Goal: Task Accomplishment & Management: Manage account settings

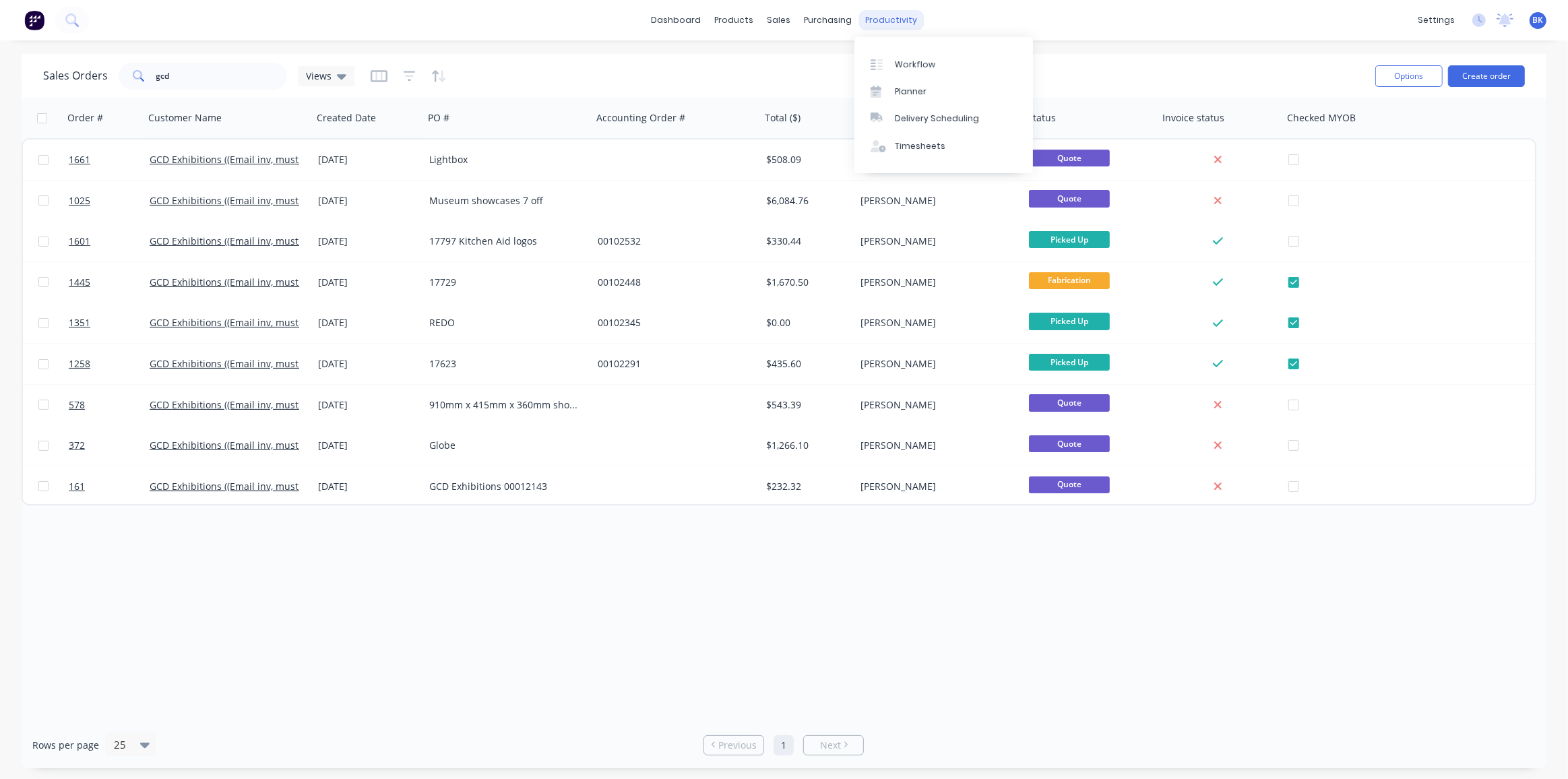
click at [897, 22] on div "productivity" at bounding box center [891, 21] width 65 height 21
drag, startPoint x: 184, startPoint y: 73, endPoint x: 127, endPoint y: 87, distance: 58.7
click at [127, 87] on div "gcd" at bounding box center [203, 75] width 169 height 27
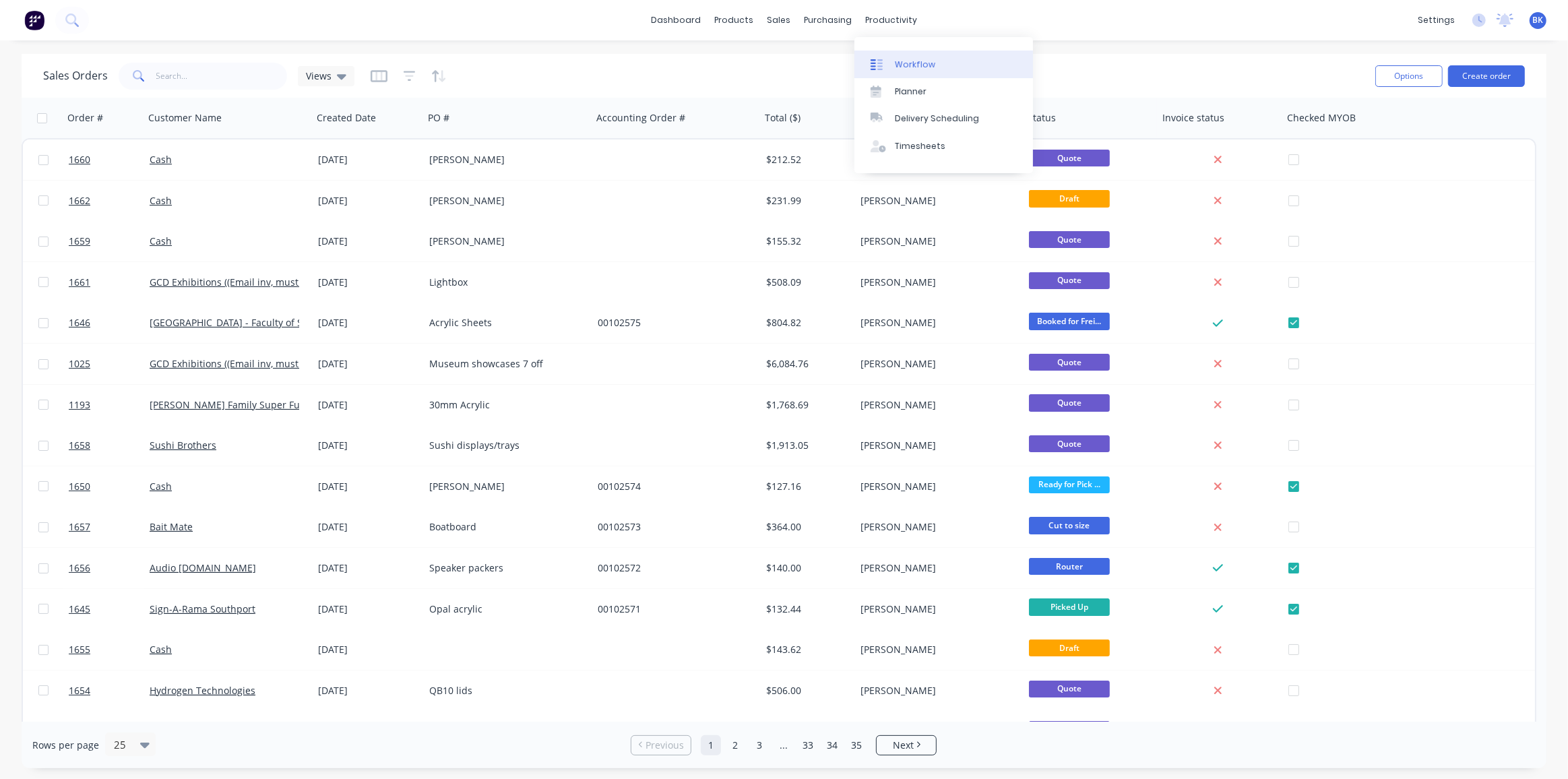
drag, startPoint x: 906, startPoint y: 59, endPoint x: 898, endPoint y: 64, distance: 9.4
click at [906, 59] on div "Workflow" at bounding box center [915, 64] width 40 height 12
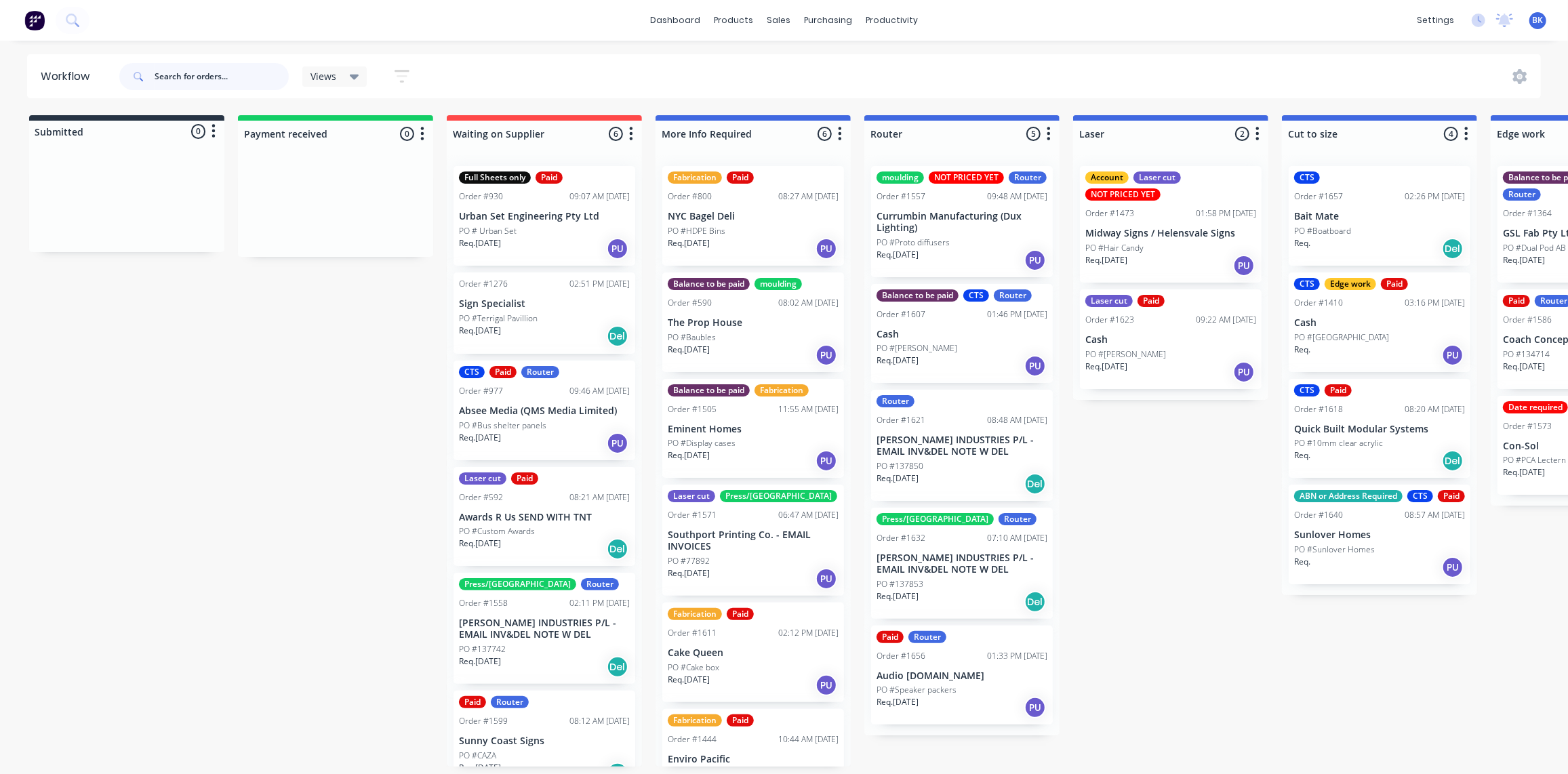
click at [211, 77] on input "text" at bounding box center [222, 76] width 134 height 27
type input "137721"
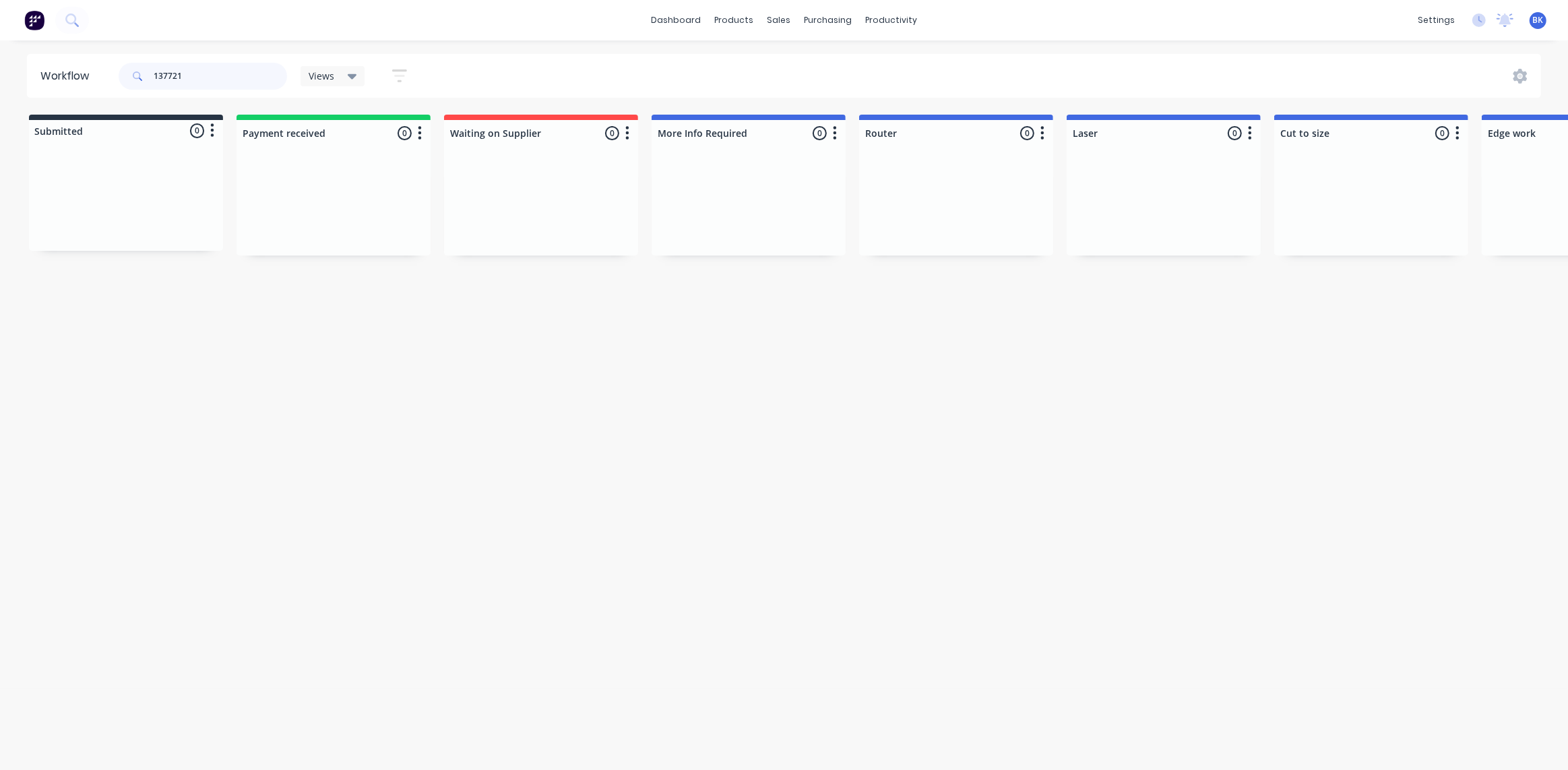
drag, startPoint x: 221, startPoint y: 73, endPoint x: 95, endPoint y: 87, distance: 126.8
click at [95, 87] on header "Workflow 137721 Views Save new view None (Default) edit Ready for Pick Up edit …" at bounding box center [784, 76] width 1515 height 44
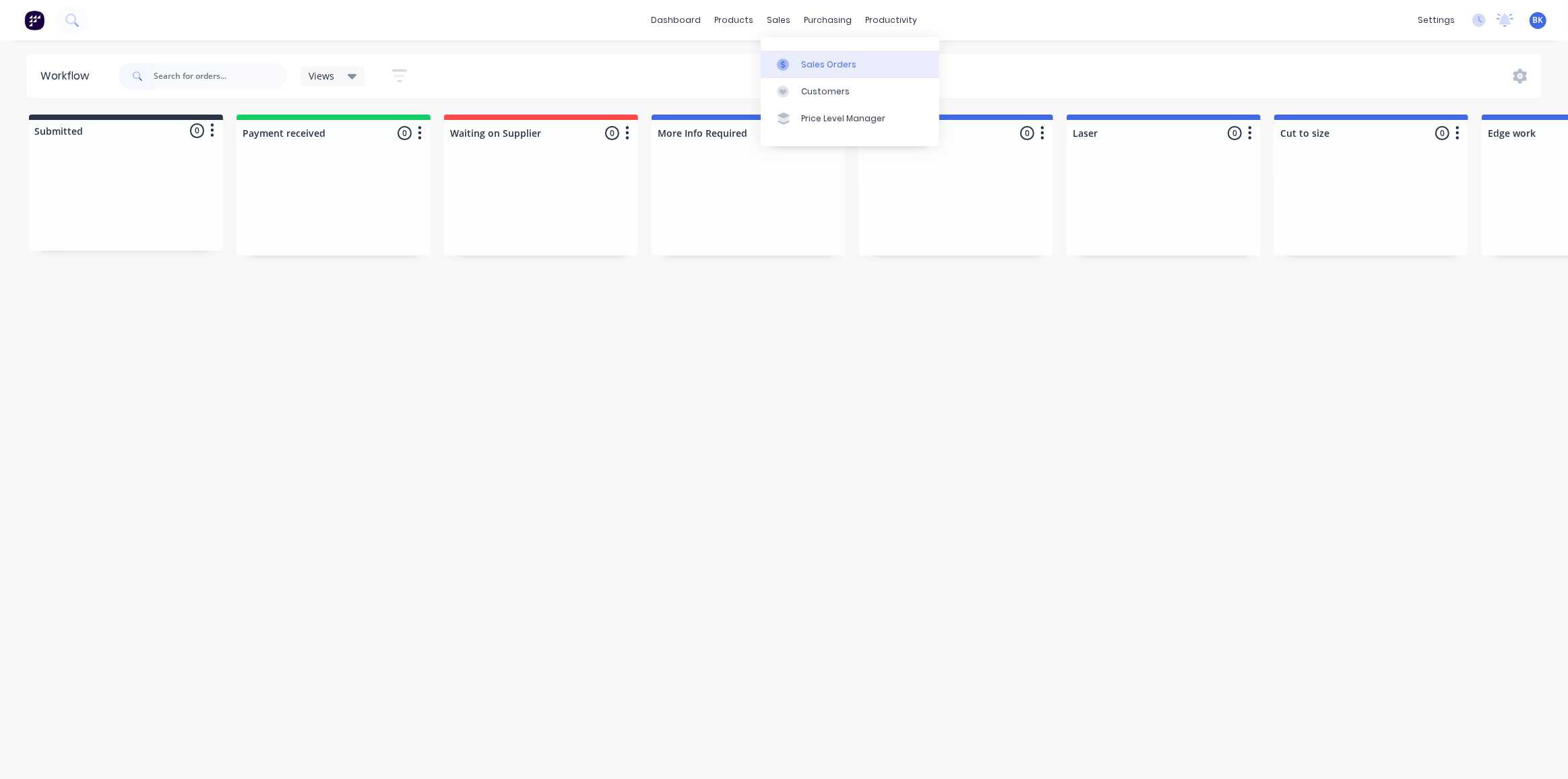
click at [789, 62] on icon at bounding box center [783, 64] width 12 height 12
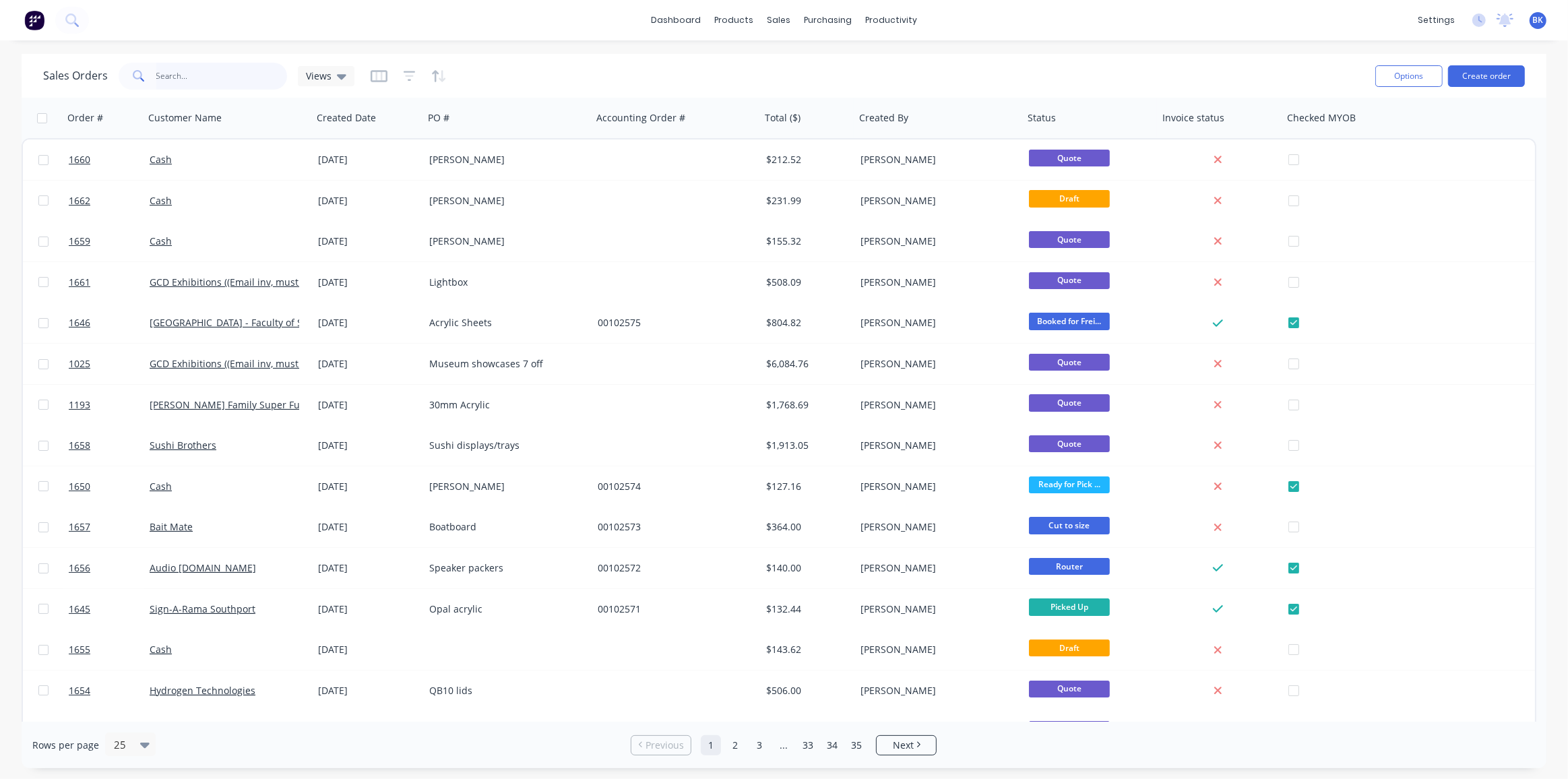
click at [211, 71] on input "text" at bounding box center [221, 75] width 131 height 27
paste input "137721"
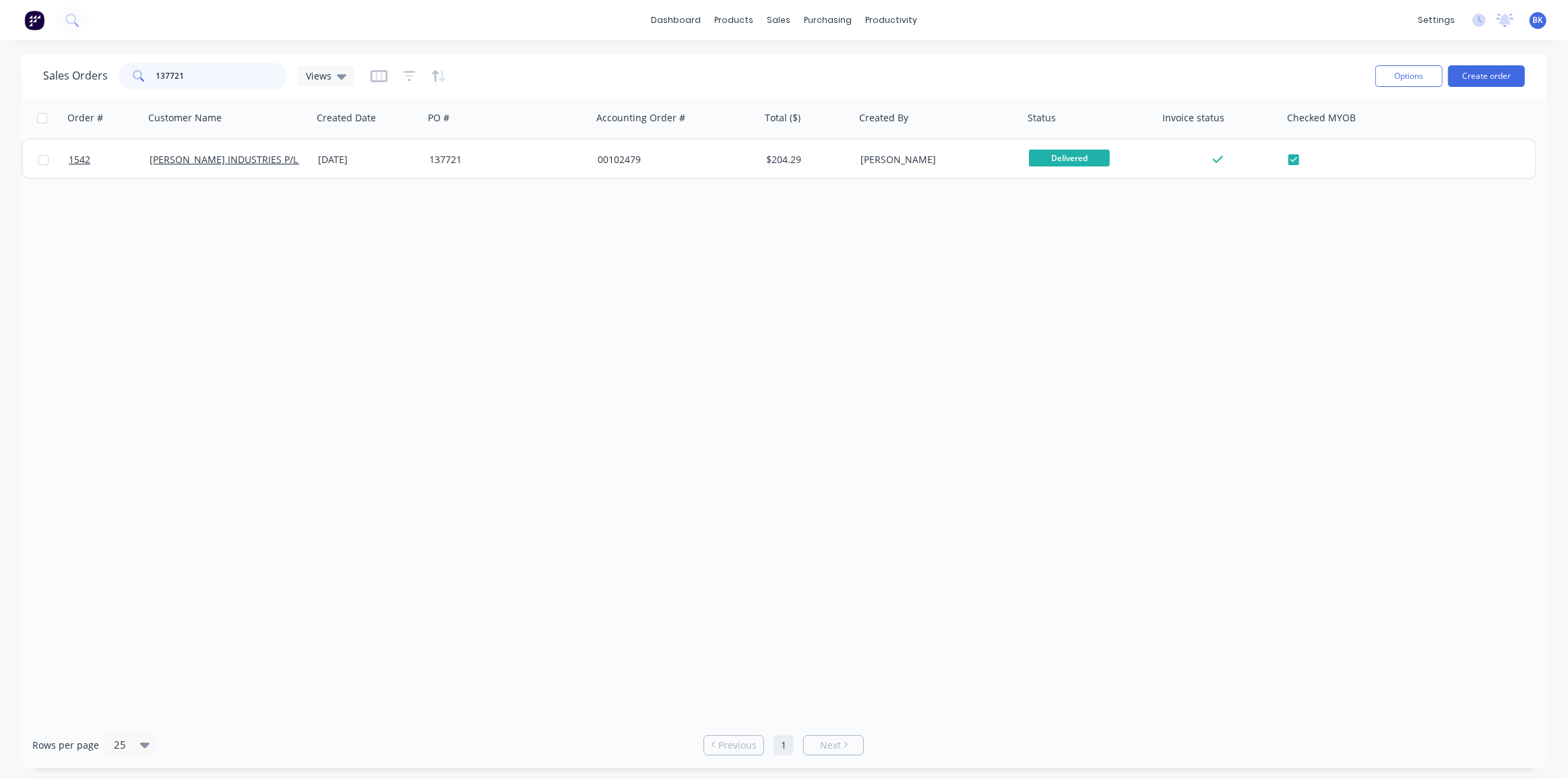
type input "137721"
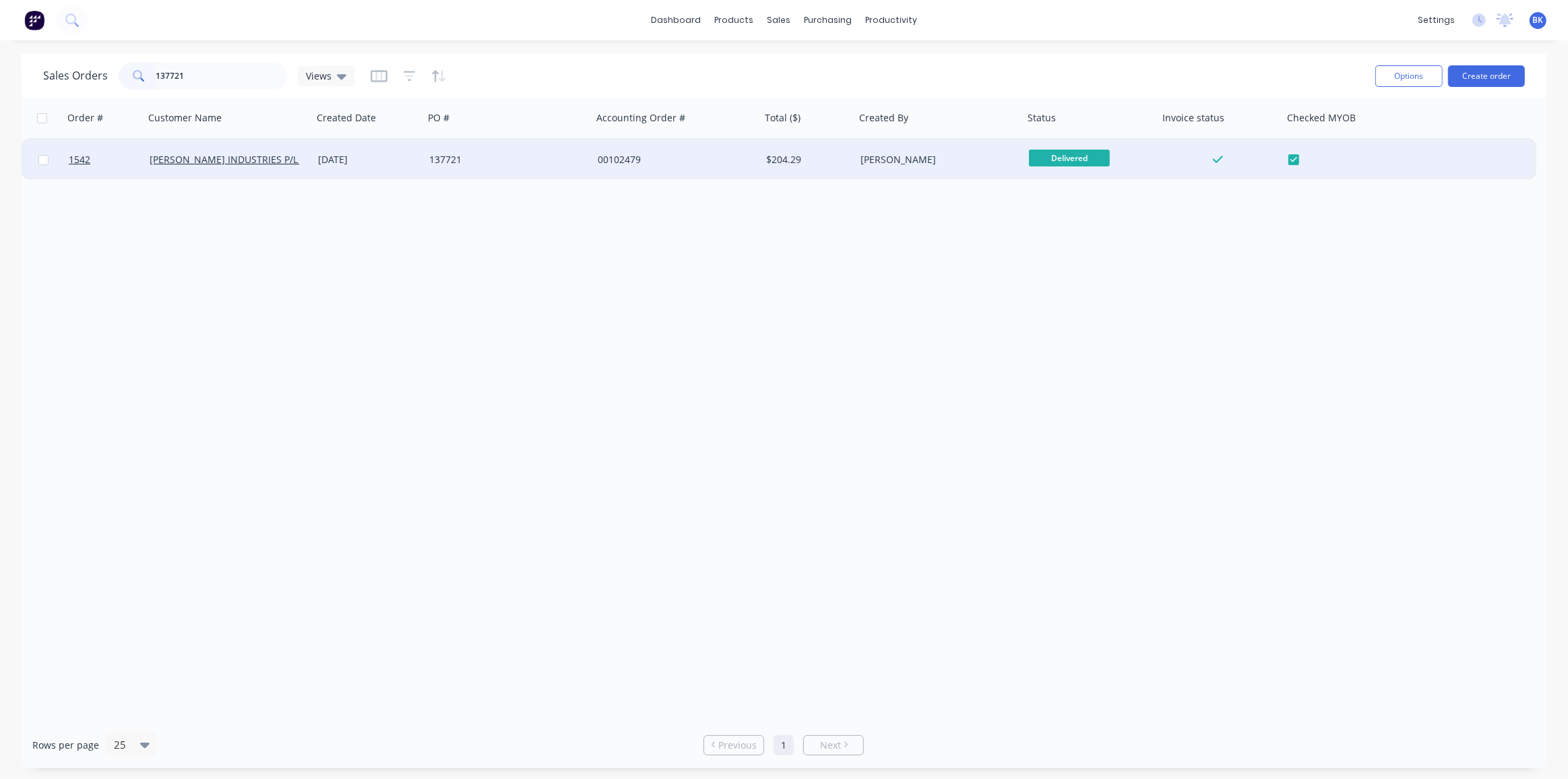
click at [762, 161] on div "$204.29" at bounding box center [808, 159] width 95 height 40
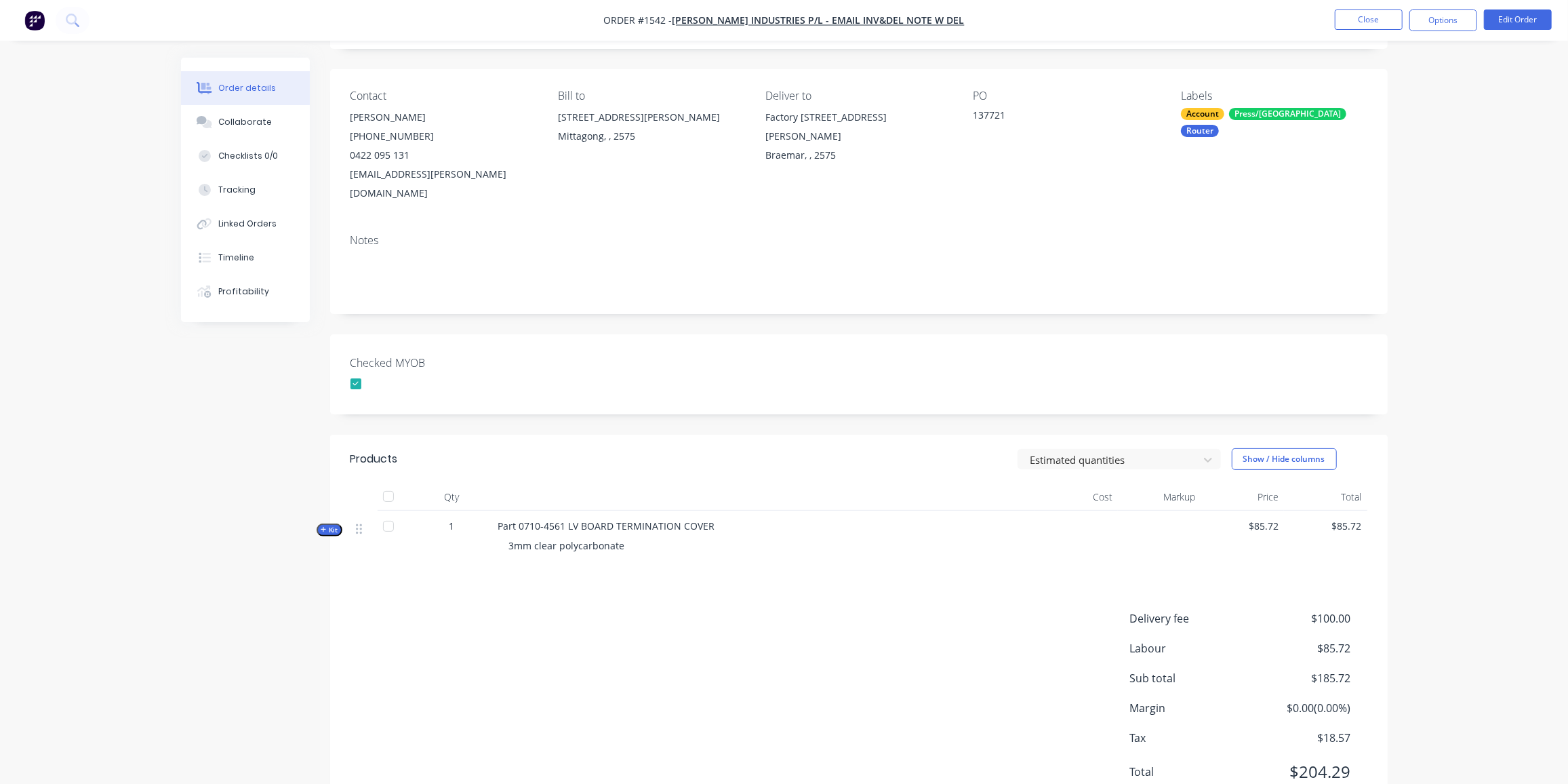
scroll to position [82, 0]
click at [1381, 22] on button "Close" at bounding box center [1369, 20] width 68 height 21
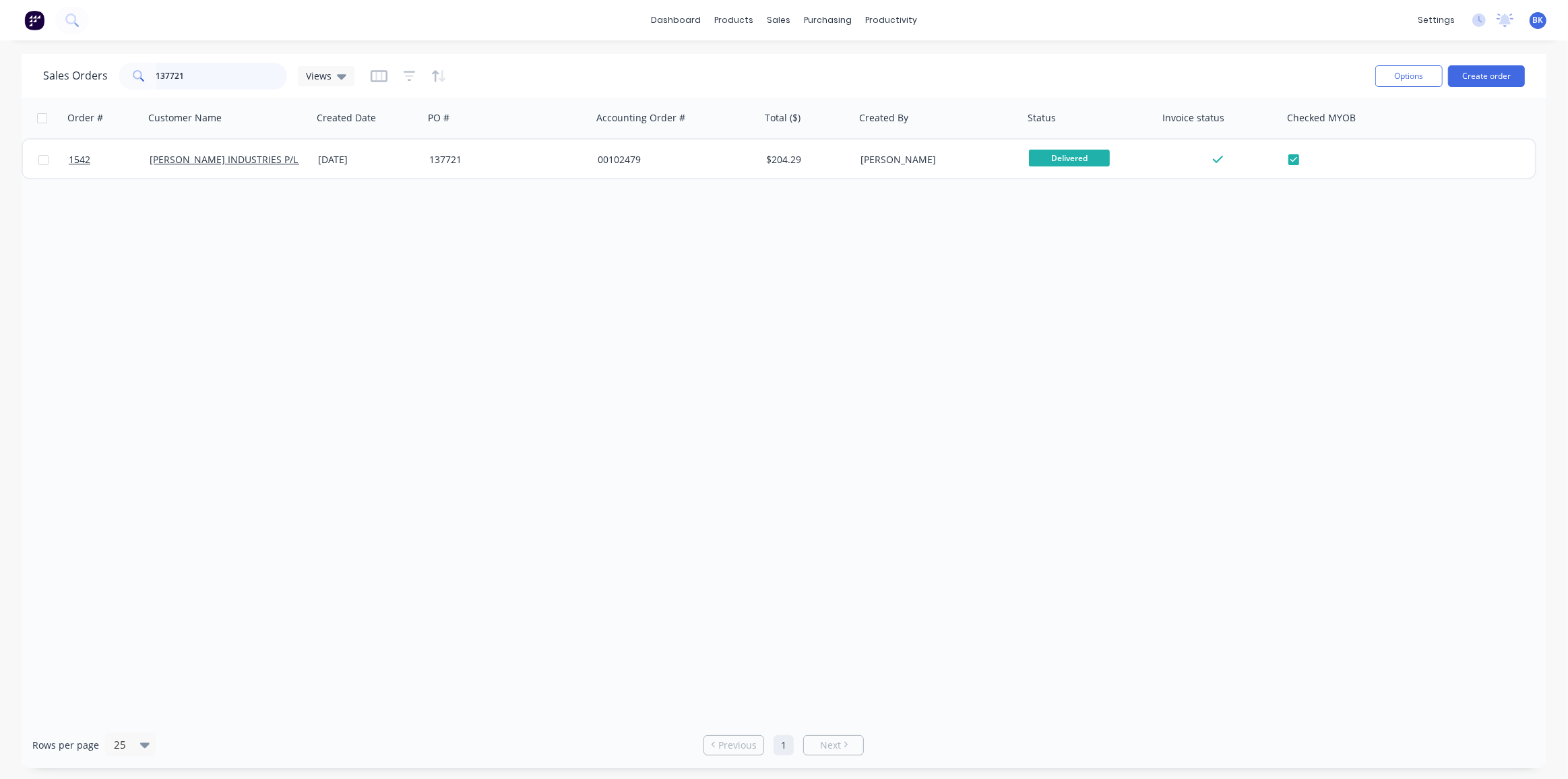
drag, startPoint x: 93, startPoint y: 77, endPoint x: 0, endPoint y: 76, distance: 93.0
click at [0, 76] on div "Sales Orders 137721 Views Options Create order Order # Customer Name Created Da…" at bounding box center [784, 411] width 1568 height 714
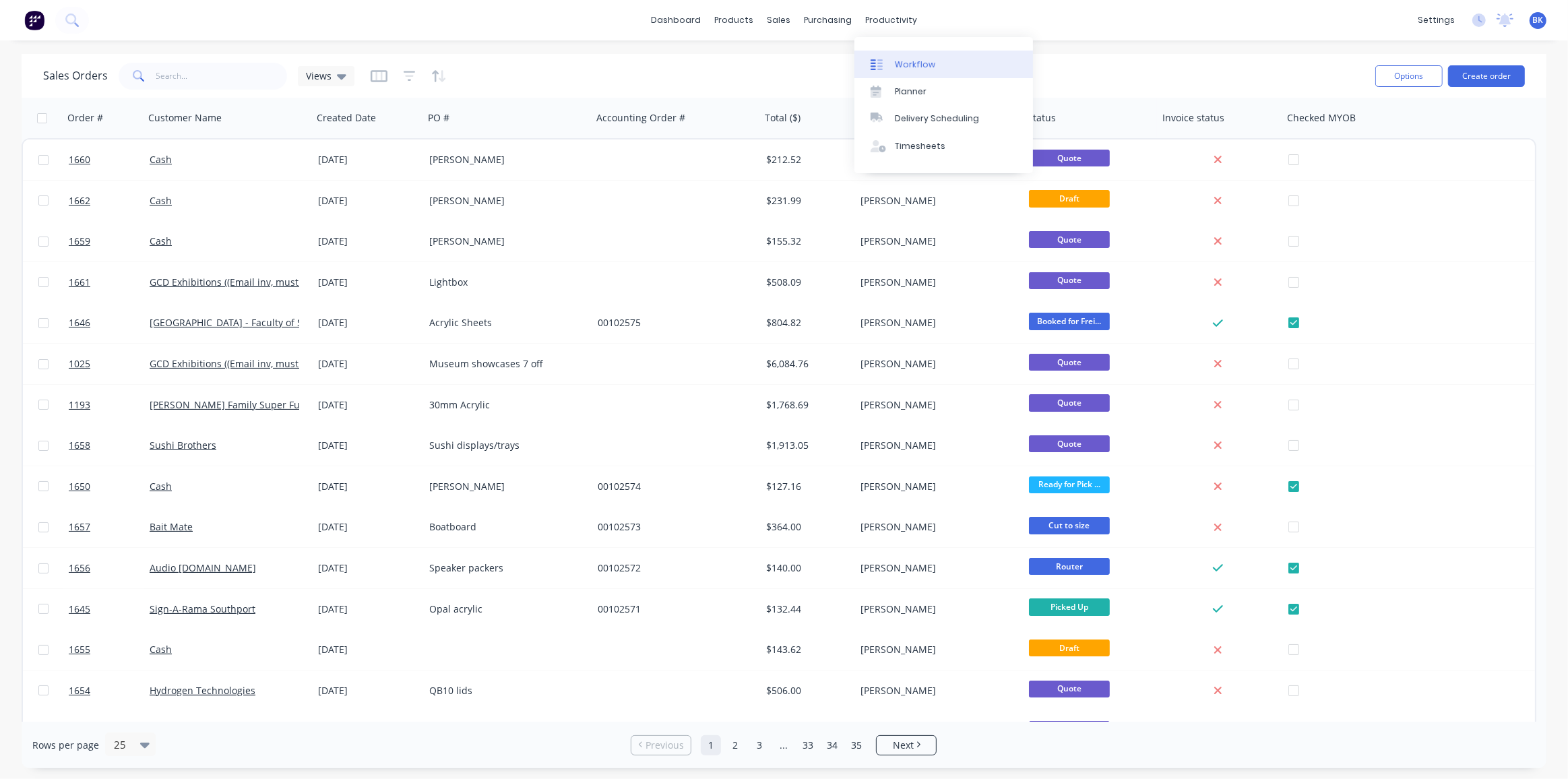
click at [890, 53] on link "Workflow" at bounding box center [944, 64] width 179 height 27
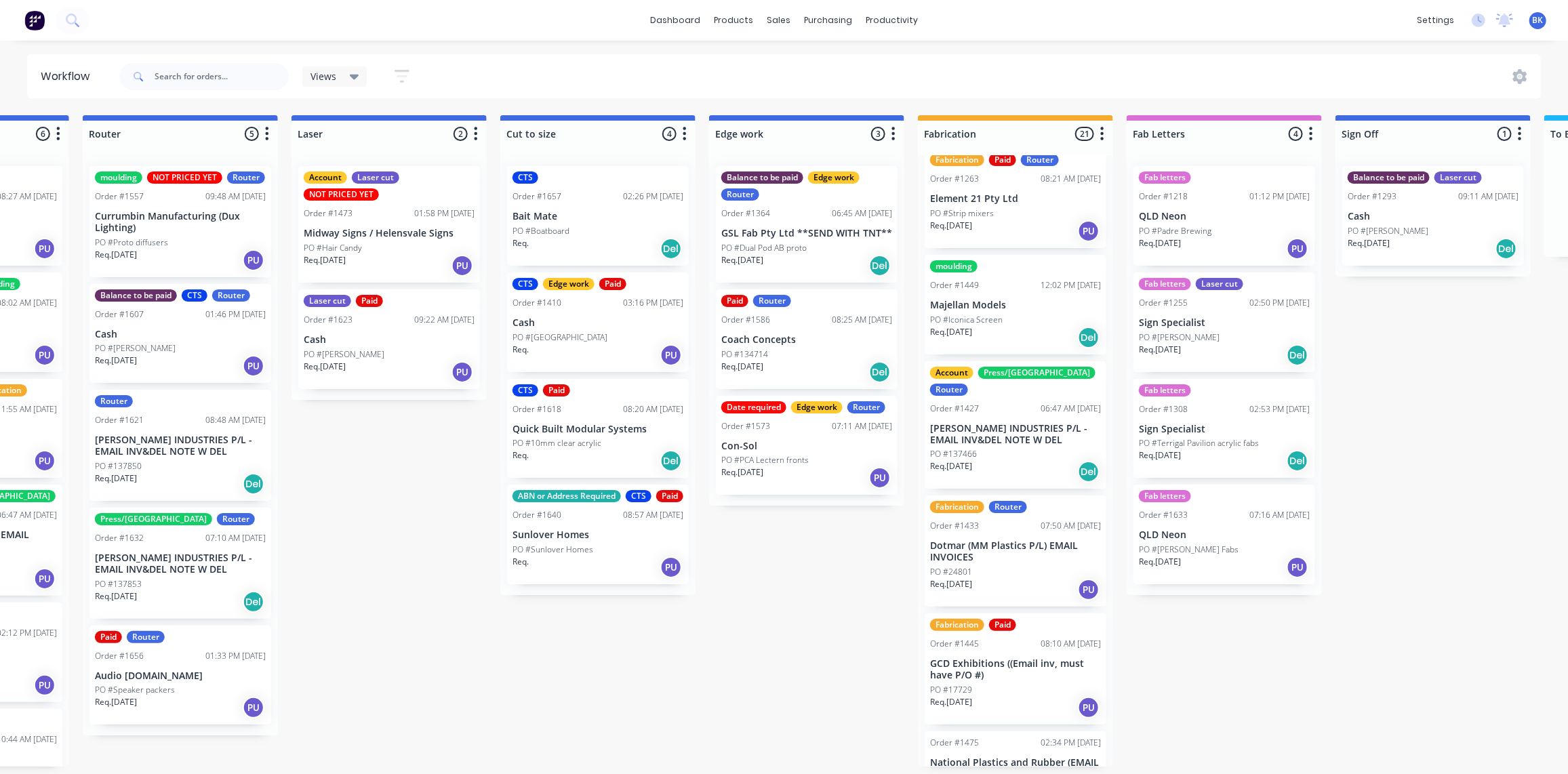
scroll to position [922, 0]
click at [1028, 422] on p "[PERSON_NAME] INDUSTRIES P/L - EMAIL INV&DEL NOTE W DEL" at bounding box center [1016, 433] width 171 height 23
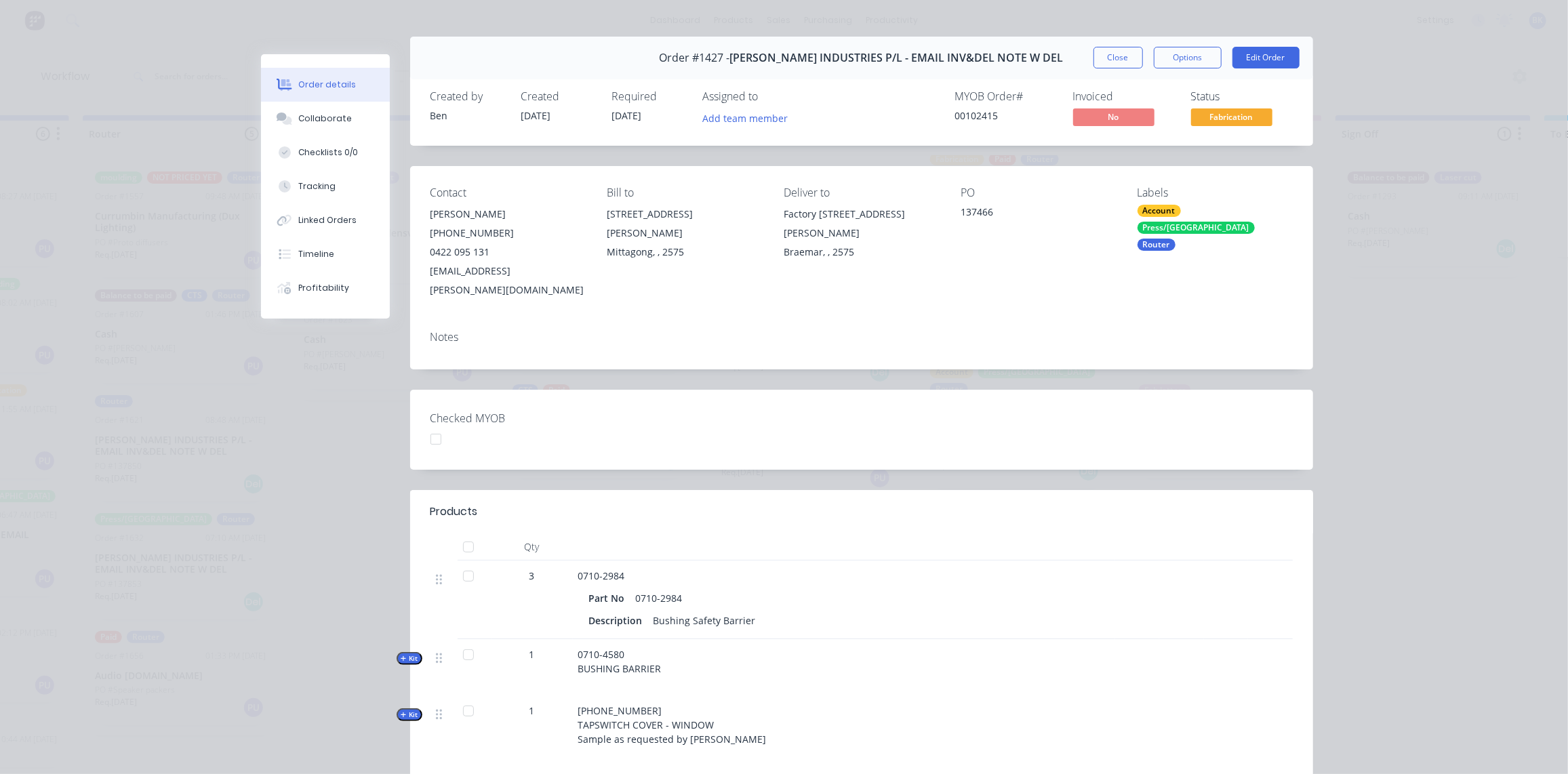
scroll to position [0, 0]
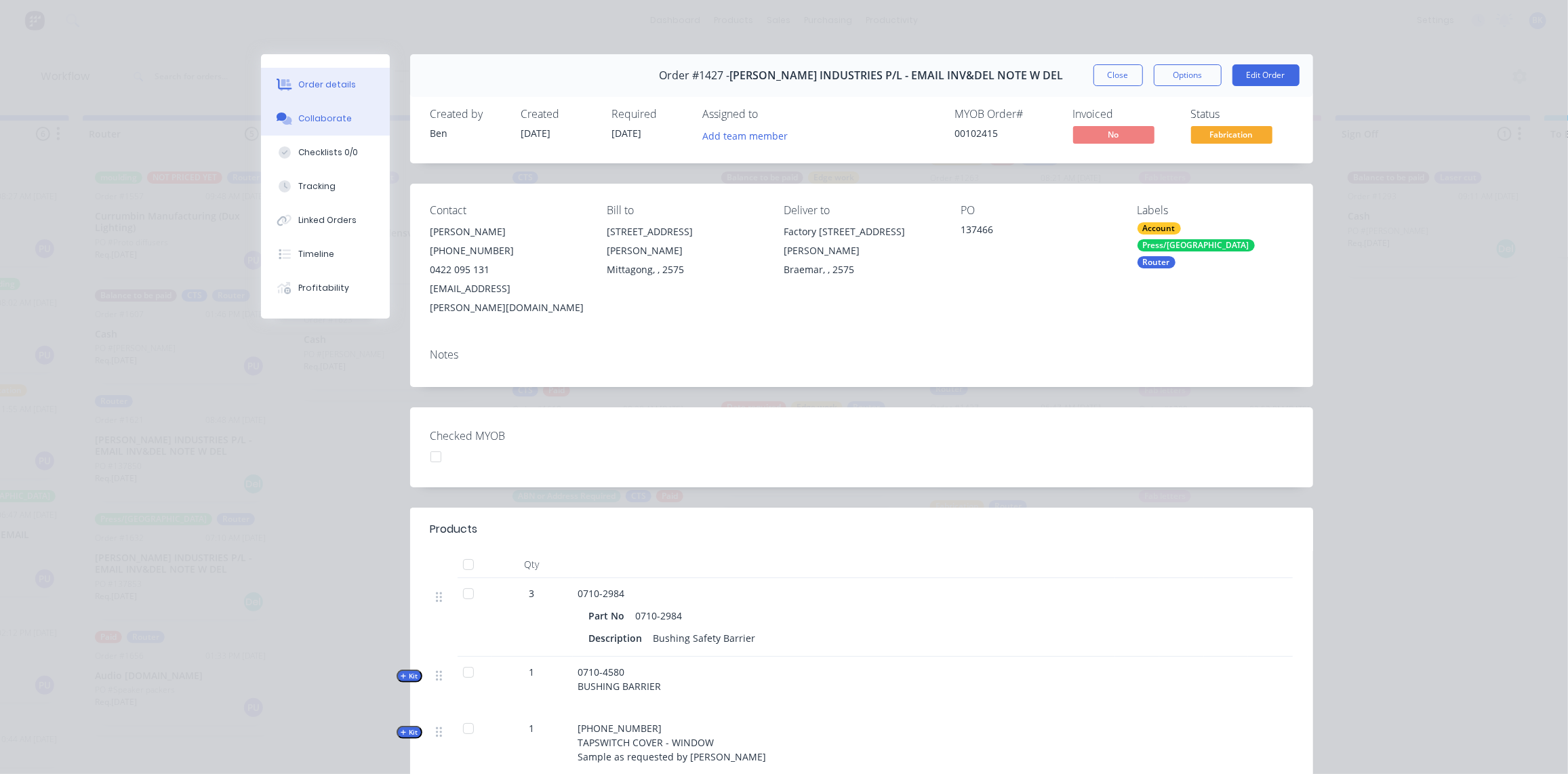
click at [316, 119] on div "Collaborate" at bounding box center [325, 119] width 54 height 13
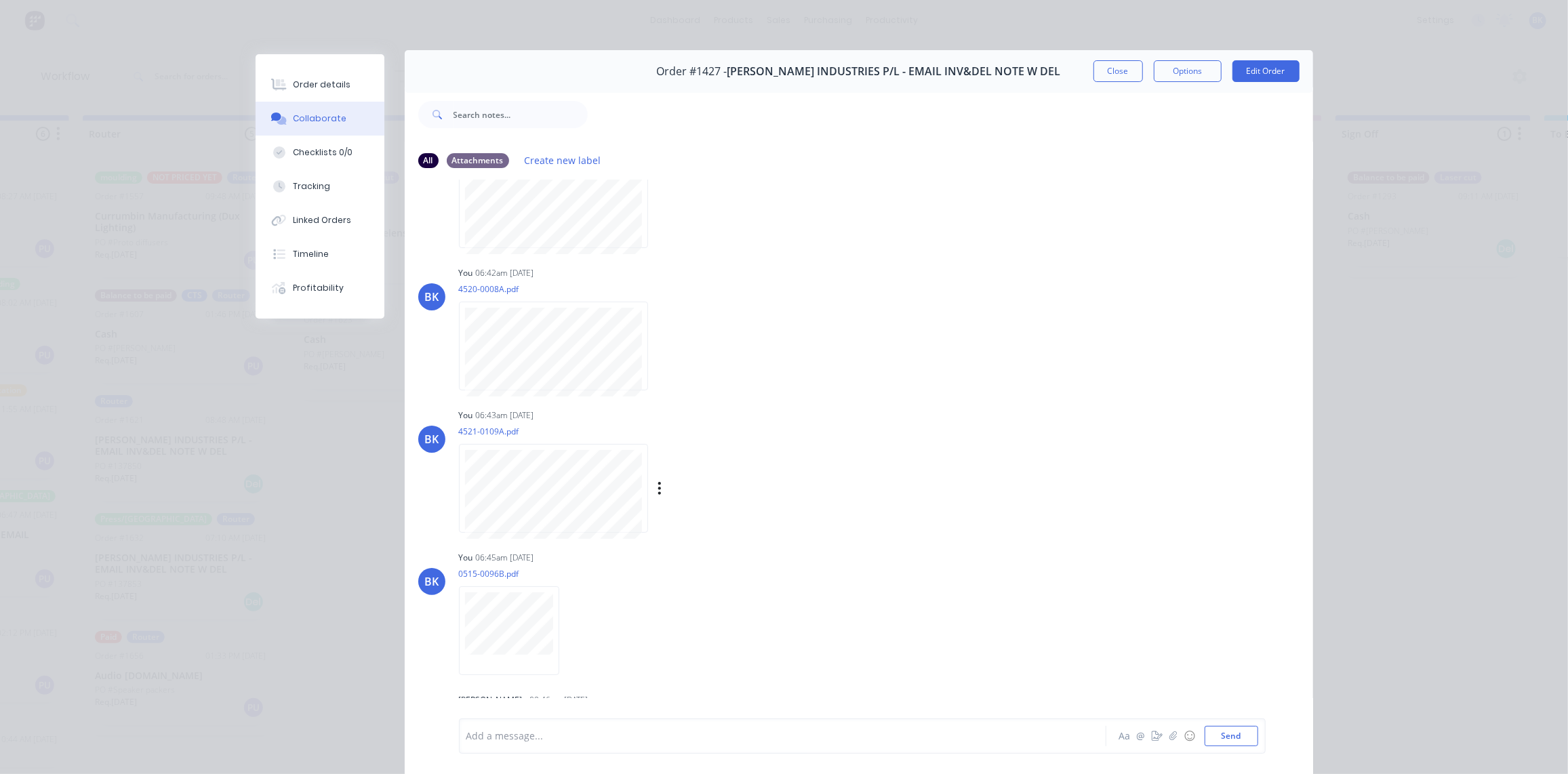
scroll to position [365, 0]
click at [1108, 72] on button "Close" at bounding box center [1118, 71] width 49 height 21
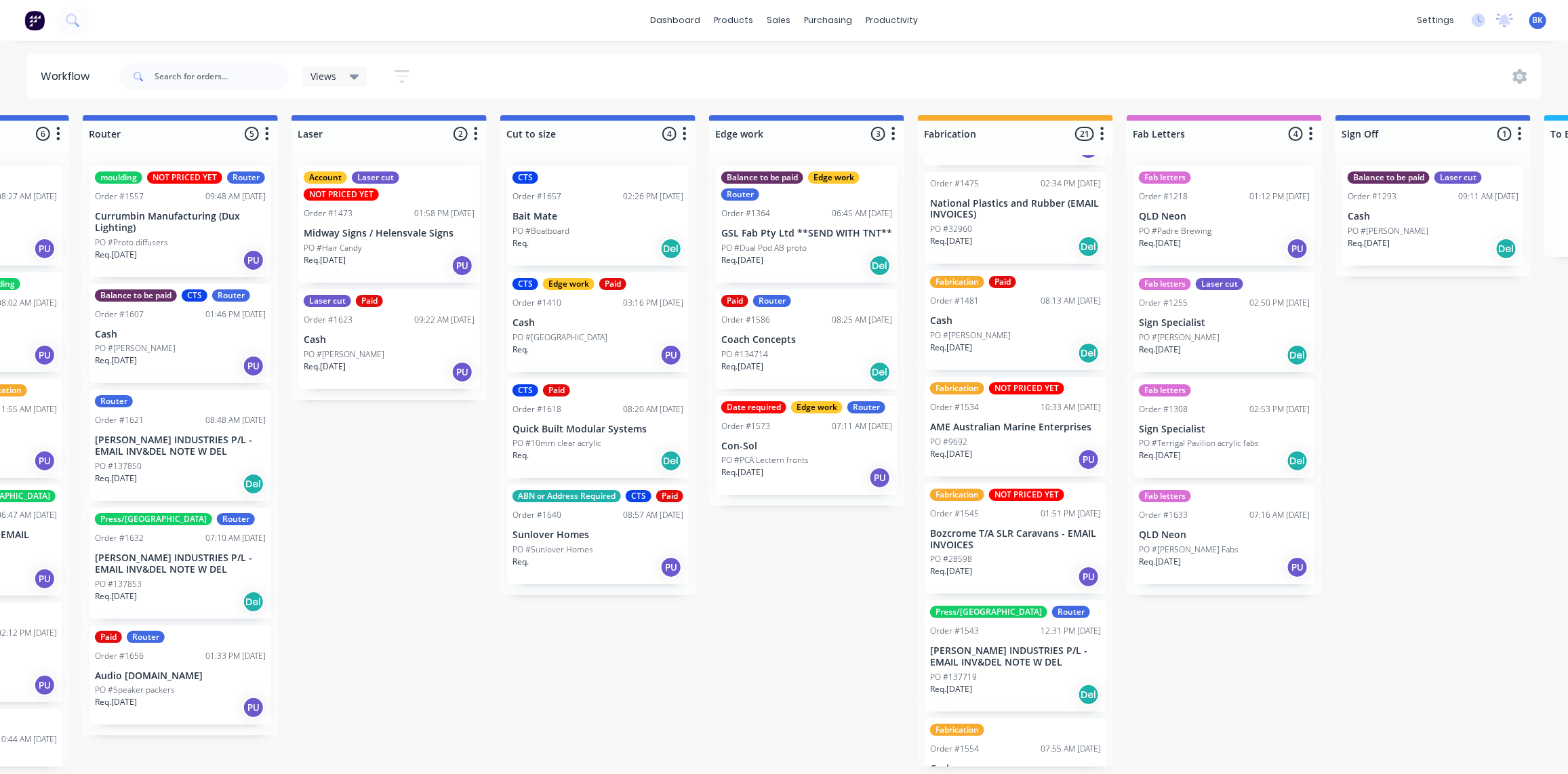
scroll to position [1547, 0]
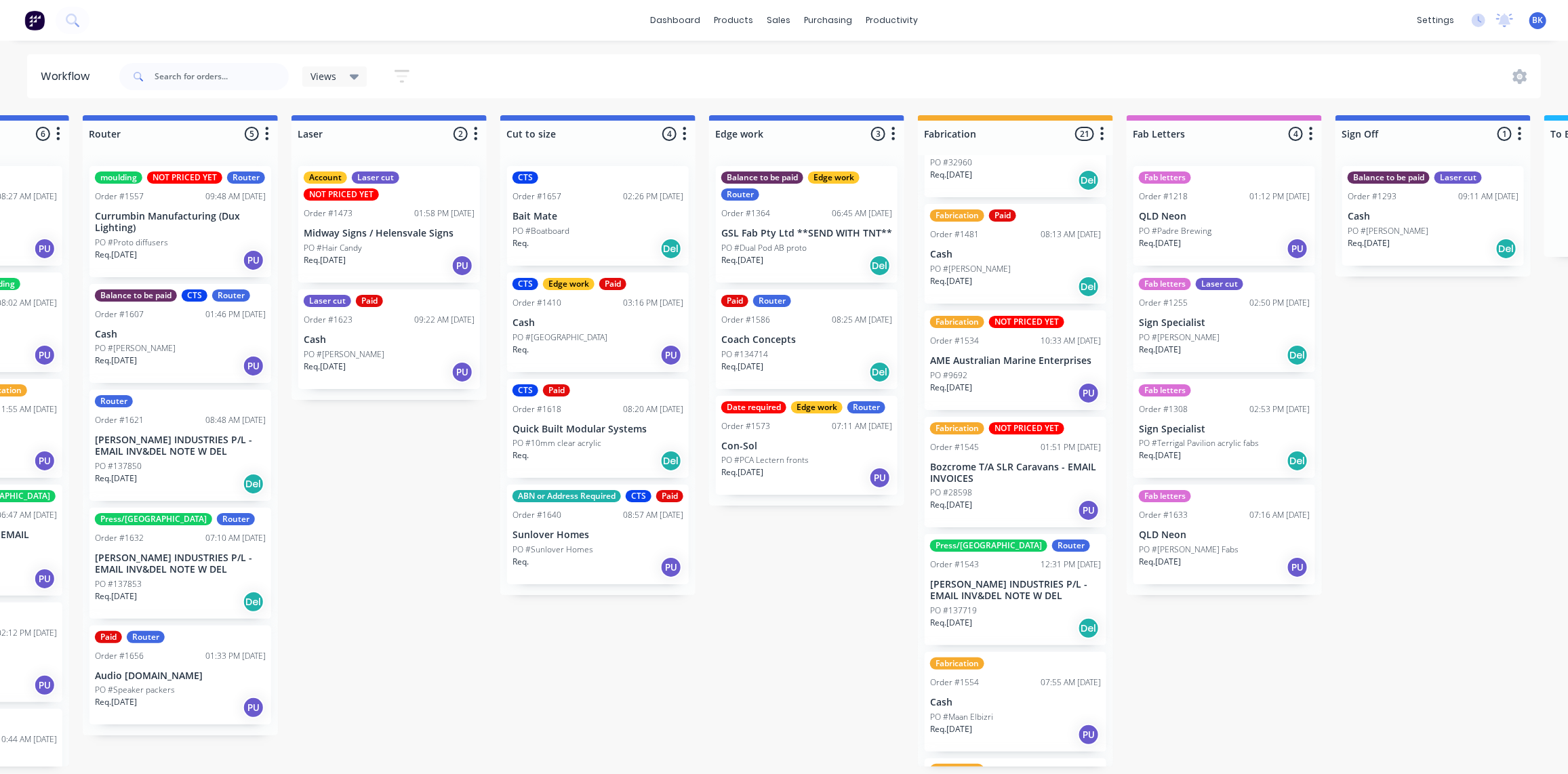
click at [1021, 604] on div "PO #137719" at bounding box center [1016, 610] width 171 height 13
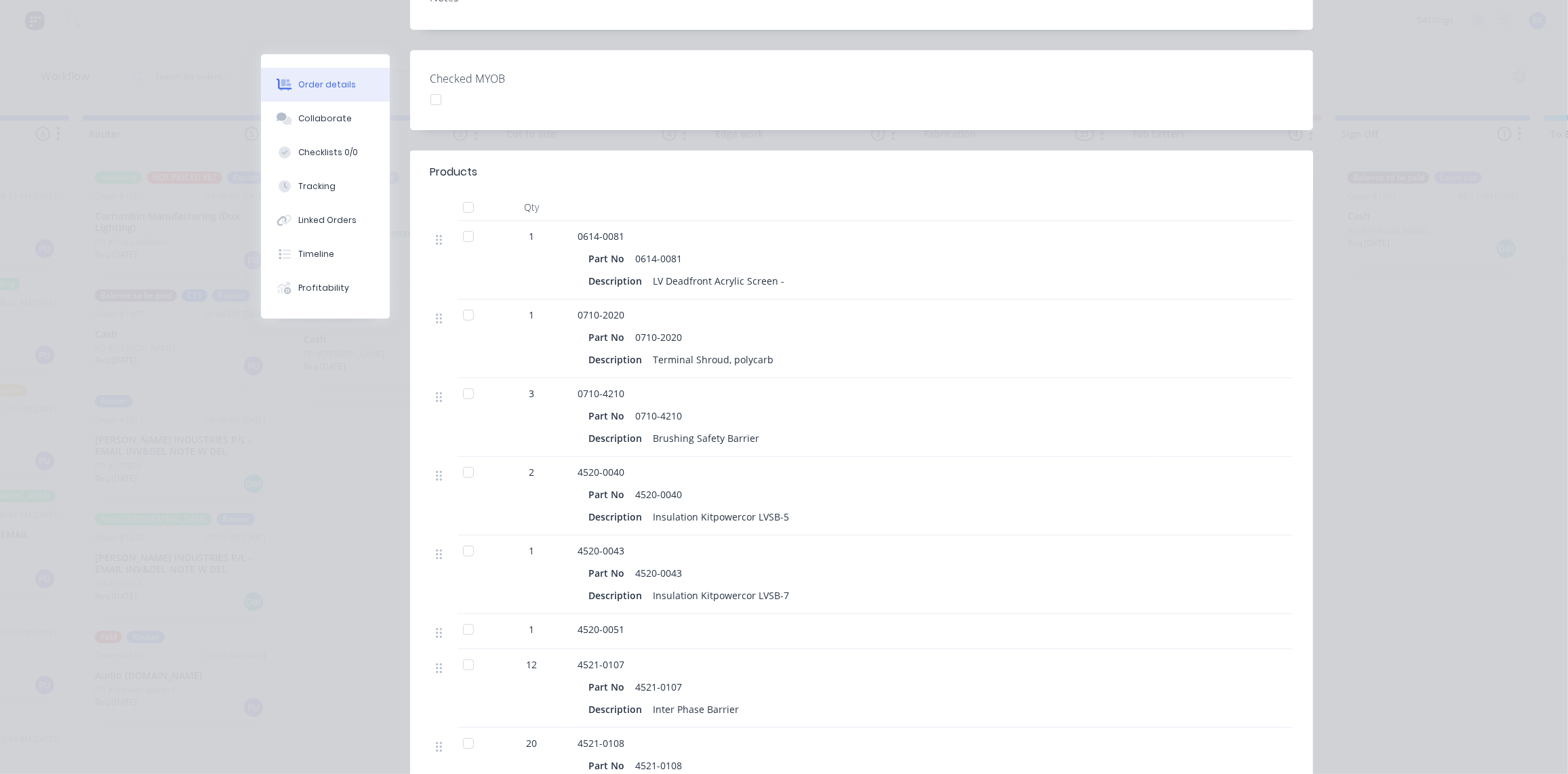
scroll to position [369, 0]
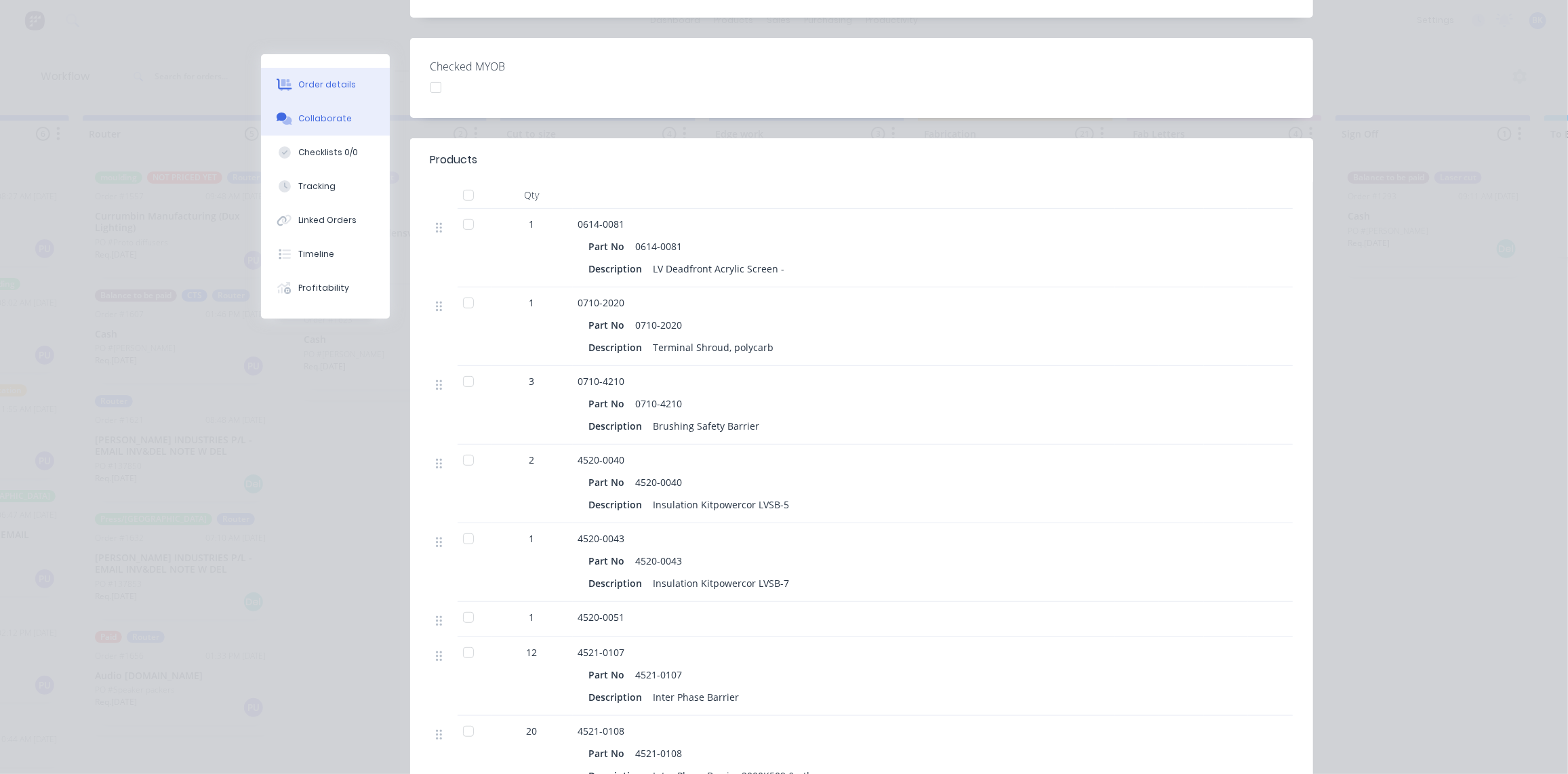
click at [321, 120] on div "Collaborate" at bounding box center [325, 119] width 54 height 13
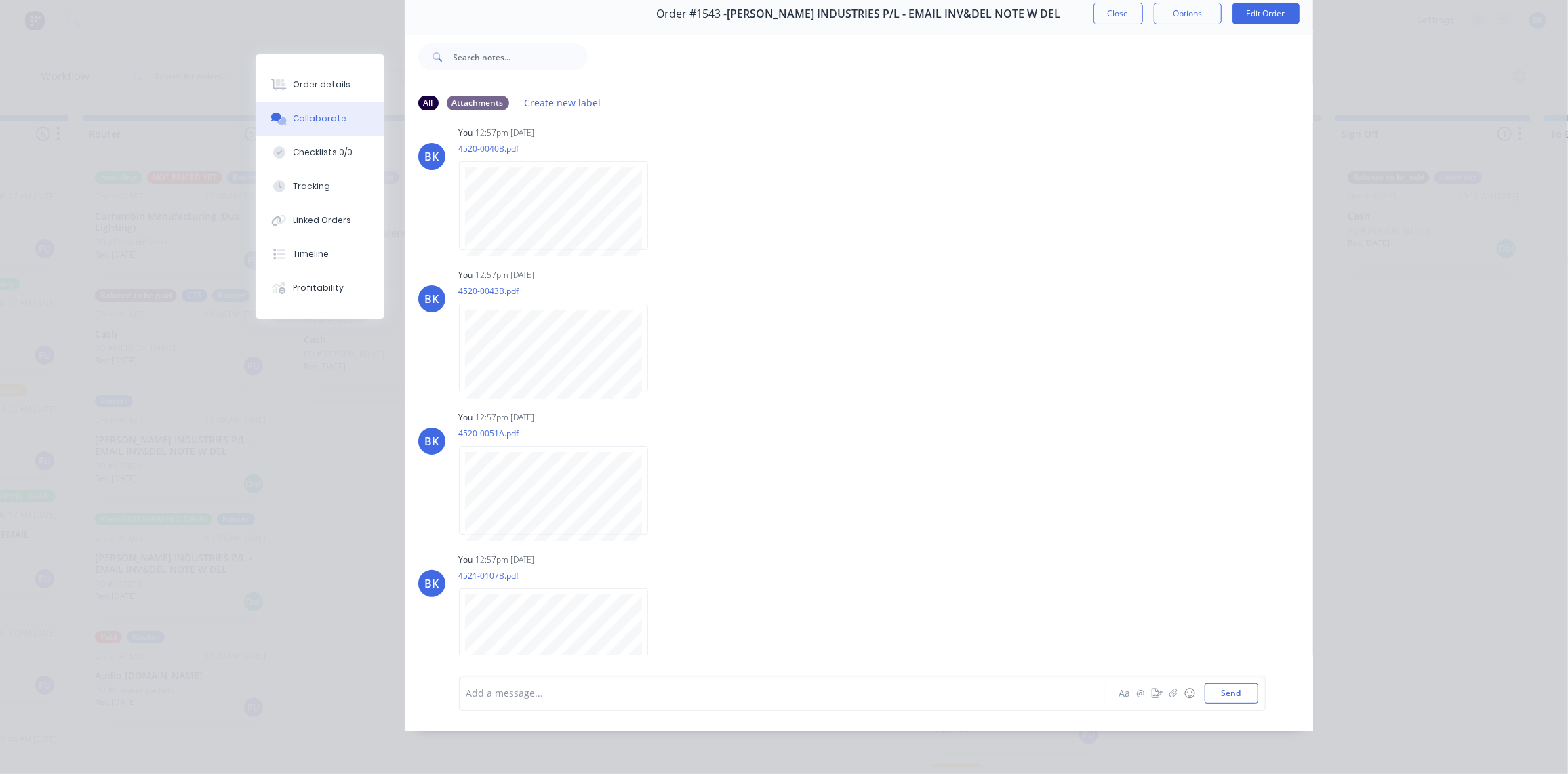
scroll to position [423, 0]
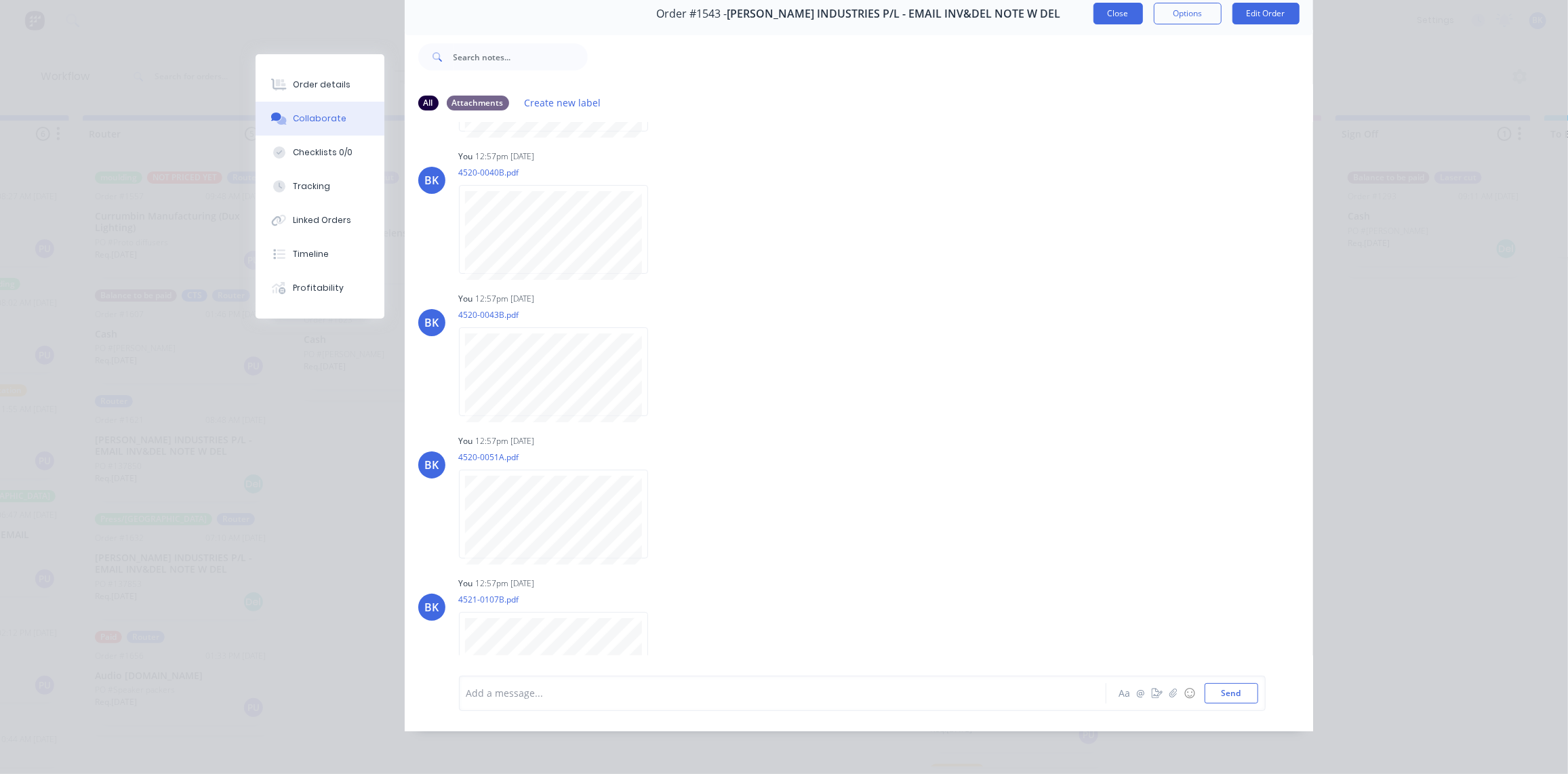
click at [1117, 4] on button "Close" at bounding box center [1118, 13] width 49 height 21
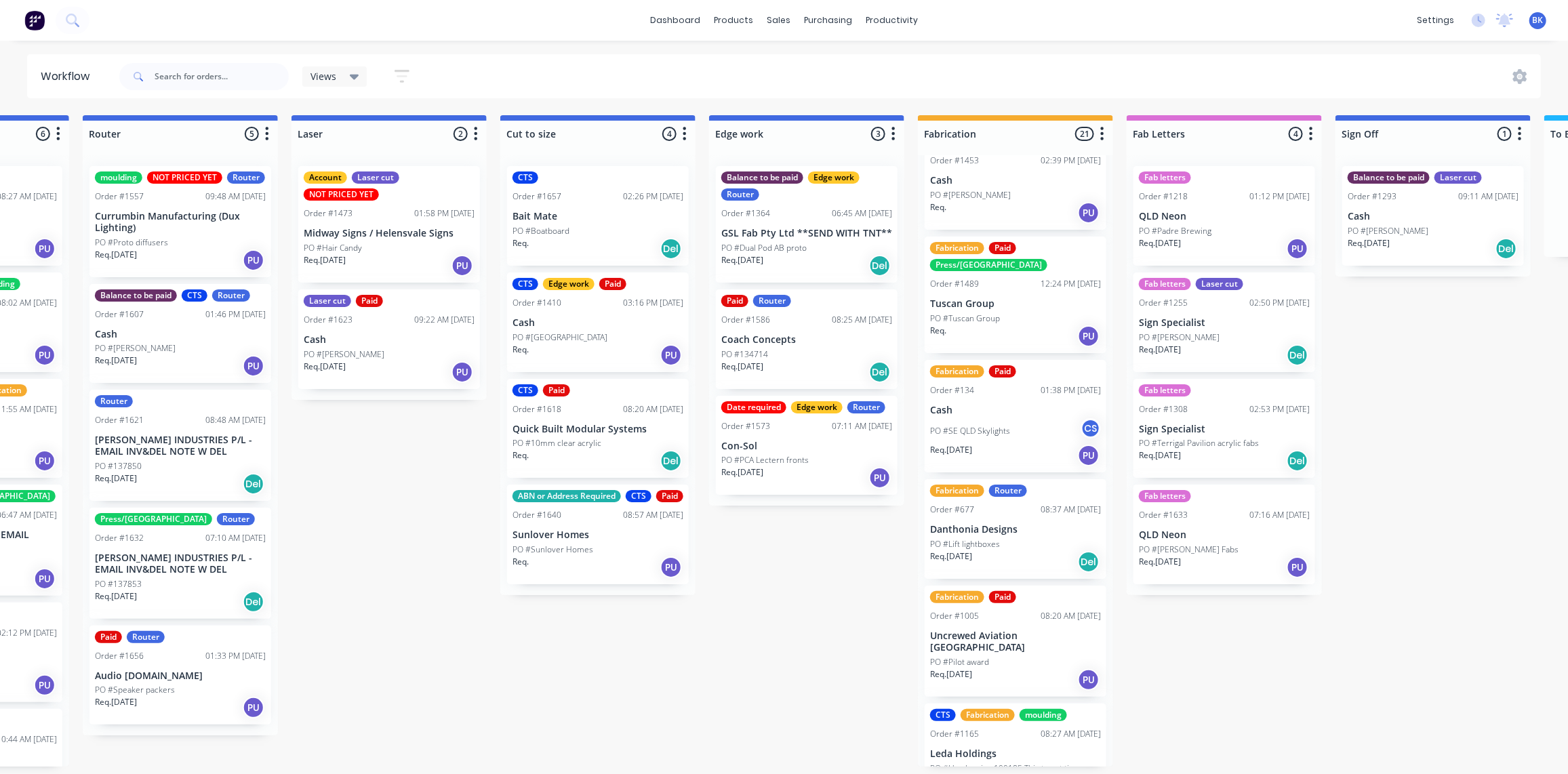
scroll to position [0, 0]
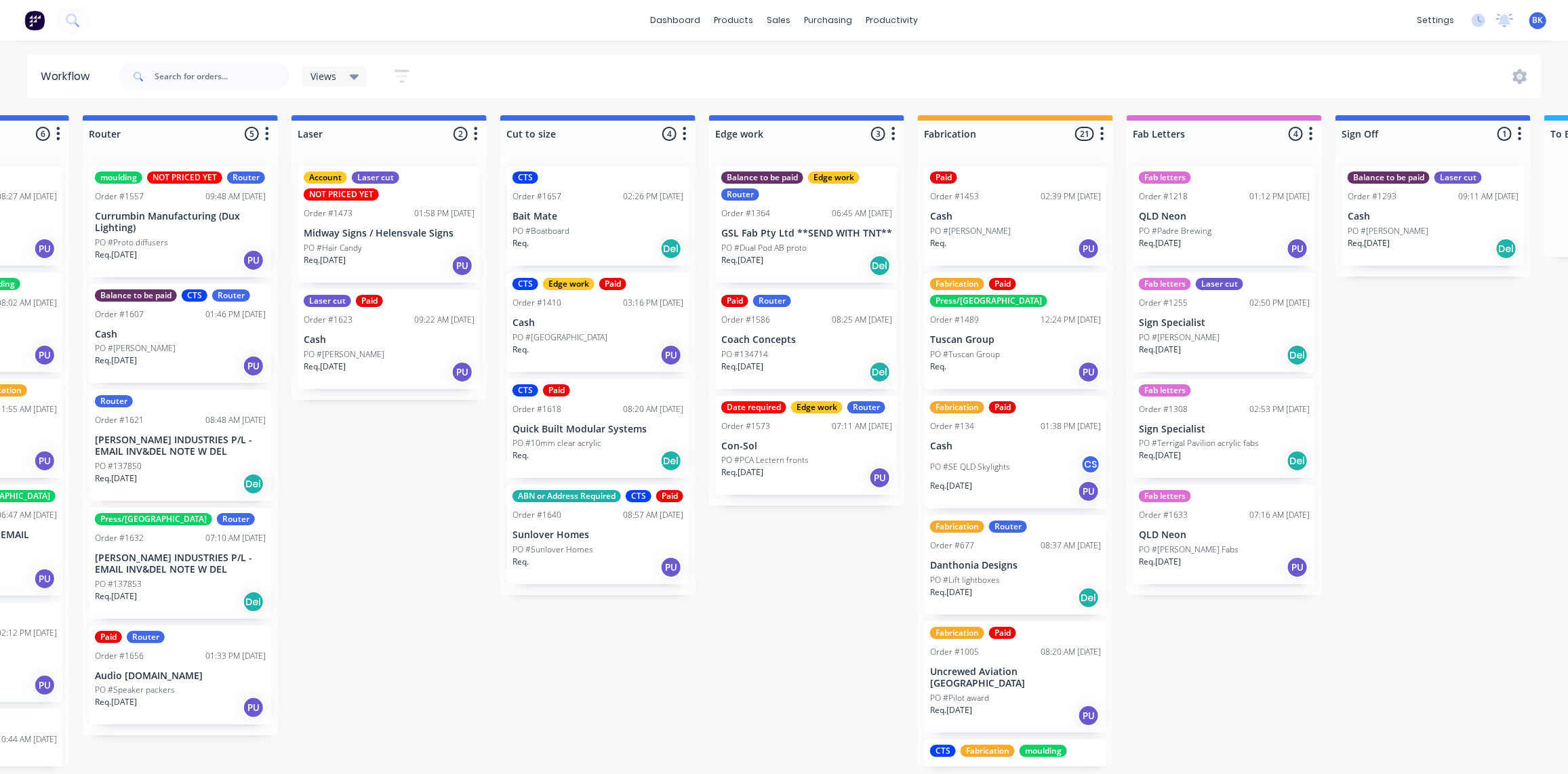
click at [1010, 231] on div "PO #[PERSON_NAME]" at bounding box center [1016, 231] width 171 height 13
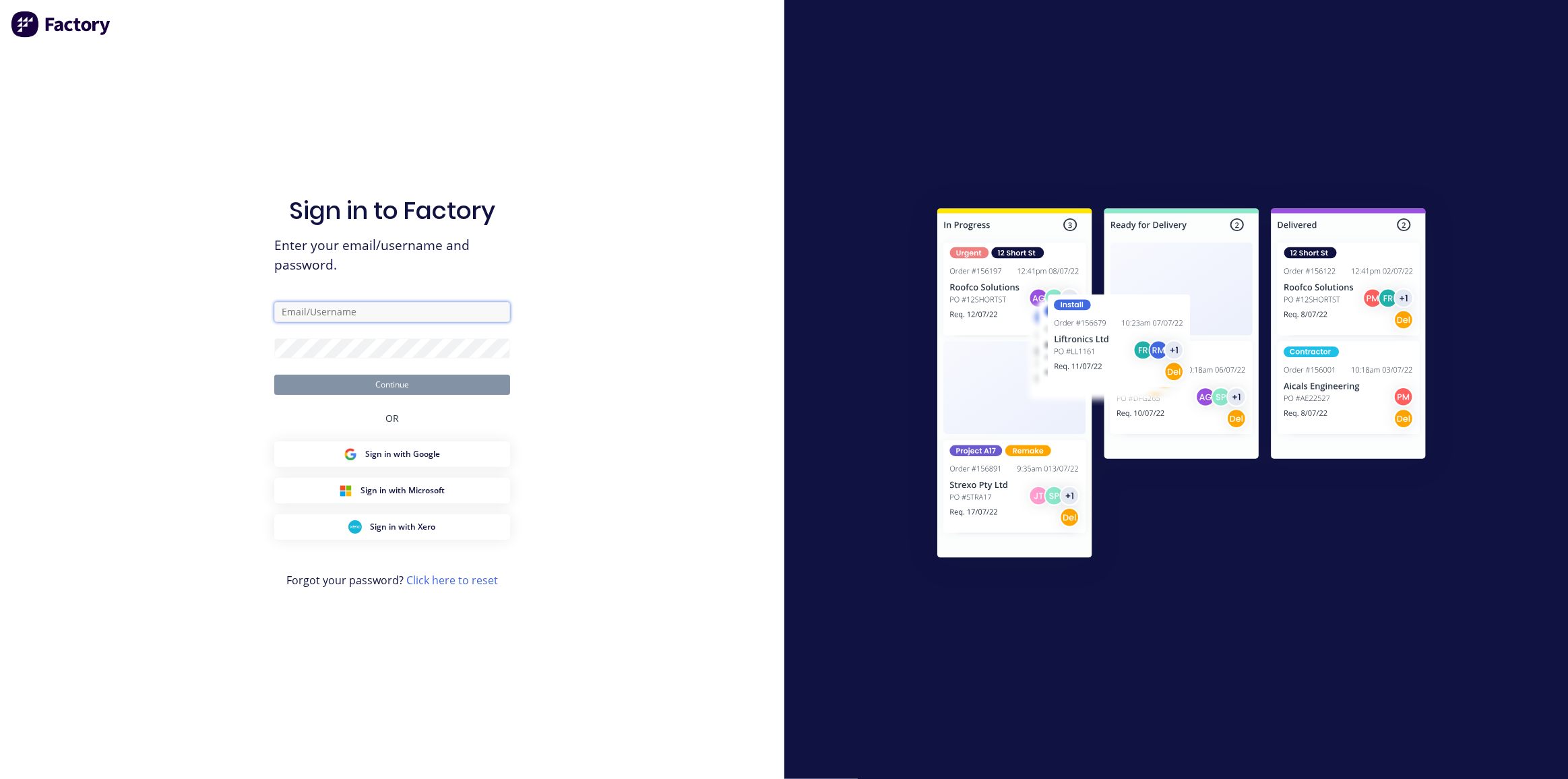
type input "[EMAIL_ADDRESS][DOMAIN_NAME]"
click at [371, 377] on button "Continue" at bounding box center [392, 385] width 236 height 21
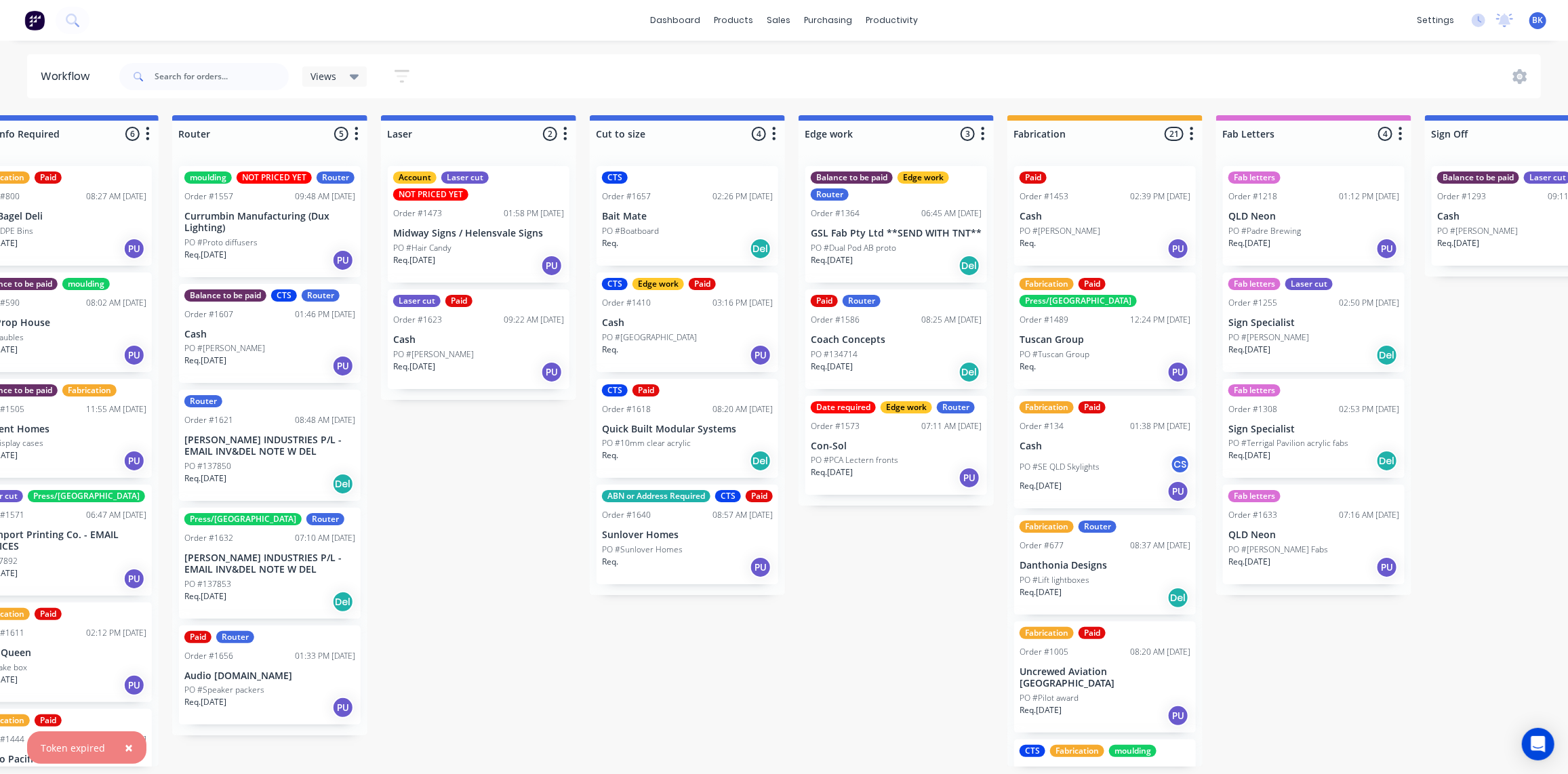
scroll to position [0, 766]
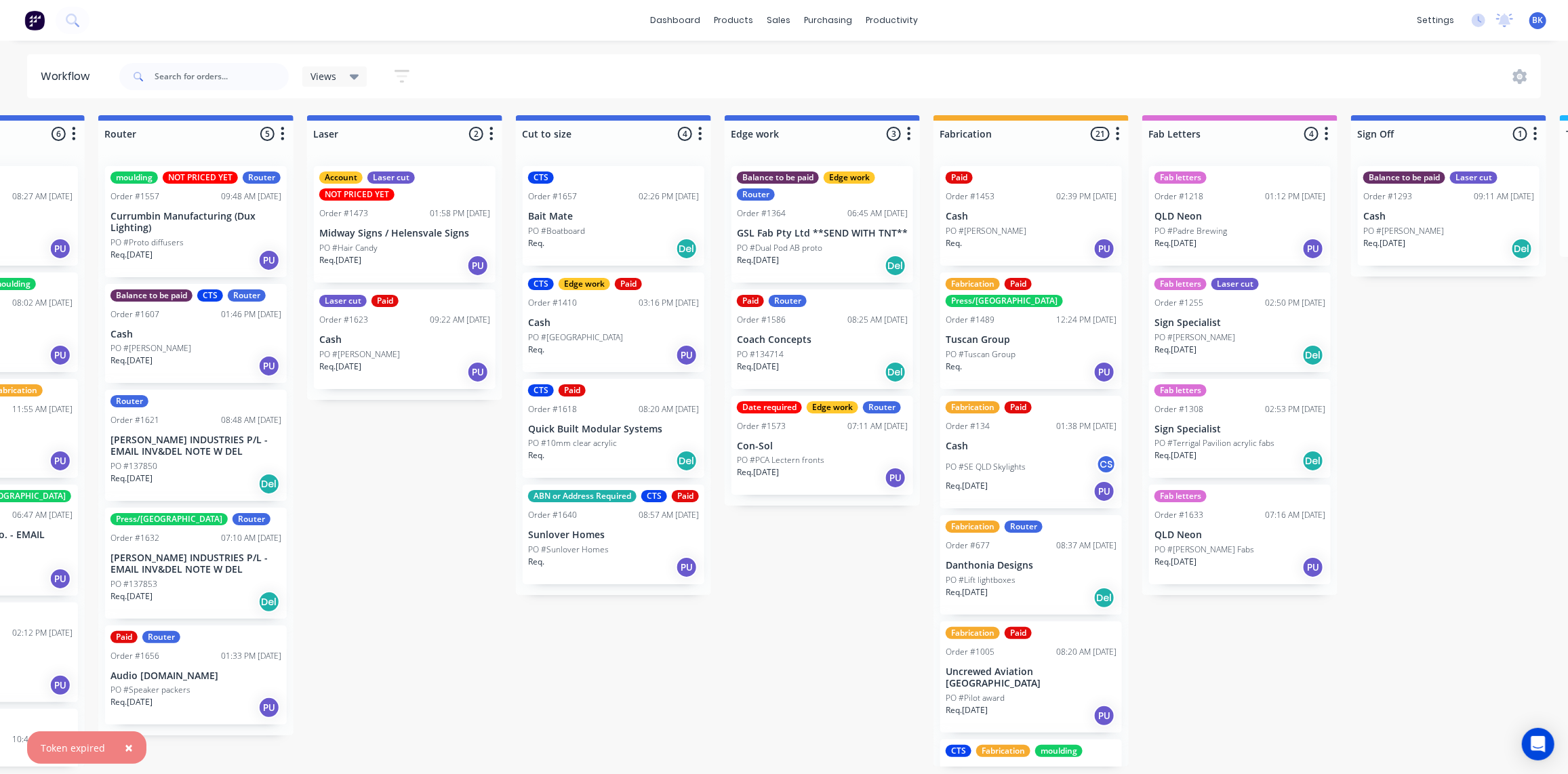
click at [1024, 349] on div "PO #Tuscan Group" at bounding box center [1031, 355] width 171 height 13
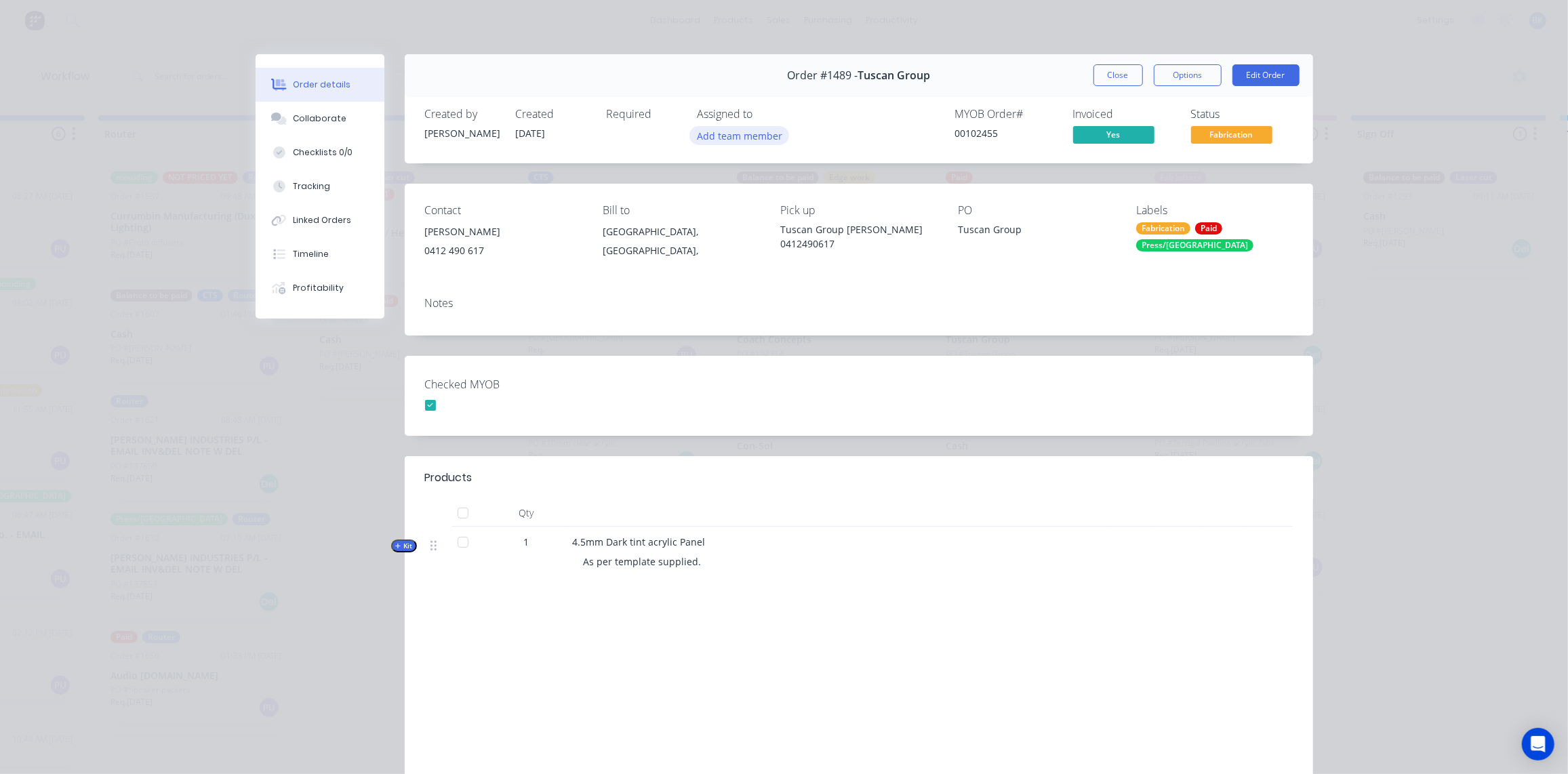
click at [732, 138] on button "Add team member" at bounding box center [739, 135] width 100 height 18
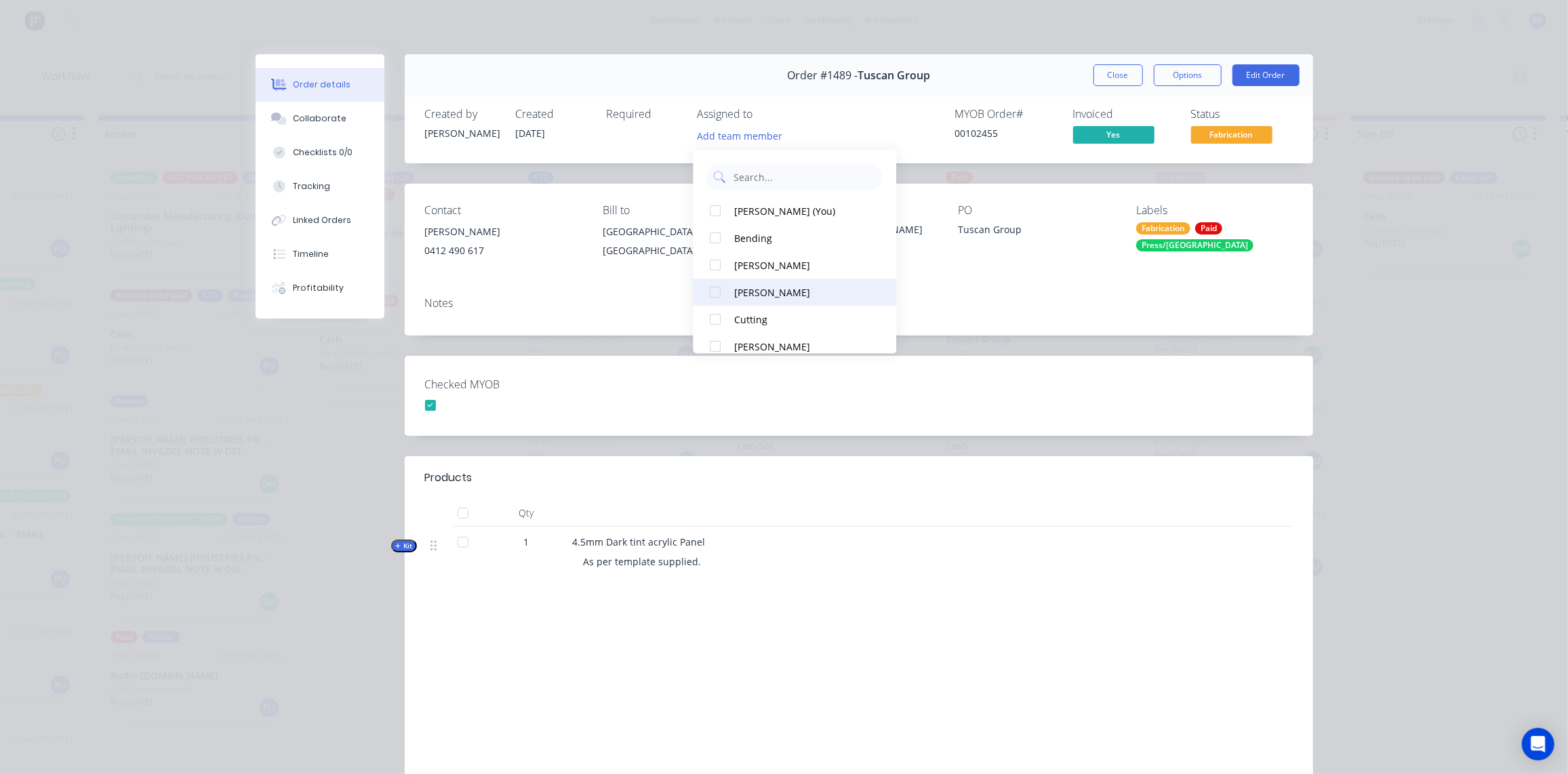
click at [759, 297] on div "[PERSON_NAME]" at bounding box center [803, 292] width 136 height 14
click at [1054, 457] on header "Products" at bounding box center [859, 478] width 909 height 43
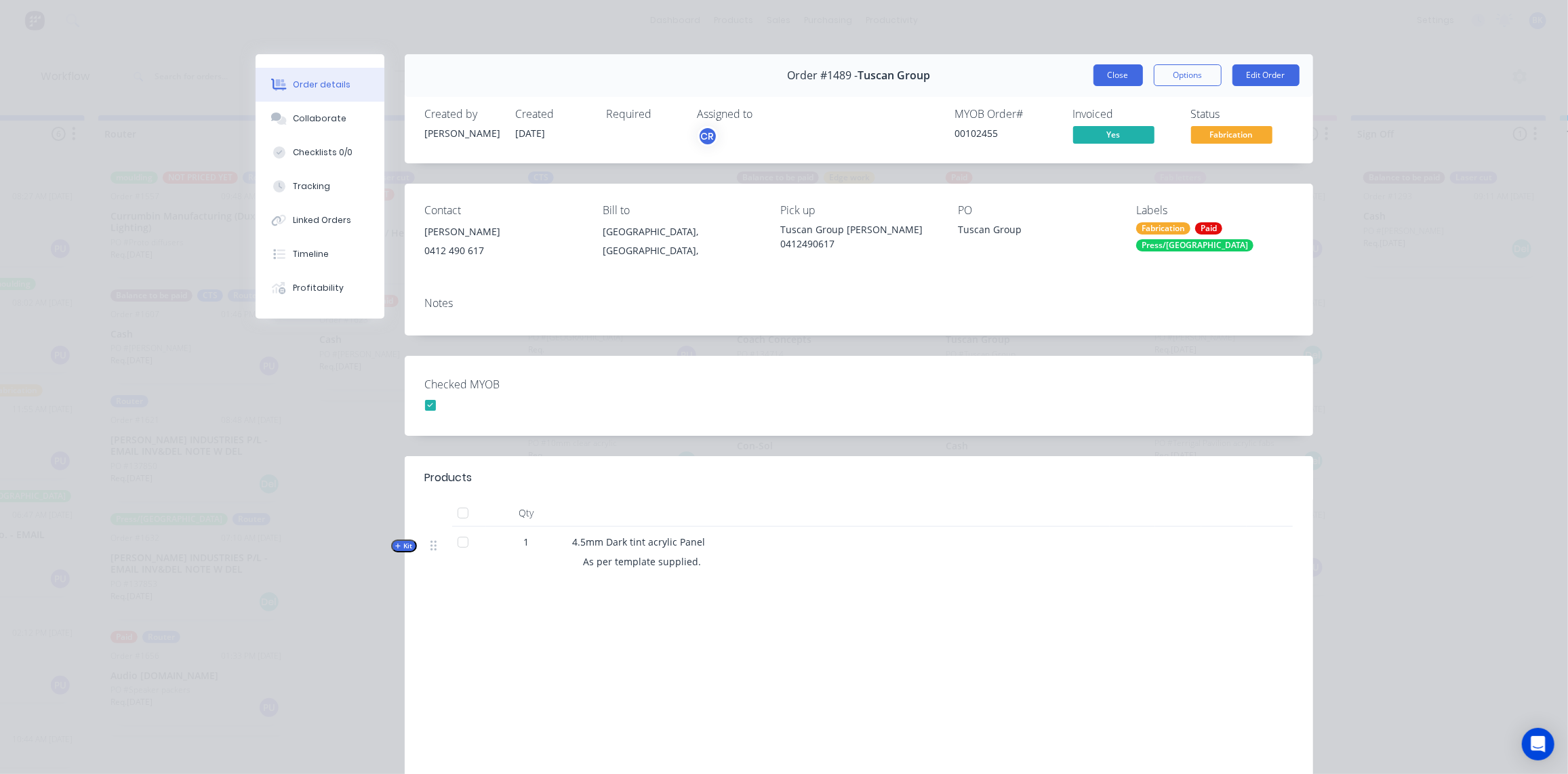
click at [1114, 80] on button "Close" at bounding box center [1118, 74] width 49 height 21
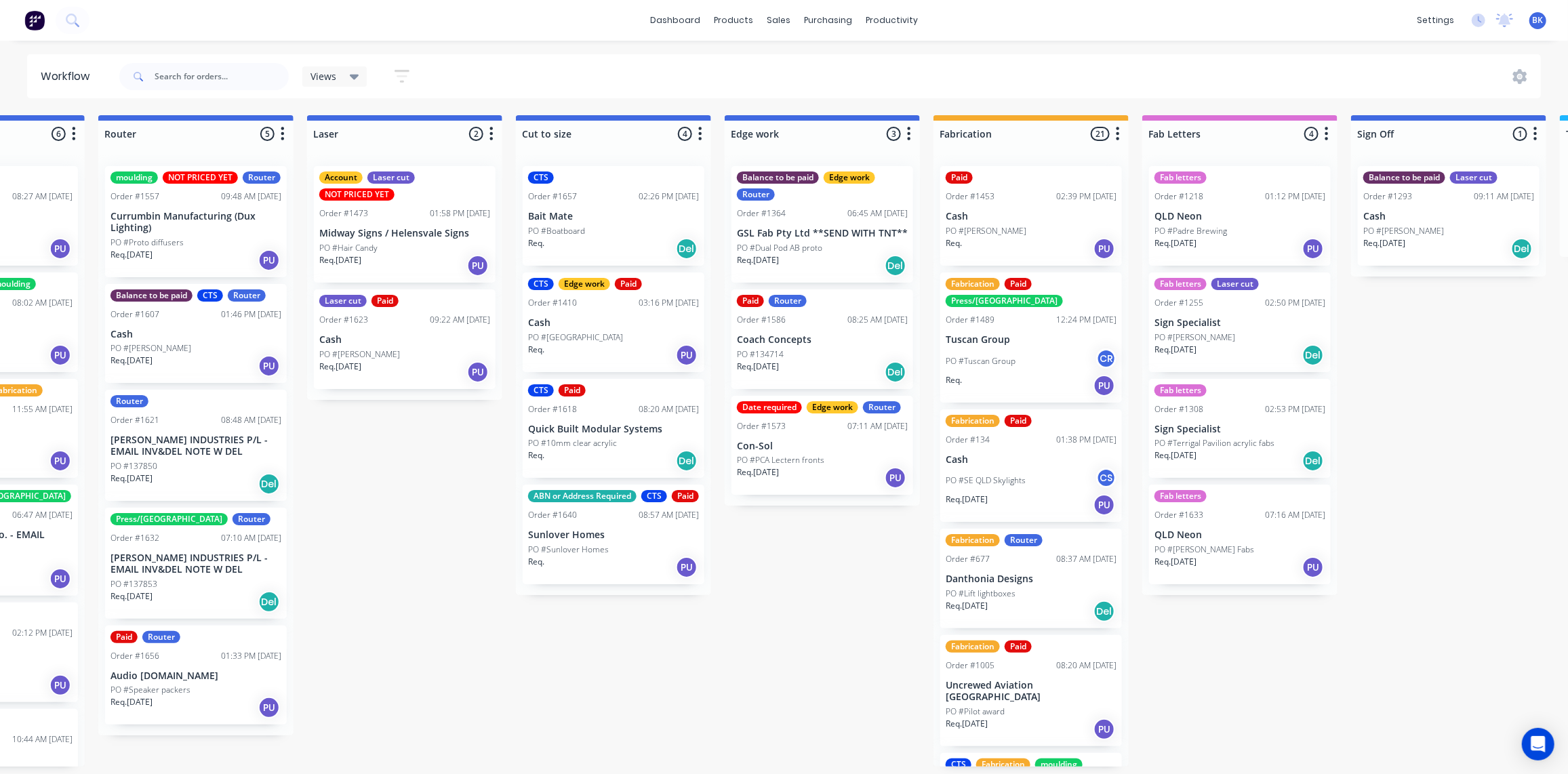
click at [1034, 467] on div "PO #SE QLD Skylights CS" at bounding box center [1031, 480] width 171 height 26
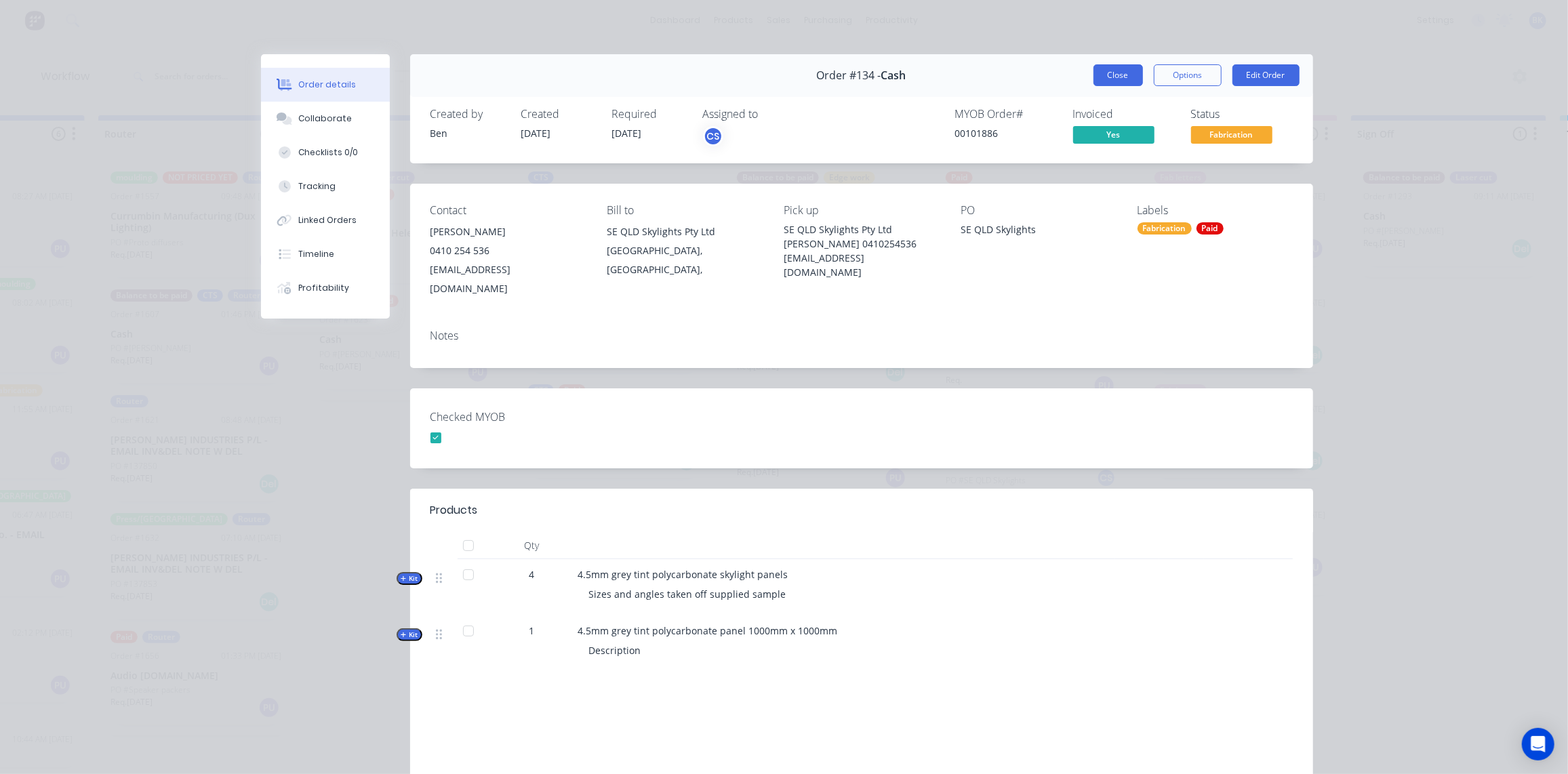
click at [1122, 73] on button "Close" at bounding box center [1118, 74] width 49 height 21
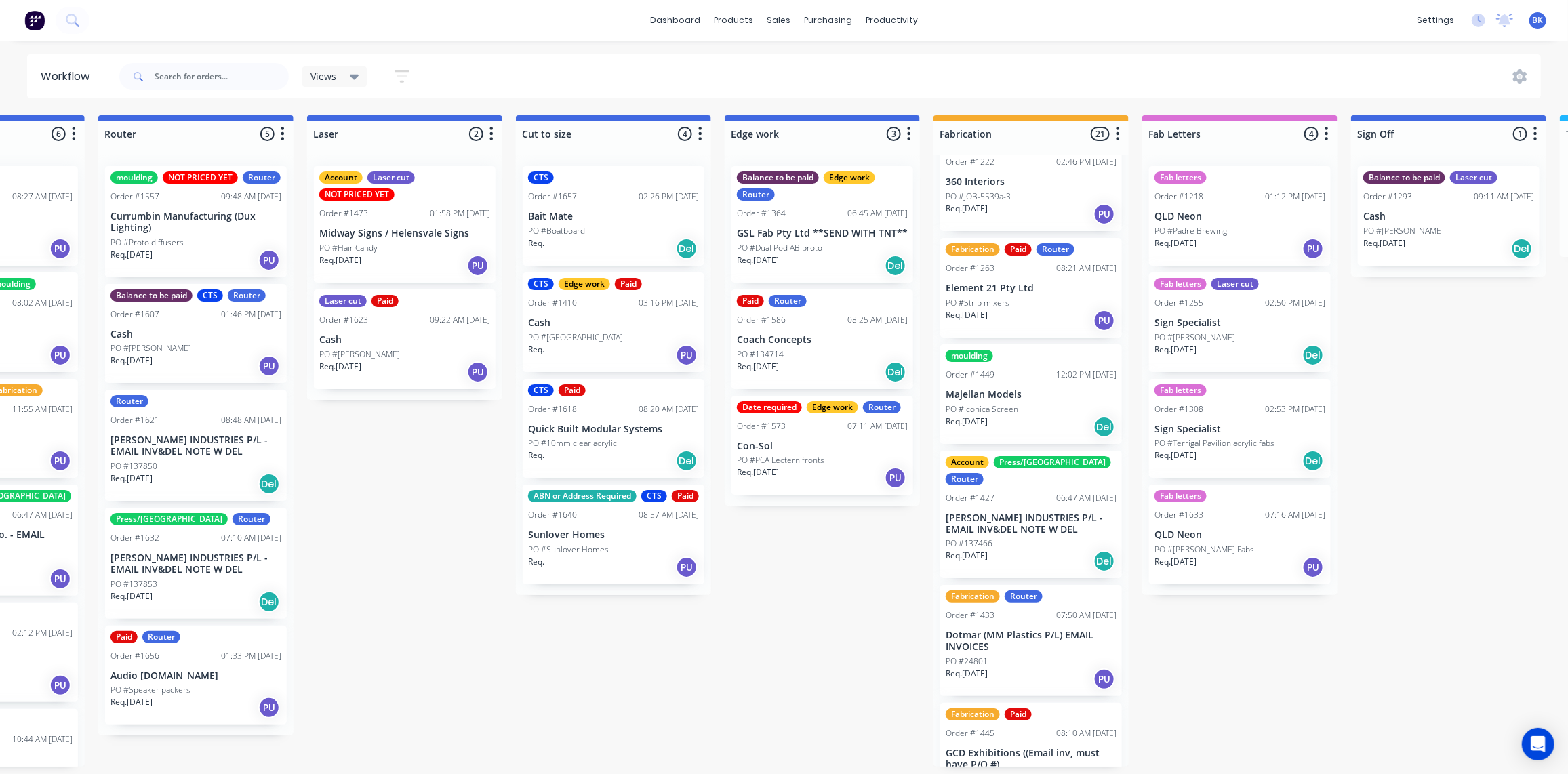
scroll to position [845, 0]
click at [819, 349] on div "PO #134714" at bounding box center [822, 355] width 171 height 13
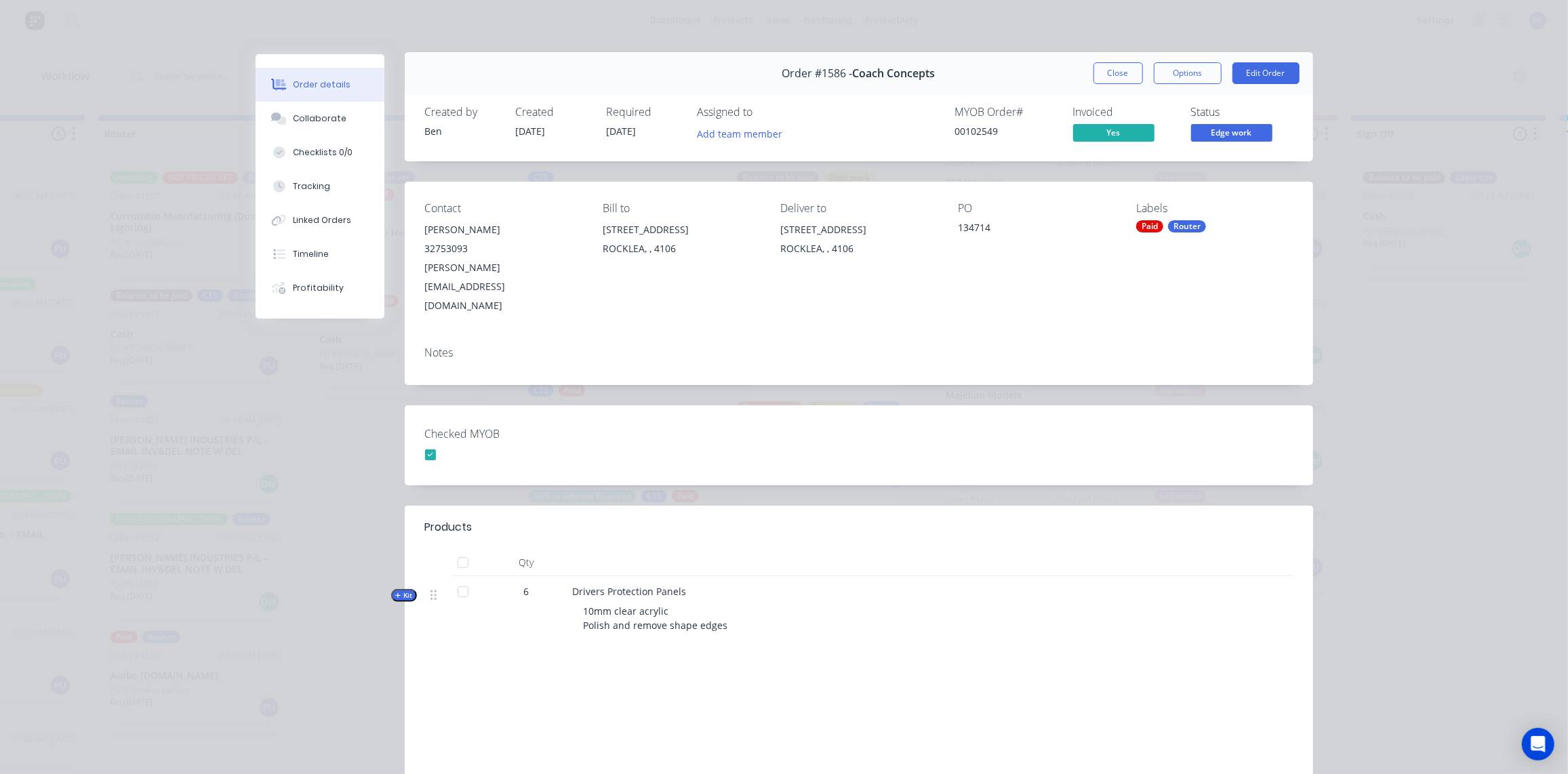
scroll to position [2, 0]
click at [1112, 80] on button "Close" at bounding box center [1118, 73] width 49 height 21
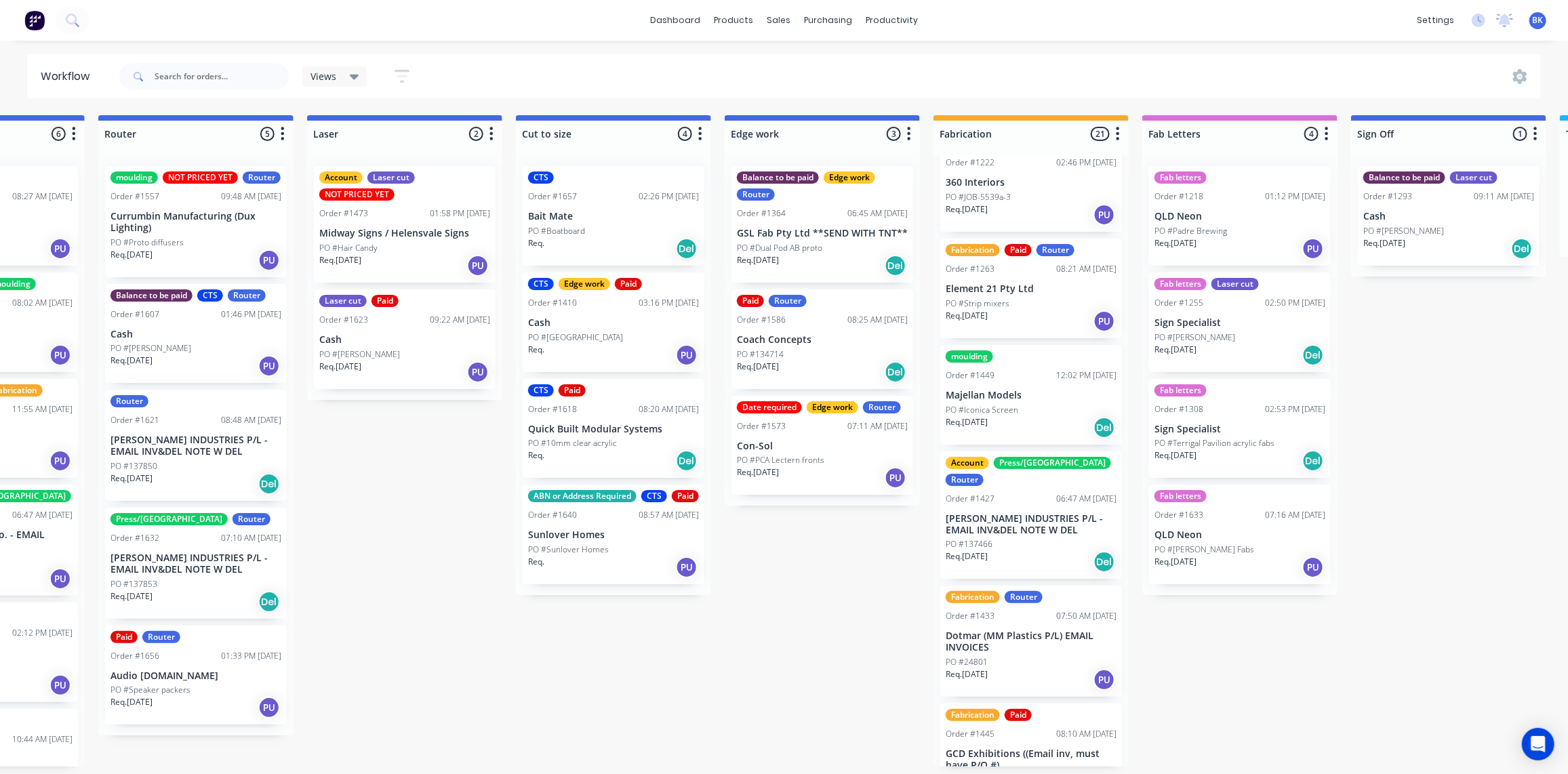
click at [832, 238] on p "GSL Fab Pty Ltd **SEND WITH TNT**" at bounding box center [822, 234] width 171 height 12
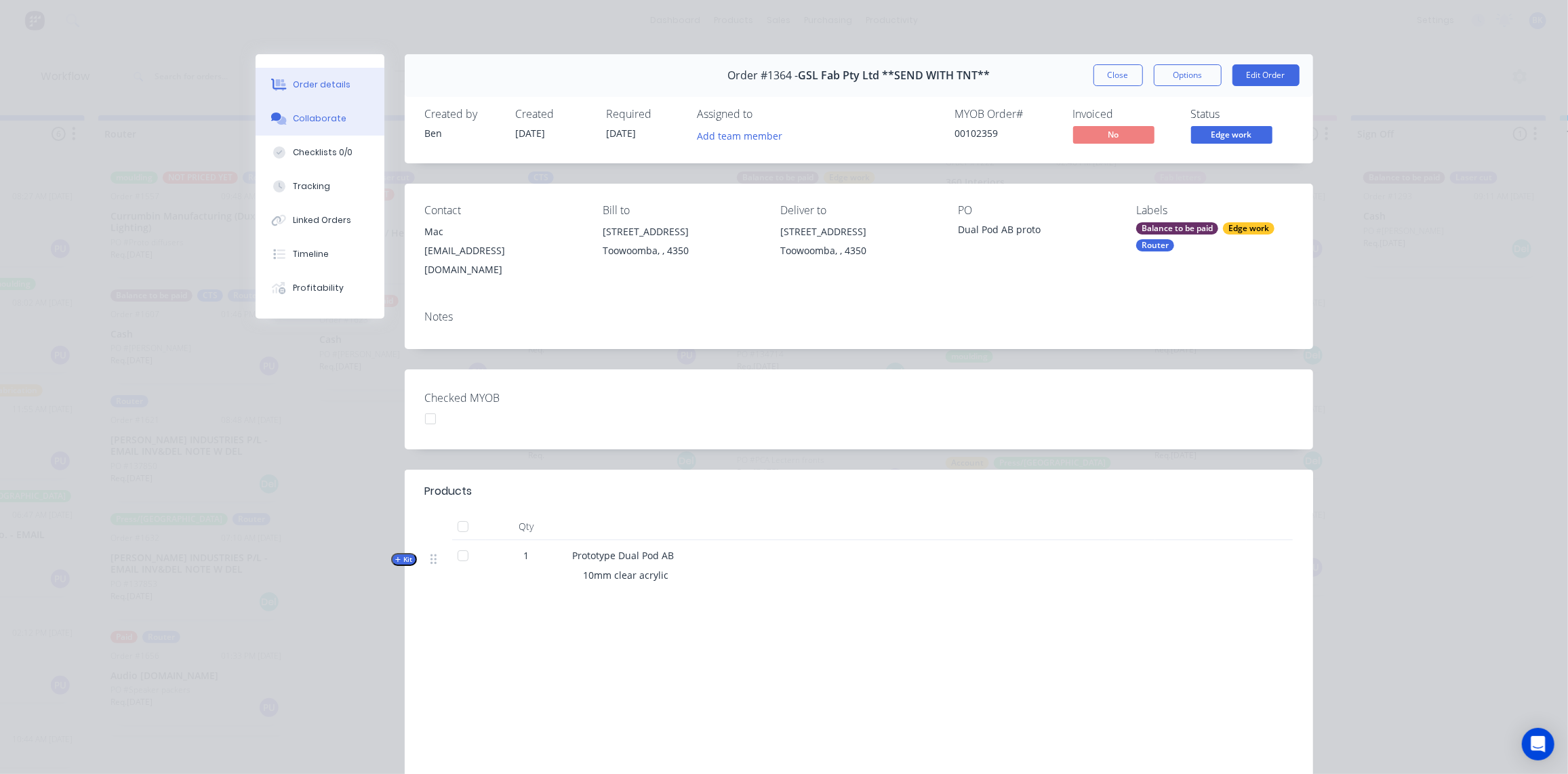
click at [293, 121] on div "Collaborate" at bounding box center [319, 119] width 54 height 13
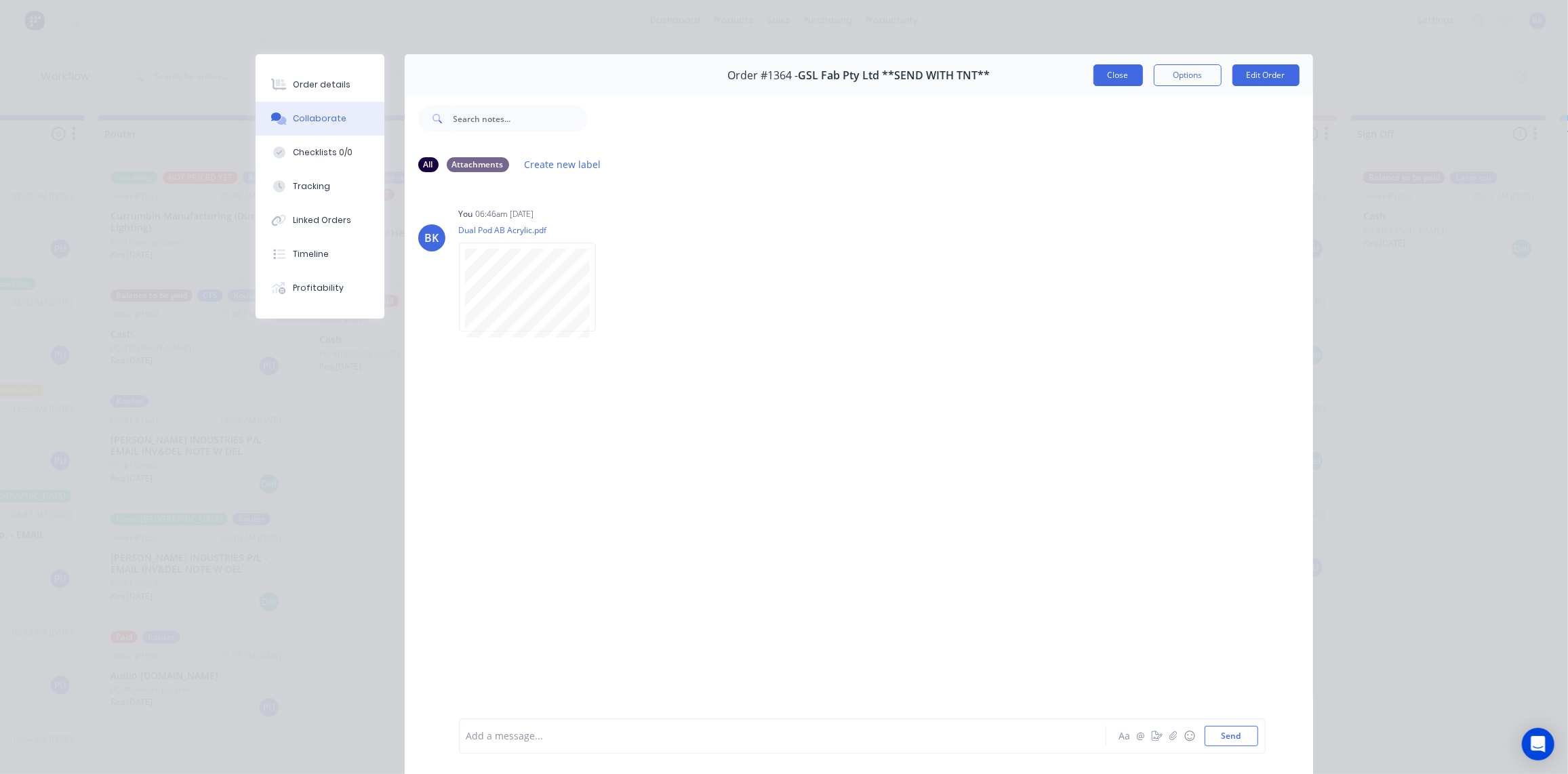
click at [1117, 79] on button "Close" at bounding box center [1118, 74] width 49 height 21
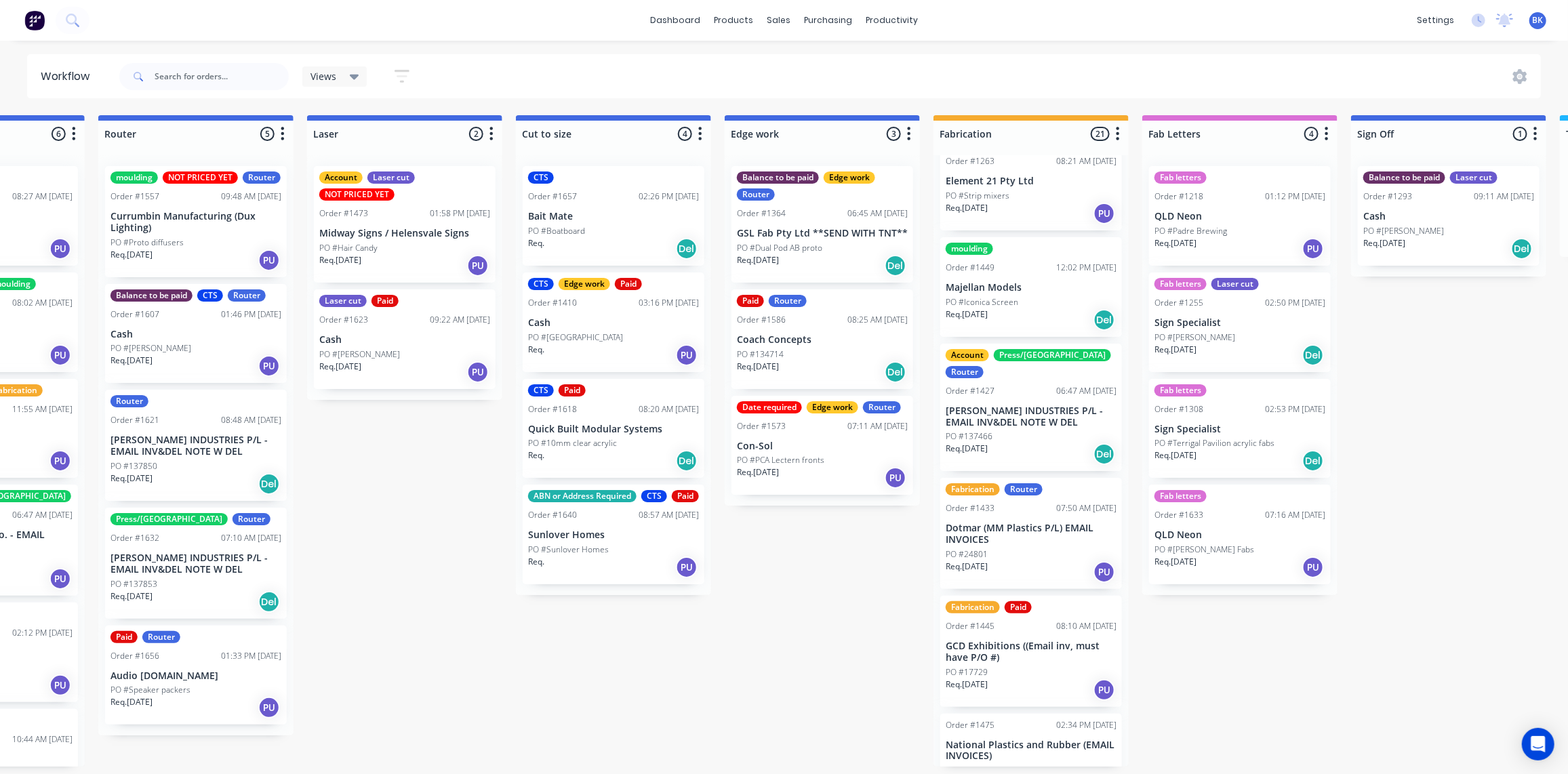
scroll to position [952, 0]
click at [1074, 524] on p "Dotmar (MM Plastics P/L) EMAIL INVOICES" at bounding box center [1031, 535] width 171 height 23
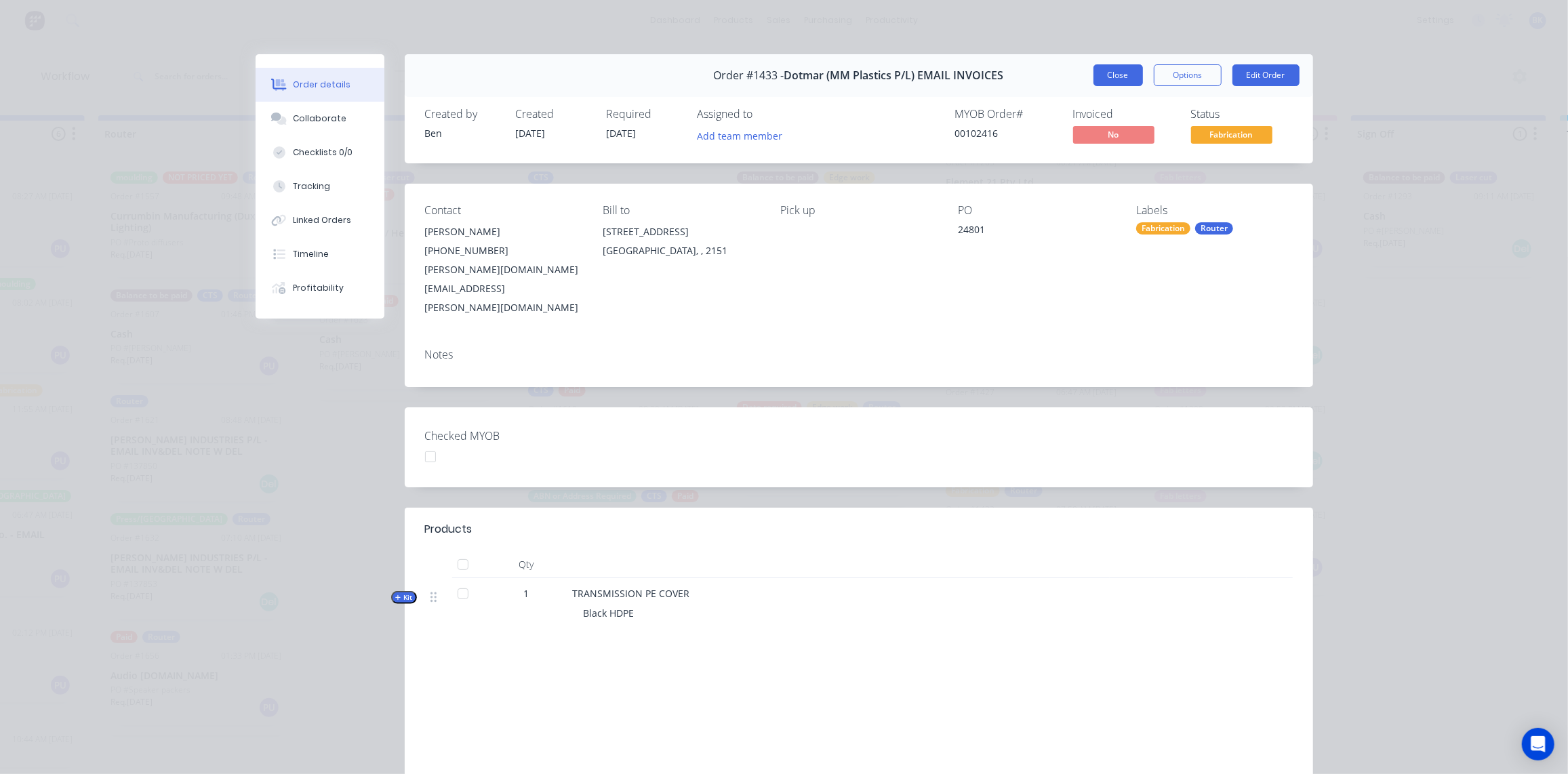
click at [1113, 69] on button "Close" at bounding box center [1118, 74] width 49 height 21
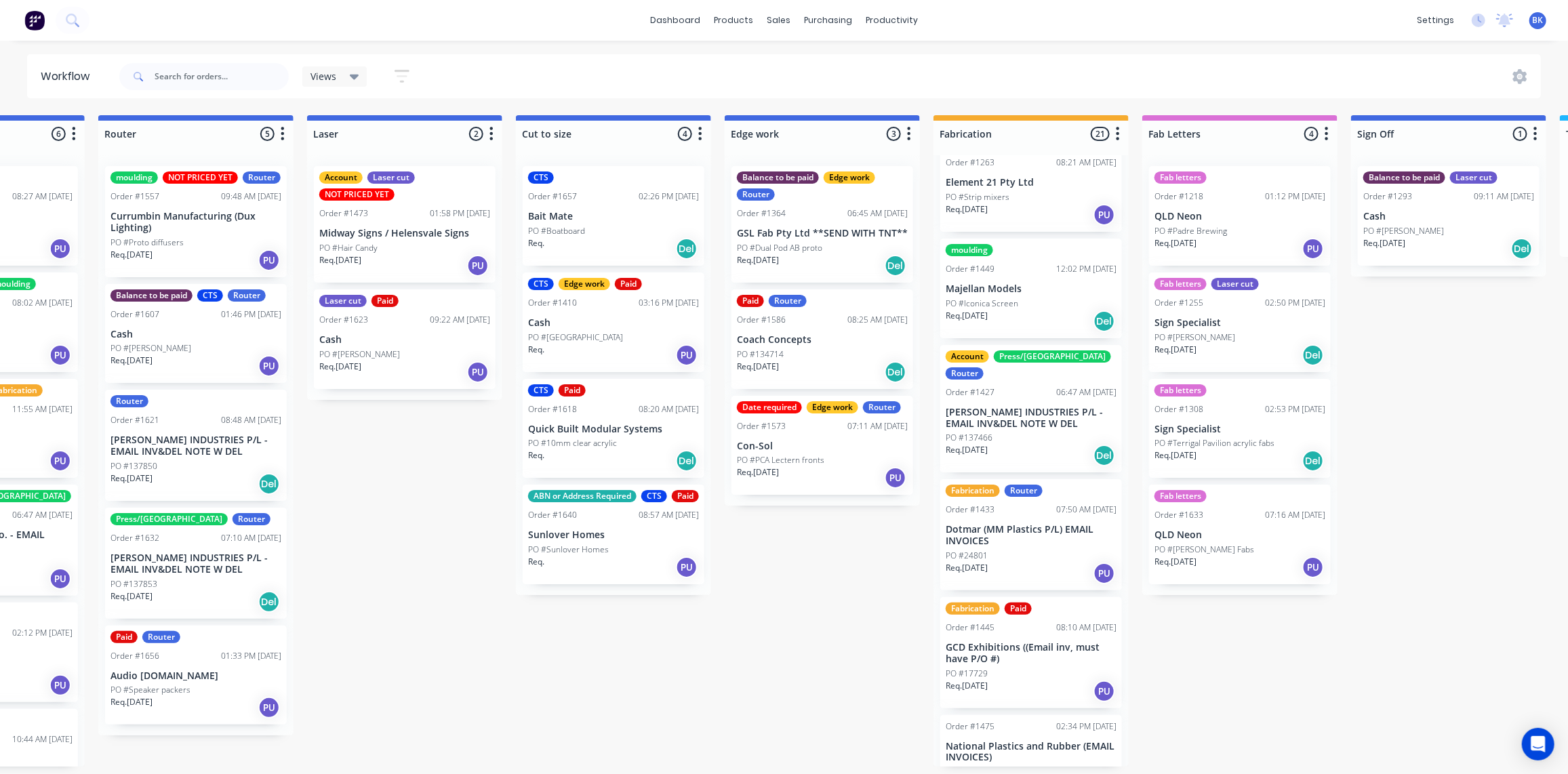
click at [1041, 642] on p "GCD Exhibitions ((Email inv, must have P/O #)" at bounding box center [1031, 653] width 171 height 23
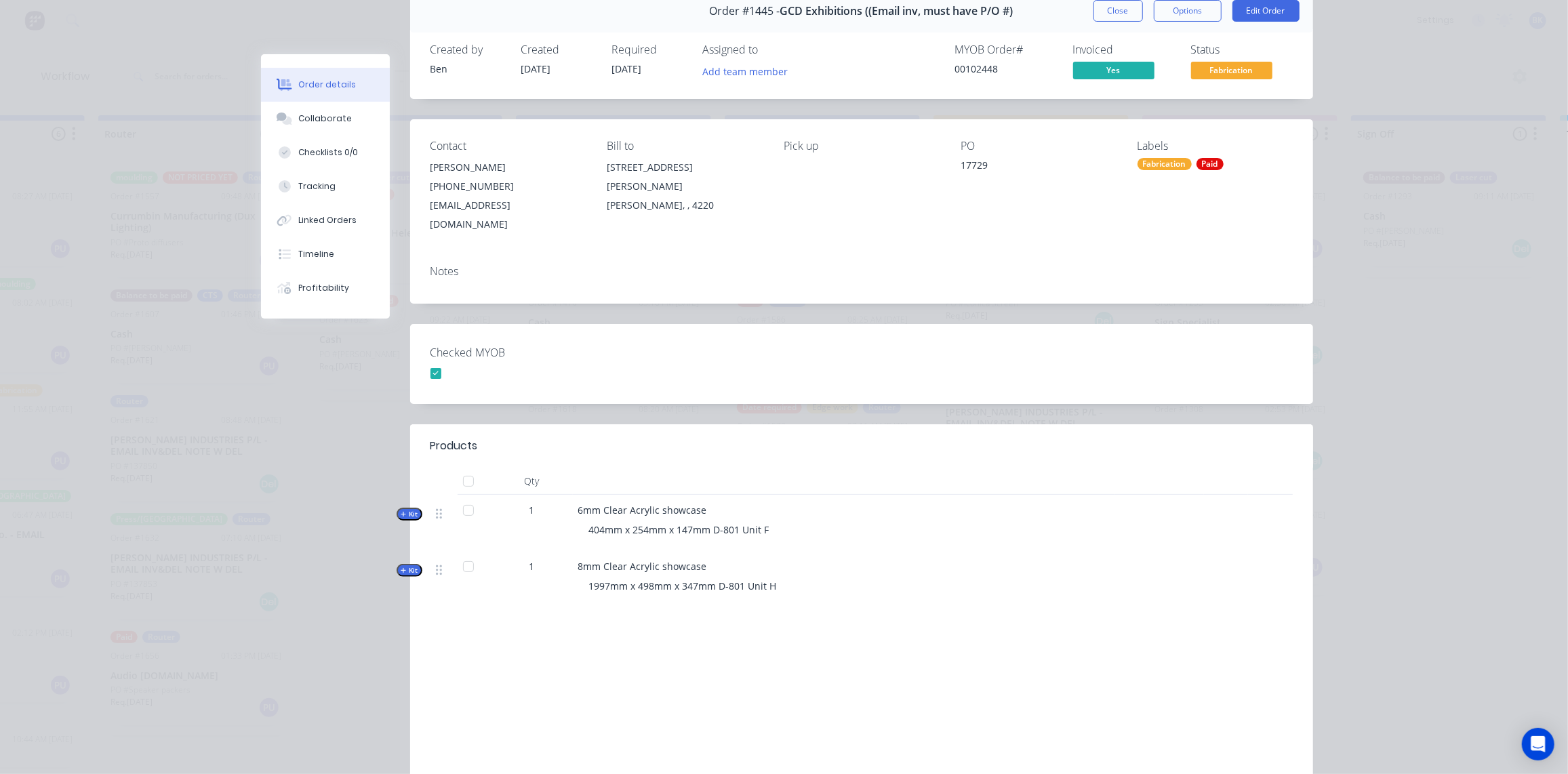
scroll to position [0, 0]
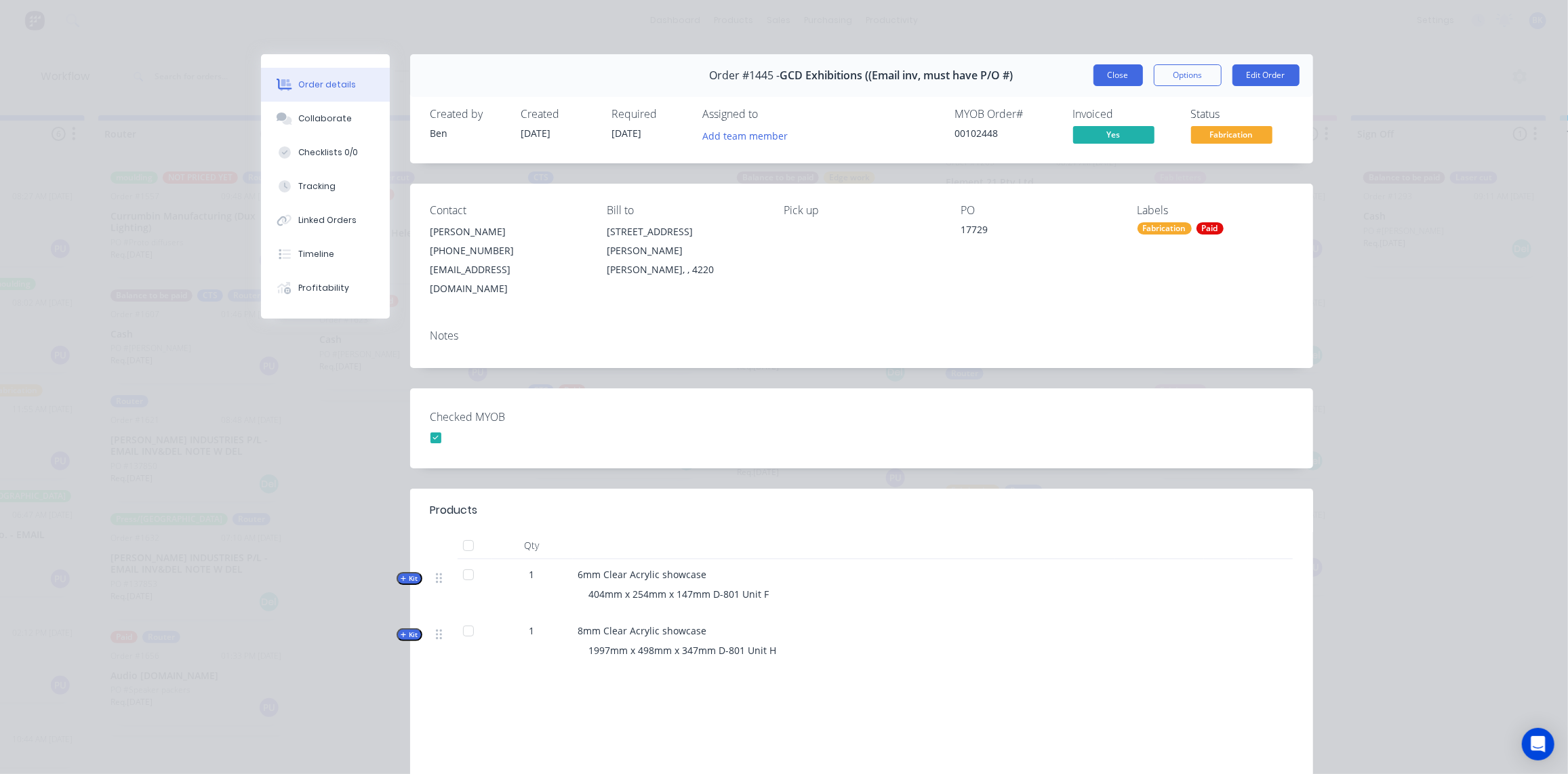
click at [1099, 75] on button "Close" at bounding box center [1118, 74] width 49 height 21
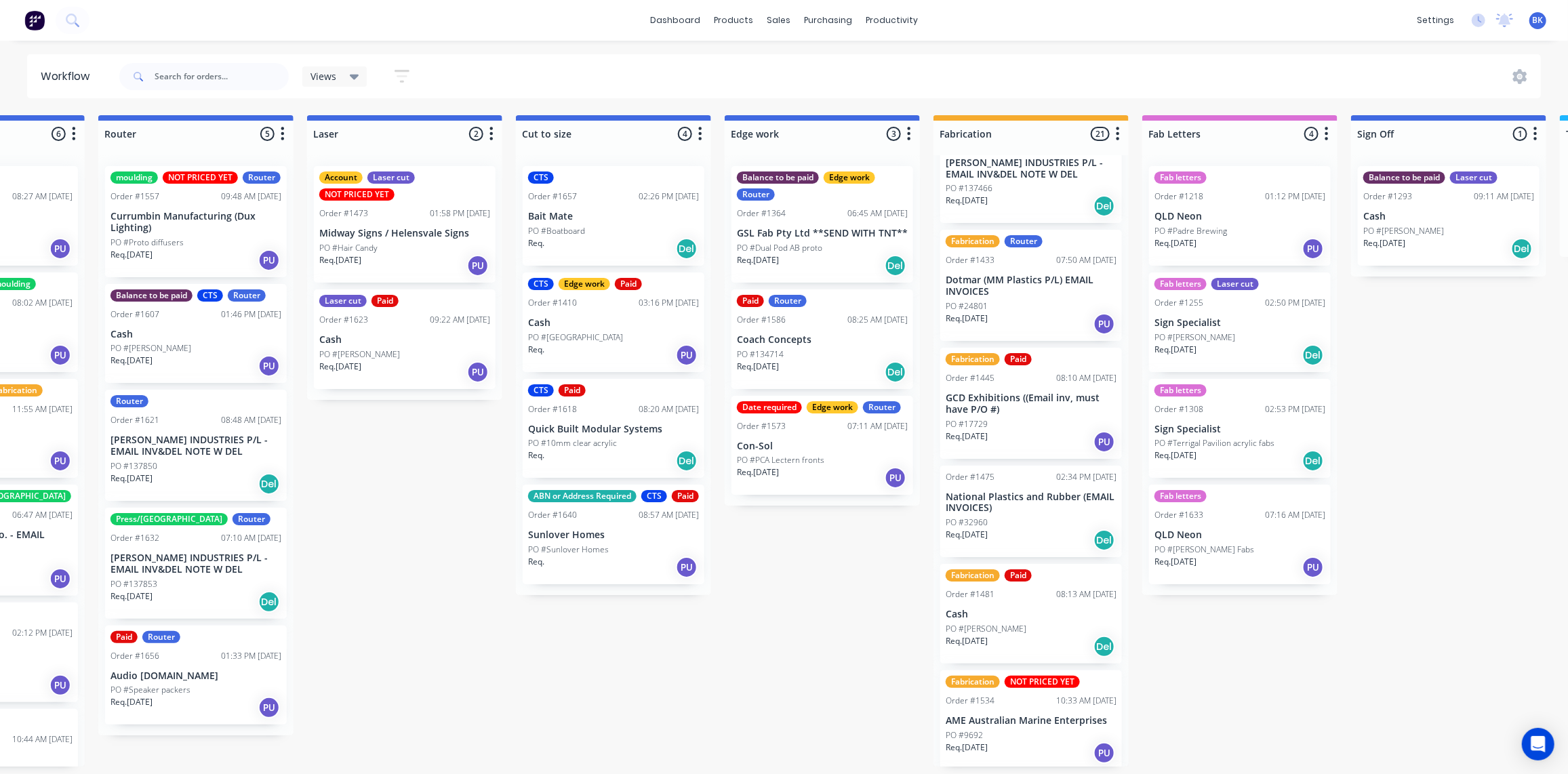
scroll to position [1202, 0]
click at [1039, 491] on p "National Plastics and Rubber (EMAIL INVOICES)" at bounding box center [1031, 502] width 171 height 23
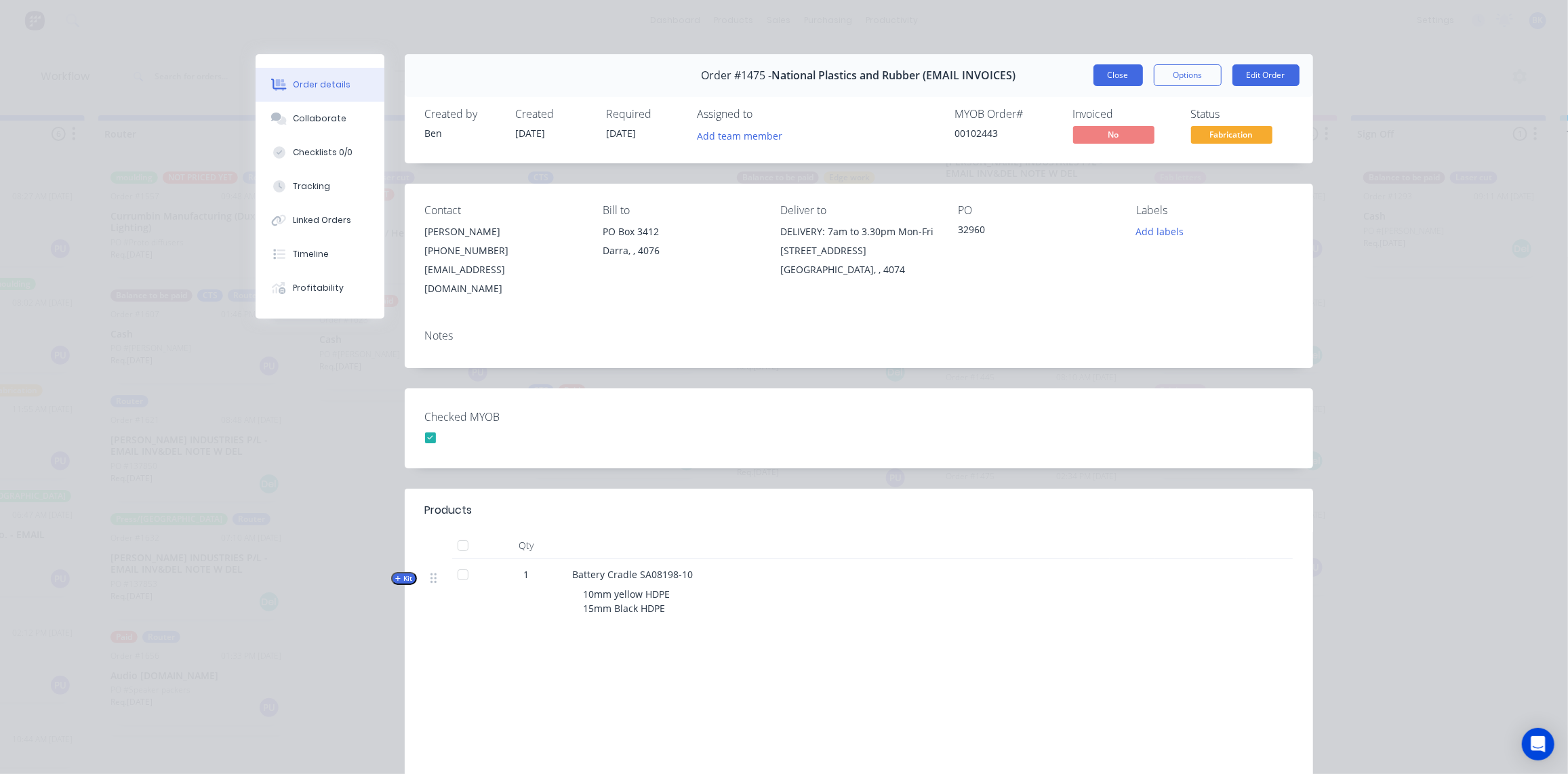
click at [1128, 80] on button "Close" at bounding box center [1118, 74] width 49 height 21
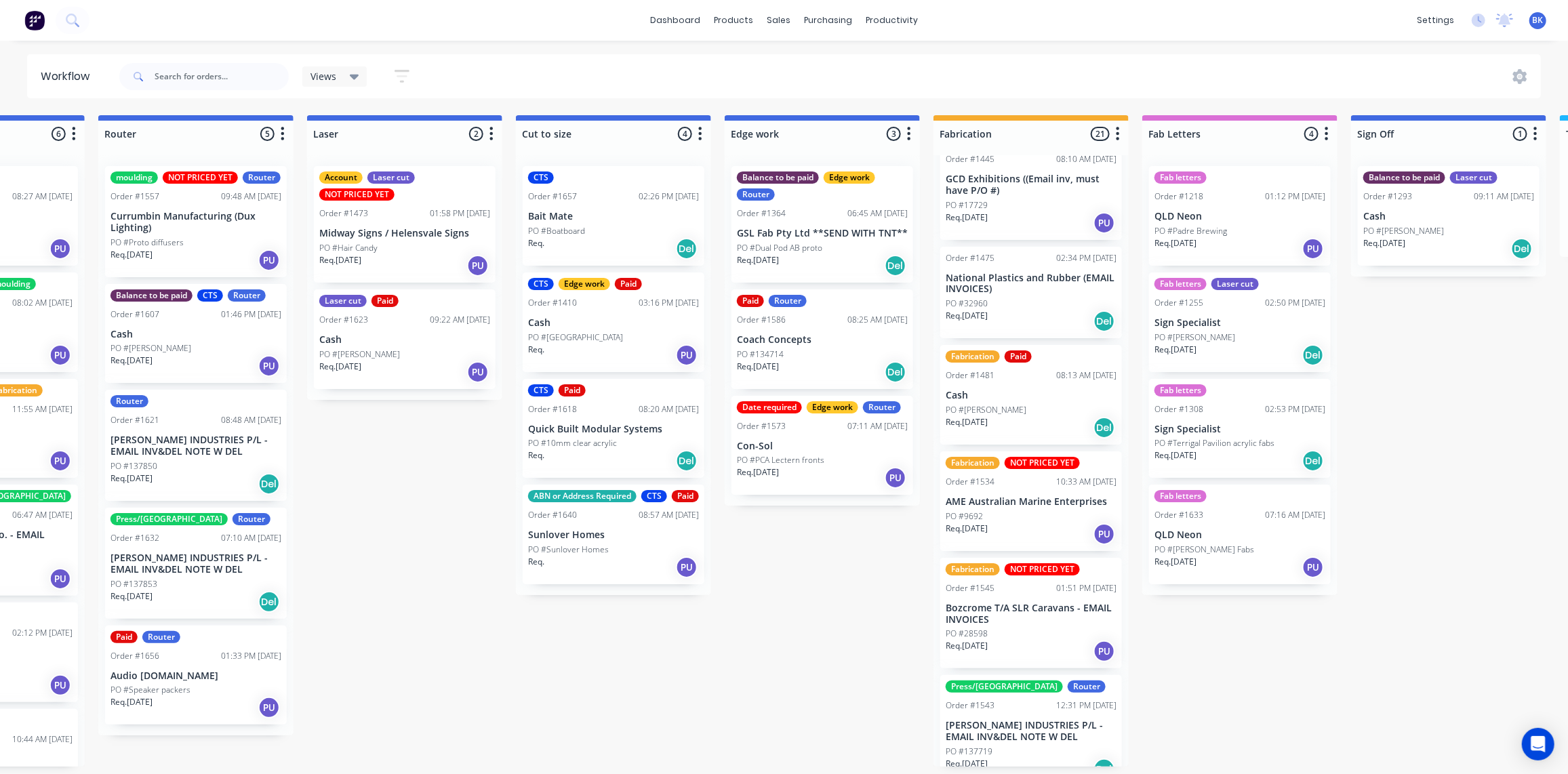
scroll to position [1420, 0]
click at [1064, 509] on div "PO #9692" at bounding box center [1031, 515] width 171 height 13
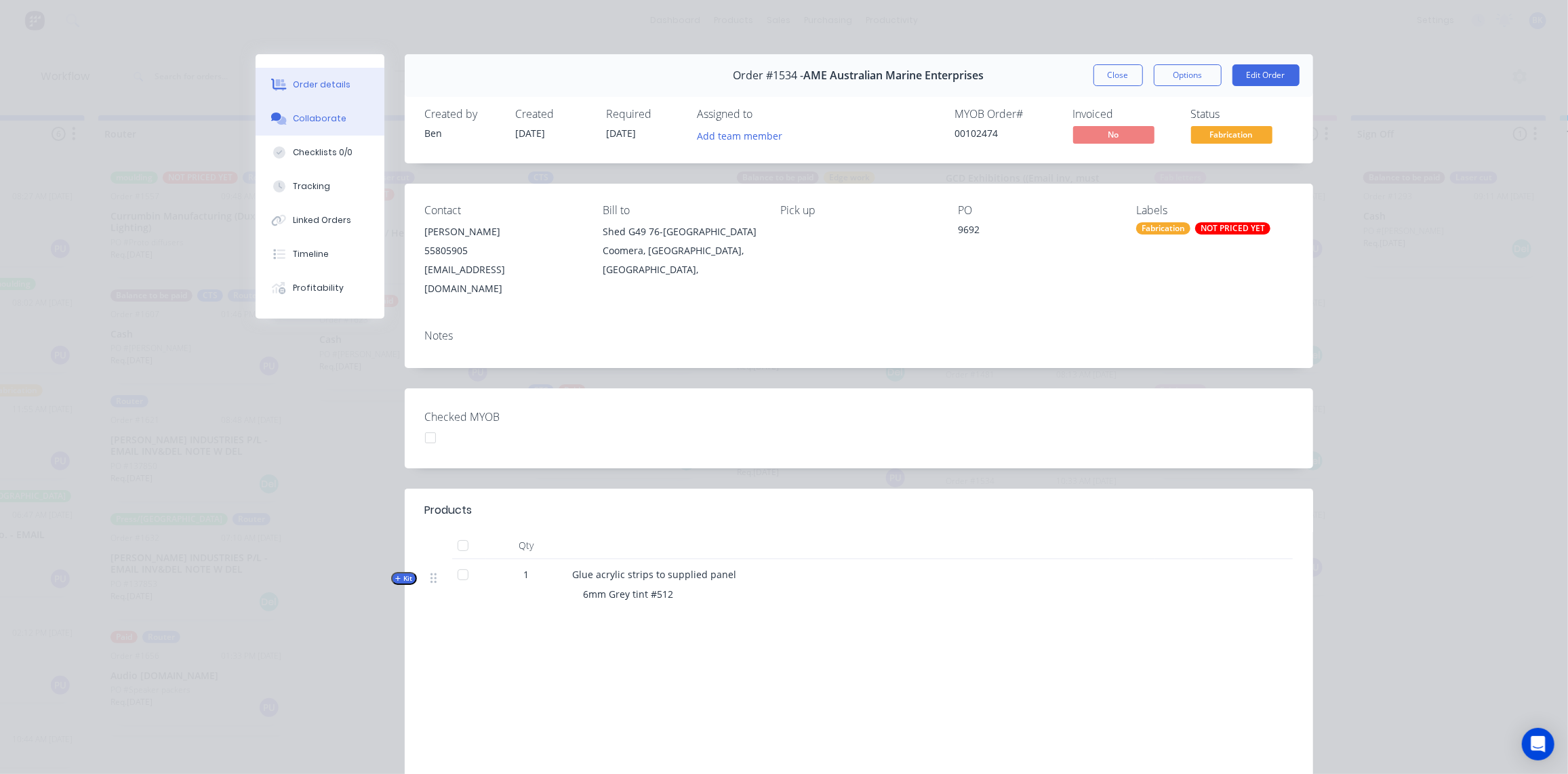
click at [327, 122] on div "Collaborate" at bounding box center [319, 119] width 54 height 13
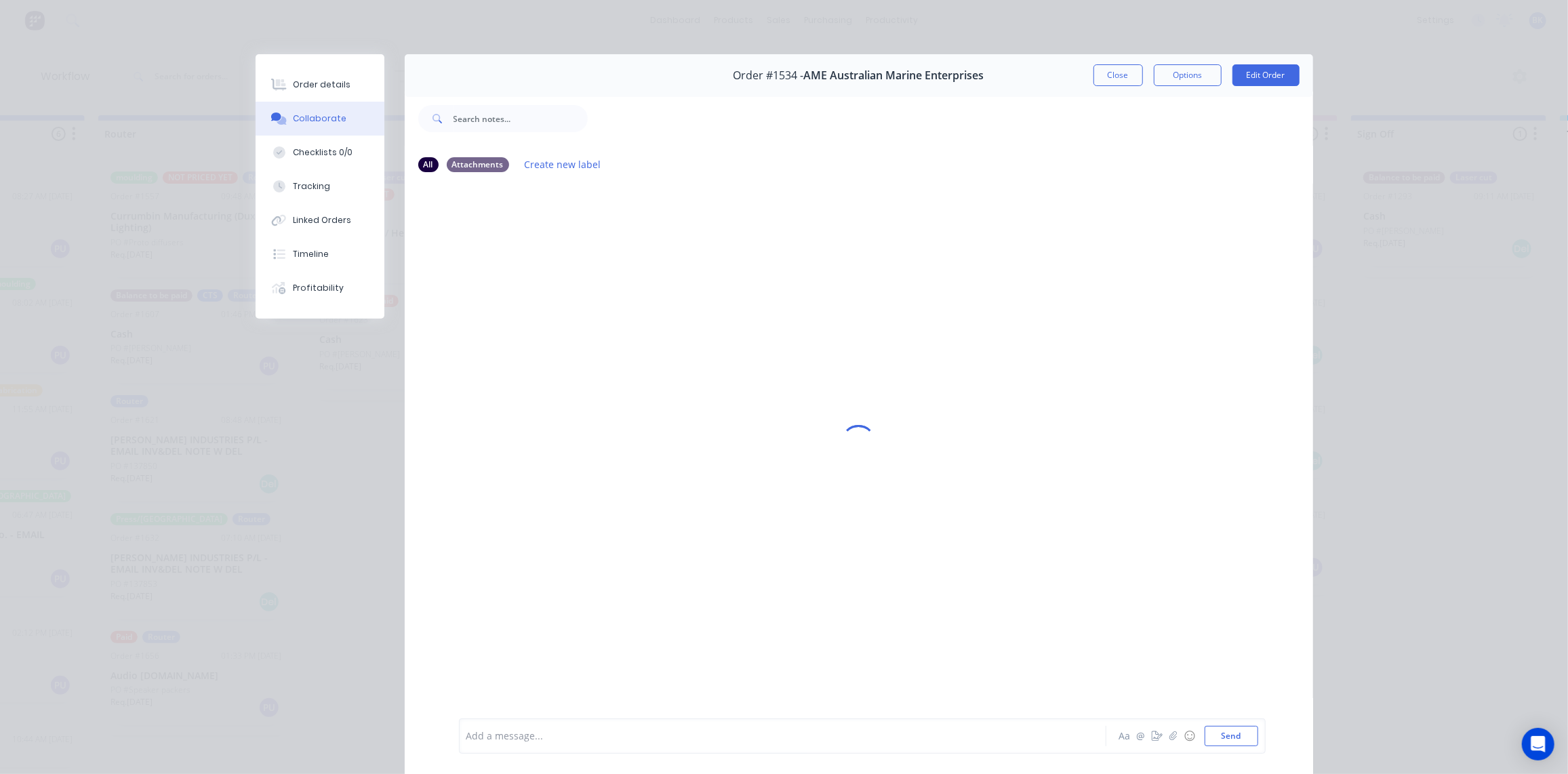
click at [535, 750] on div "Add a message... Aa @ ☺ Send" at bounding box center [862, 736] width 807 height 35
click at [535, 741] on div at bounding box center [763, 736] width 593 height 14
click at [1223, 736] on button "Send" at bounding box center [1232, 736] width 54 height 21
click at [1113, 71] on button "Close" at bounding box center [1118, 74] width 49 height 21
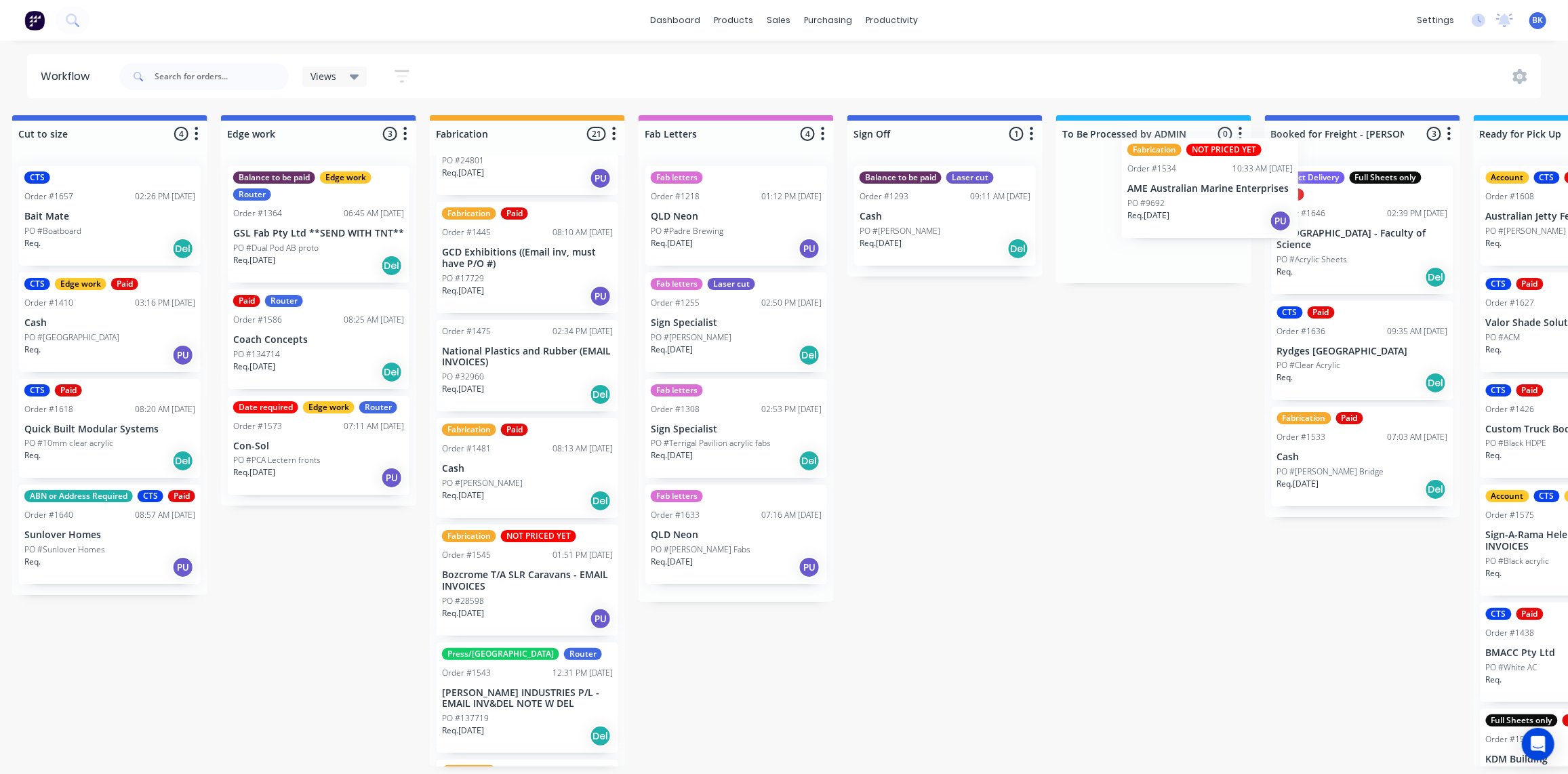
scroll to position [0, 1273]
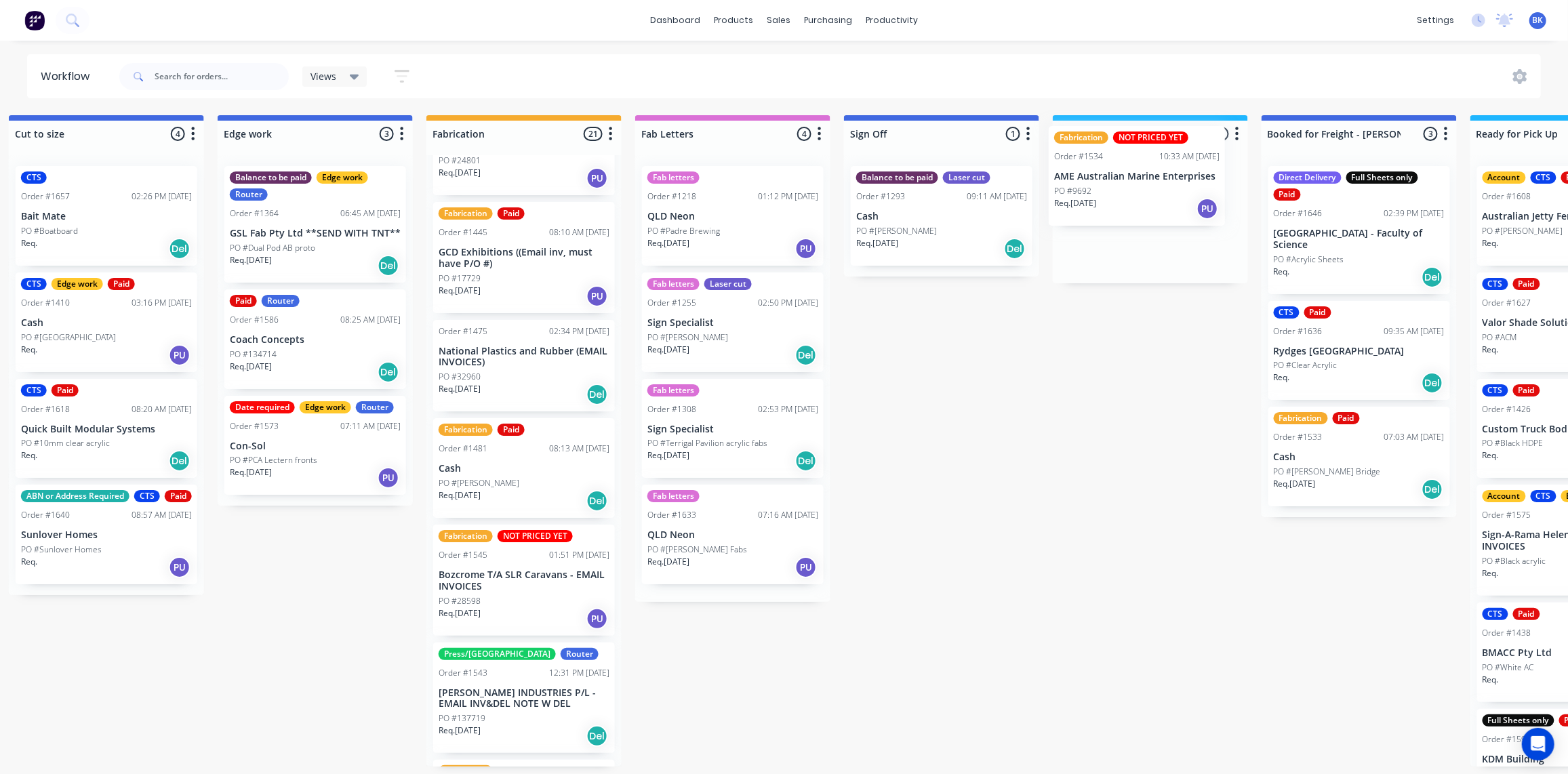
drag, startPoint x: 1043, startPoint y: 534, endPoint x: 1156, endPoint y: 194, distance: 358.3
click at [1156, 194] on div "Submitted 0 Status colour #273444 hex #273444 Save Cancel Summaries Total order…" at bounding box center [339, 440] width 3244 height 651
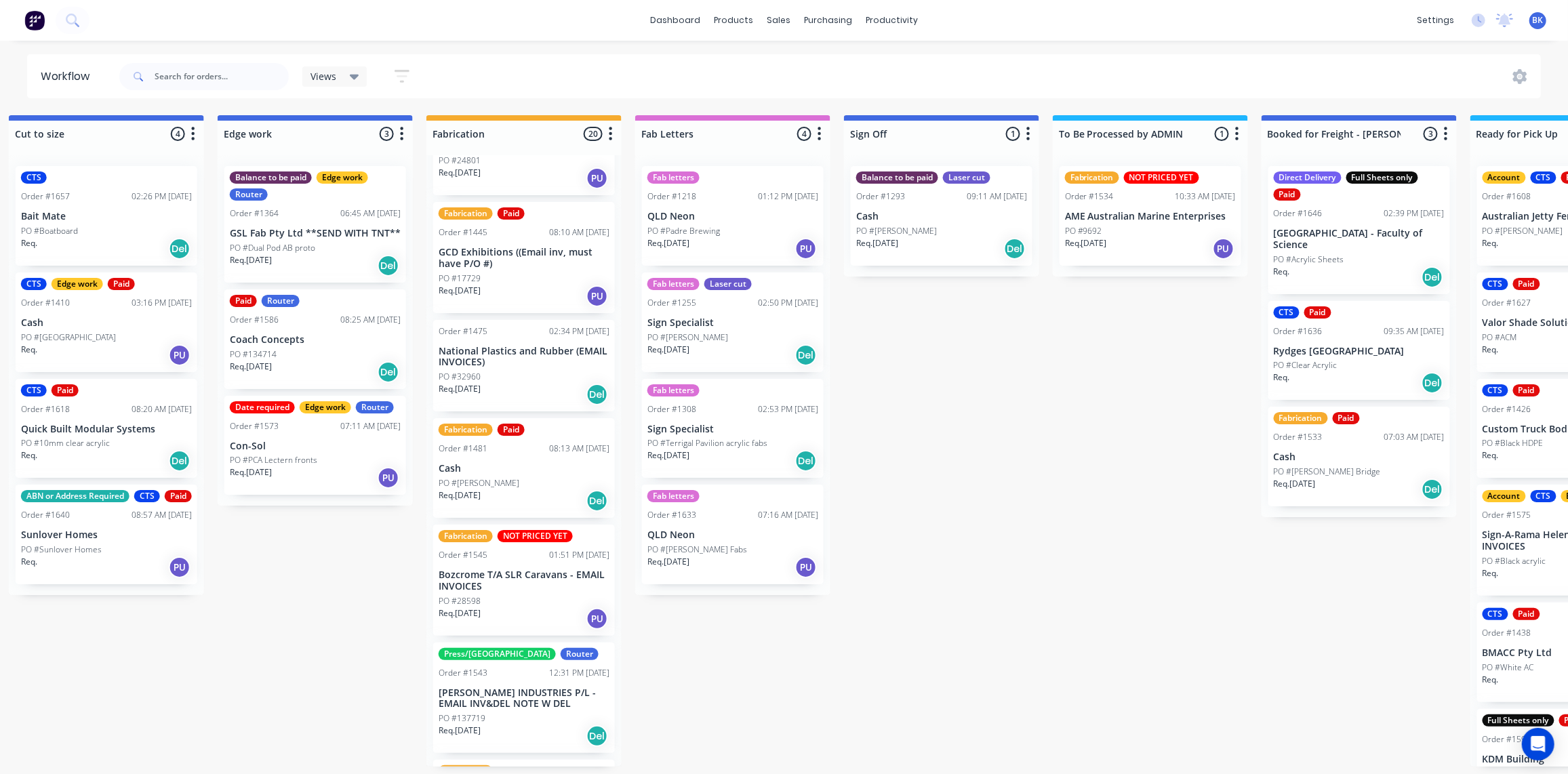
click at [1170, 215] on p "AME Australian Marine Enterprises" at bounding box center [1151, 217] width 171 height 12
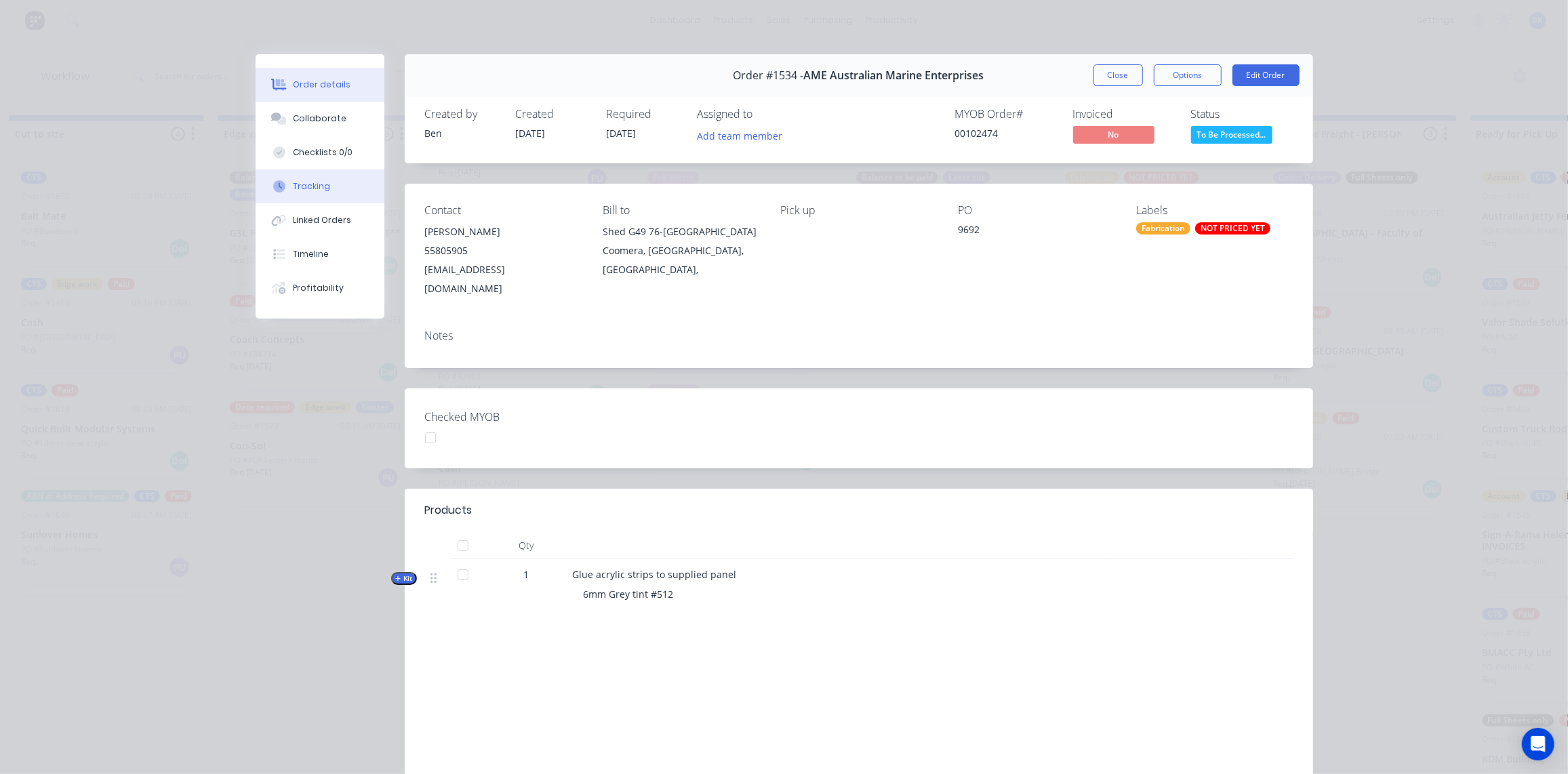
click at [302, 186] on div "Tracking" at bounding box center [311, 186] width 38 height 13
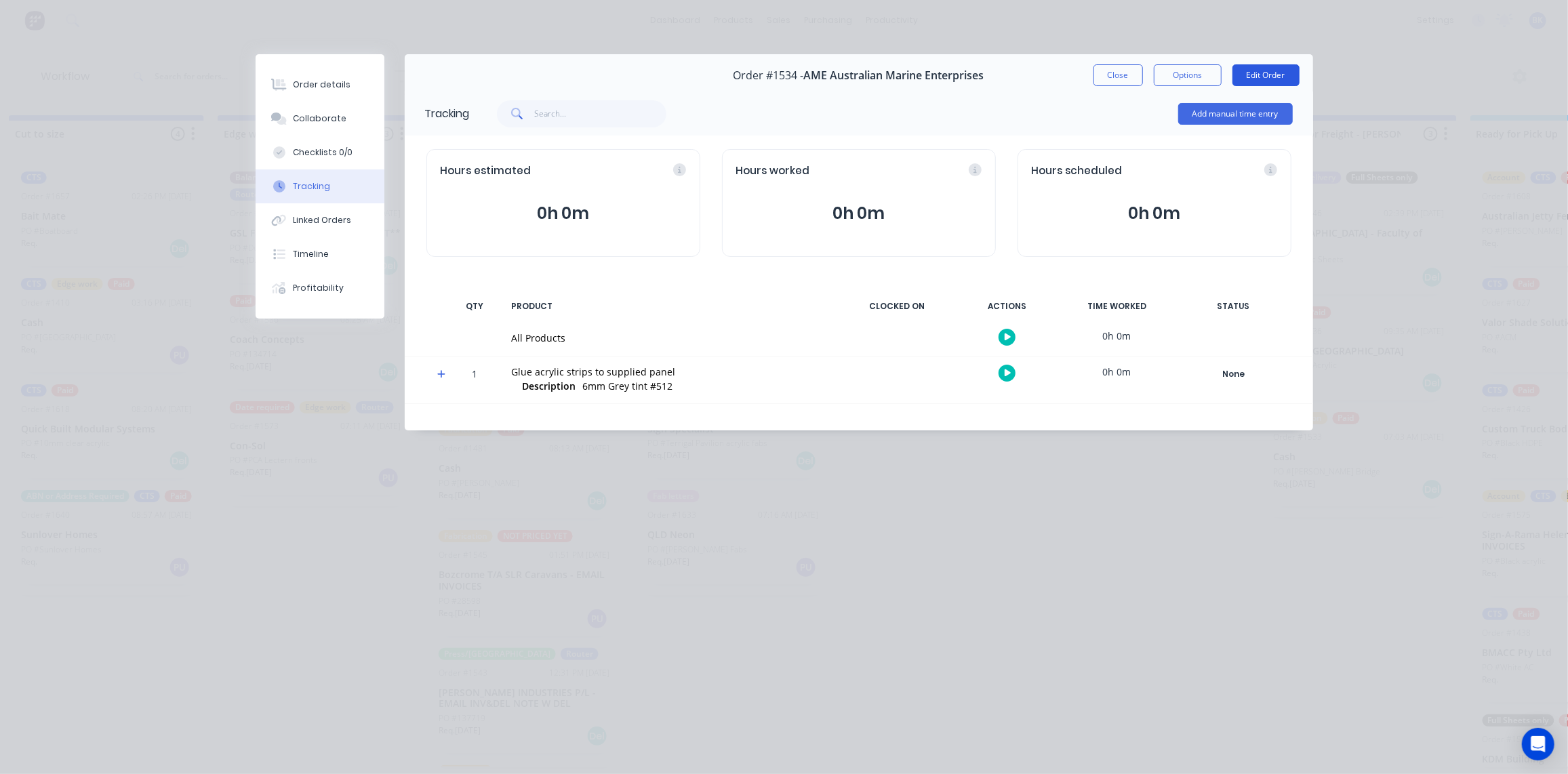
click at [1260, 75] on button "Edit Order" at bounding box center [1266, 74] width 67 height 21
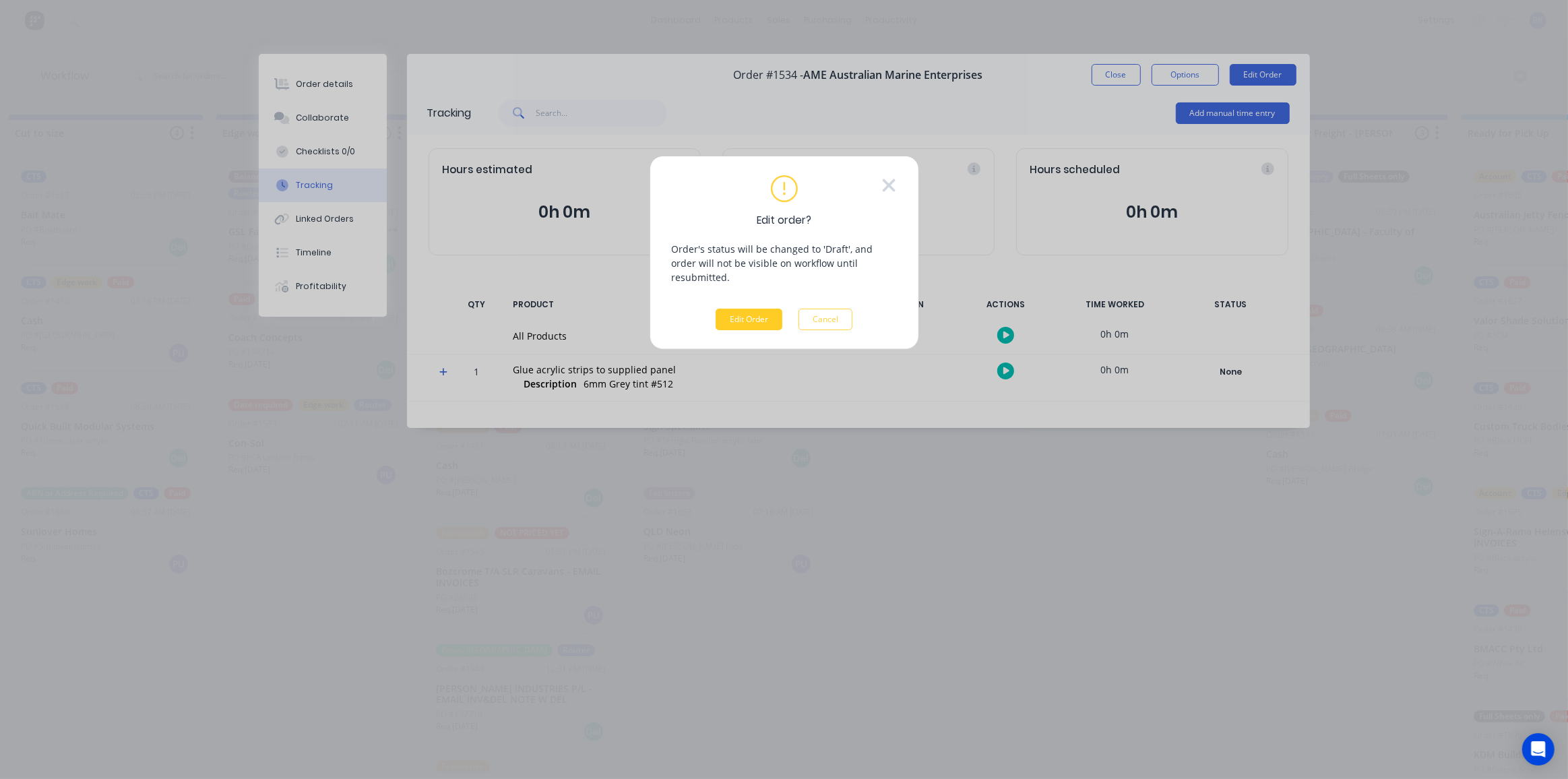
click at [740, 309] on button "Edit Order" at bounding box center [748, 319] width 67 height 21
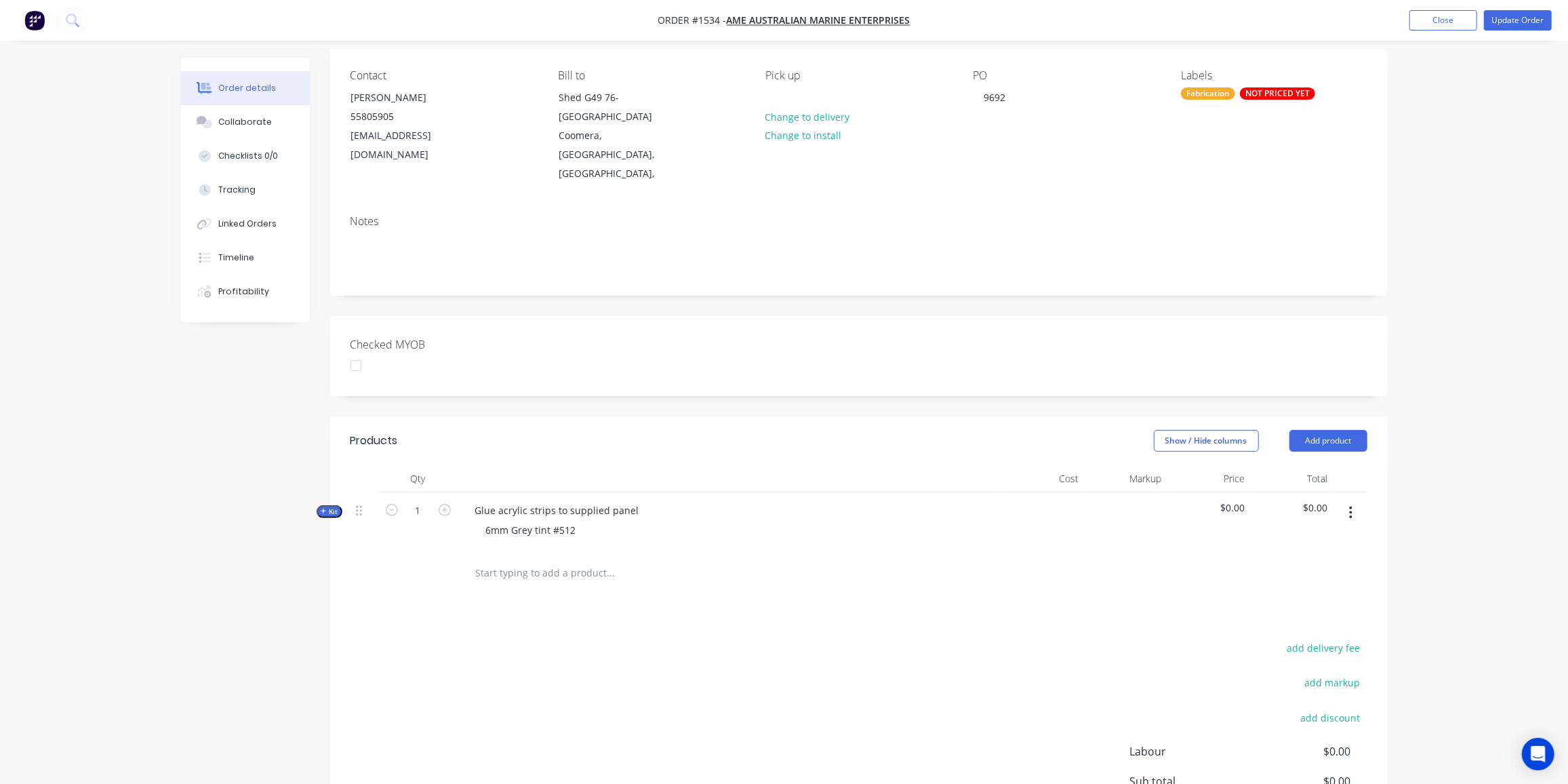
scroll to position [102, 0]
click at [332, 507] on span "Kit" at bounding box center [330, 512] width 18 height 10
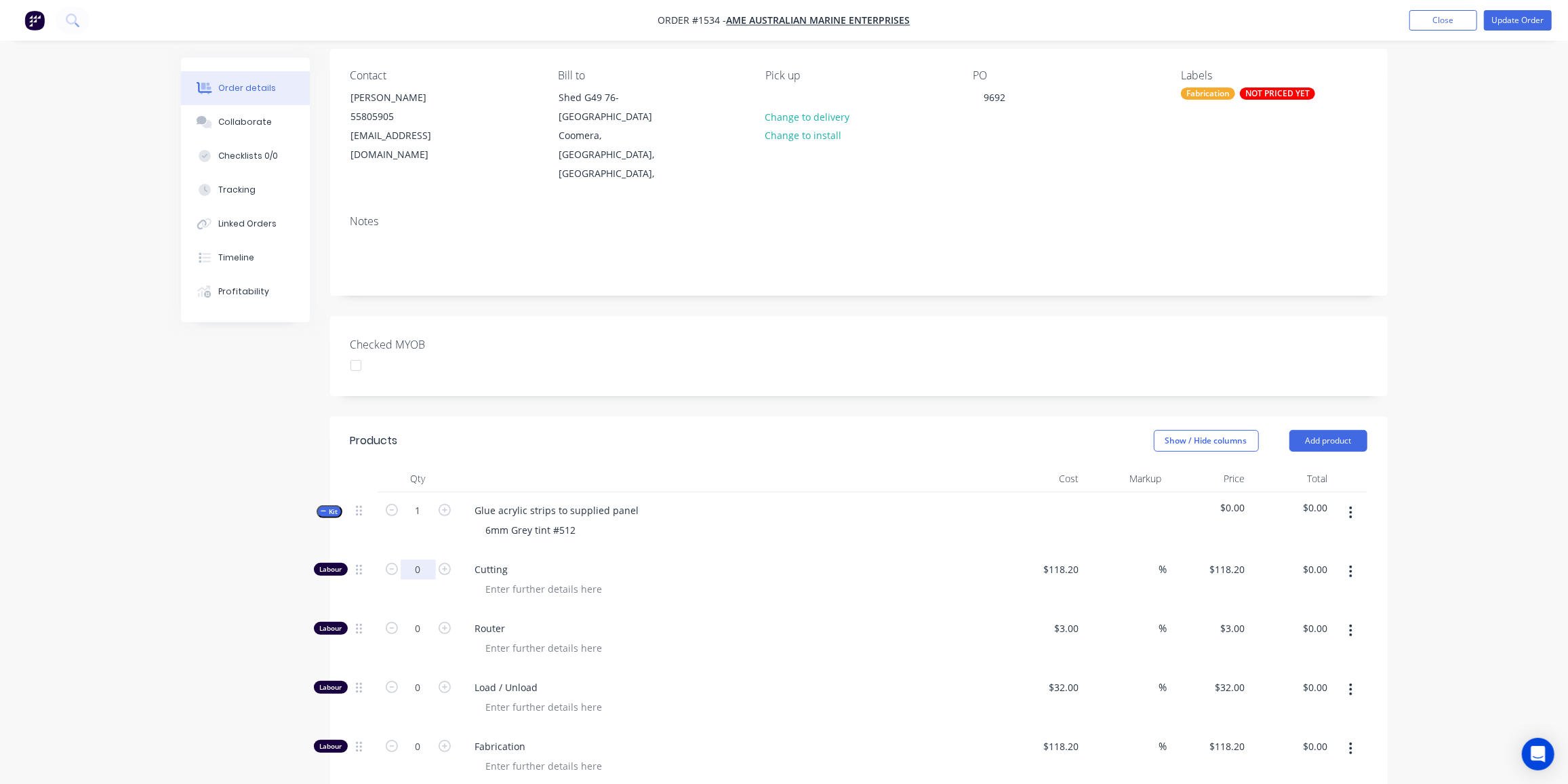
click at [427, 574] on input "0" at bounding box center [418, 569] width 35 height 21
type input "1"
type input "$118.20"
click at [1048, 567] on div "118.2 $118.20" at bounding box center [1061, 569] width 47 height 20
type input "$50.00"
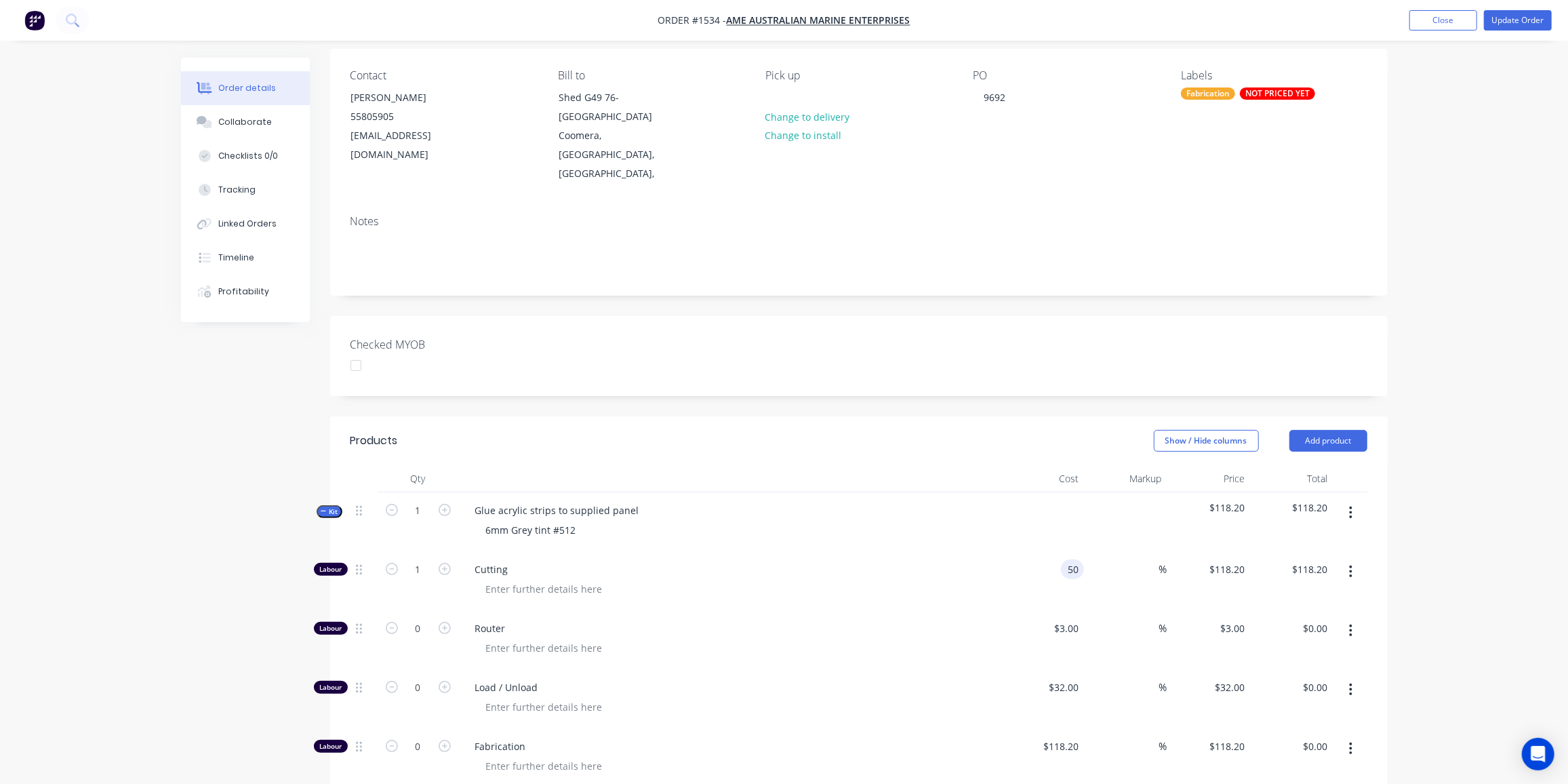
type input "$50.00"
click at [1516, 24] on button "Update Order" at bounding box center [1518, 21] width 68 height 21
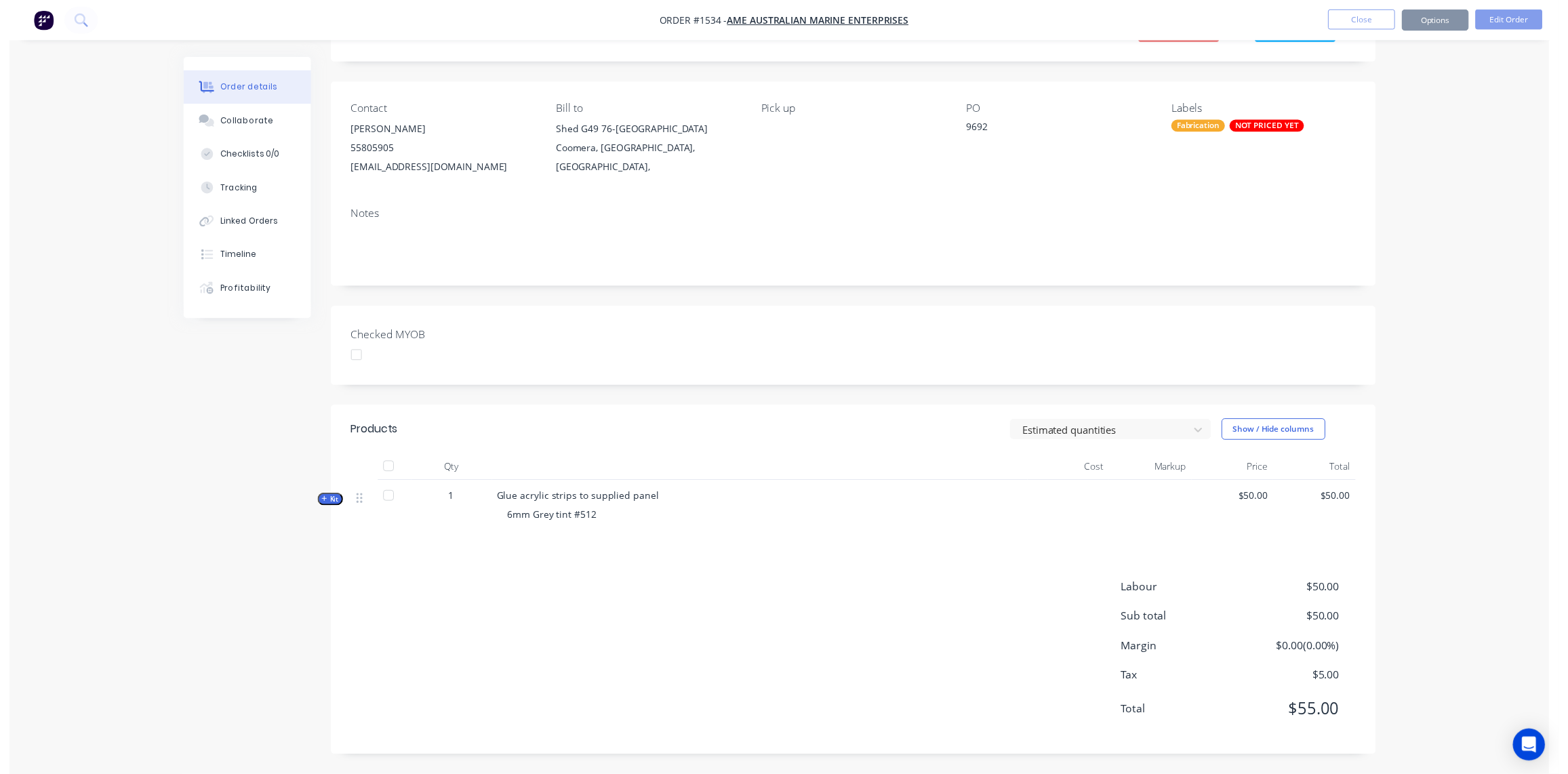
scroll to position [0, 0]
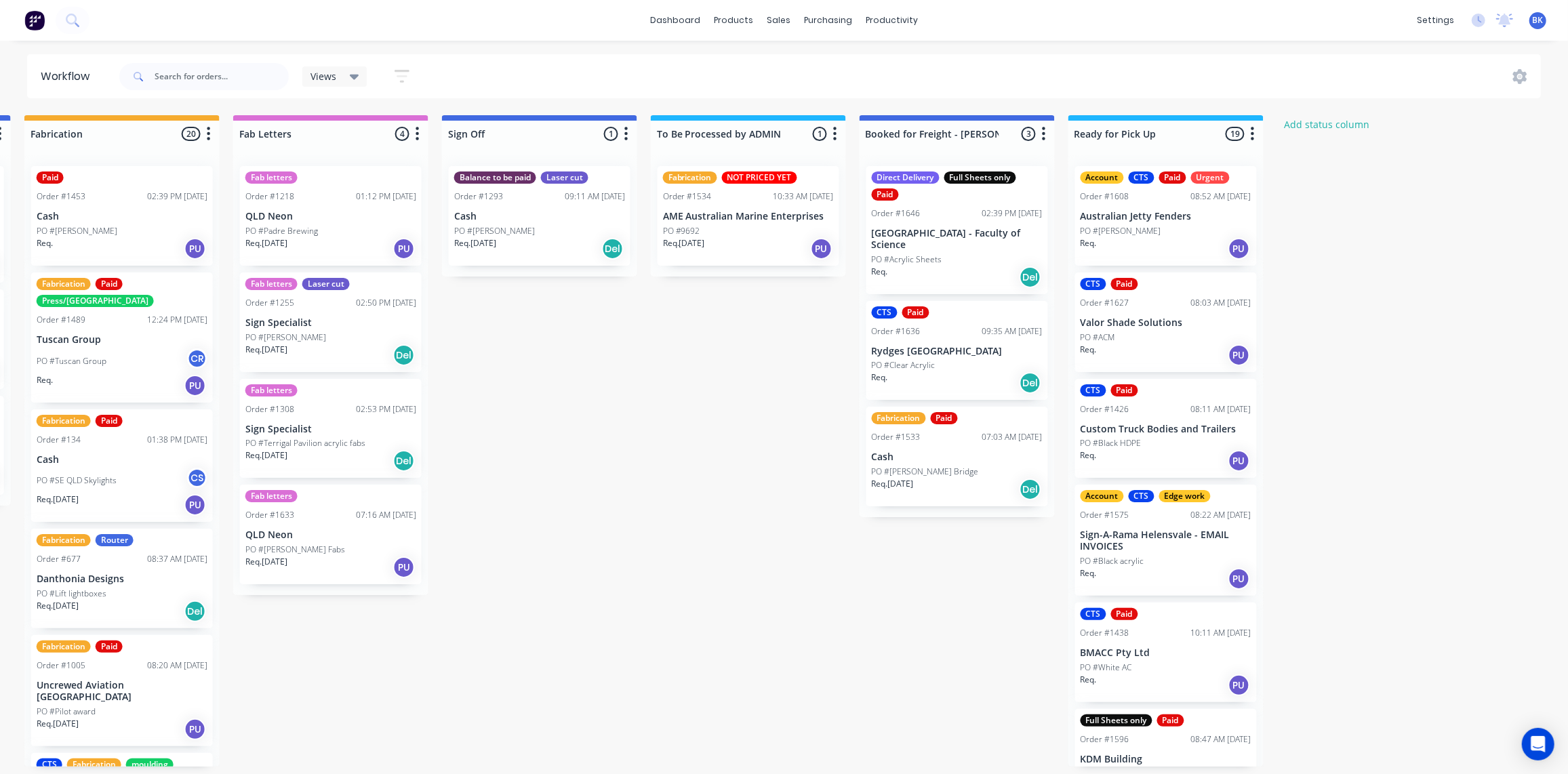
scroll to position [0, 1676]
click at [775, 182] on div "NOT PRICED YET" at bounding box center [760, 178] width 75 height 13
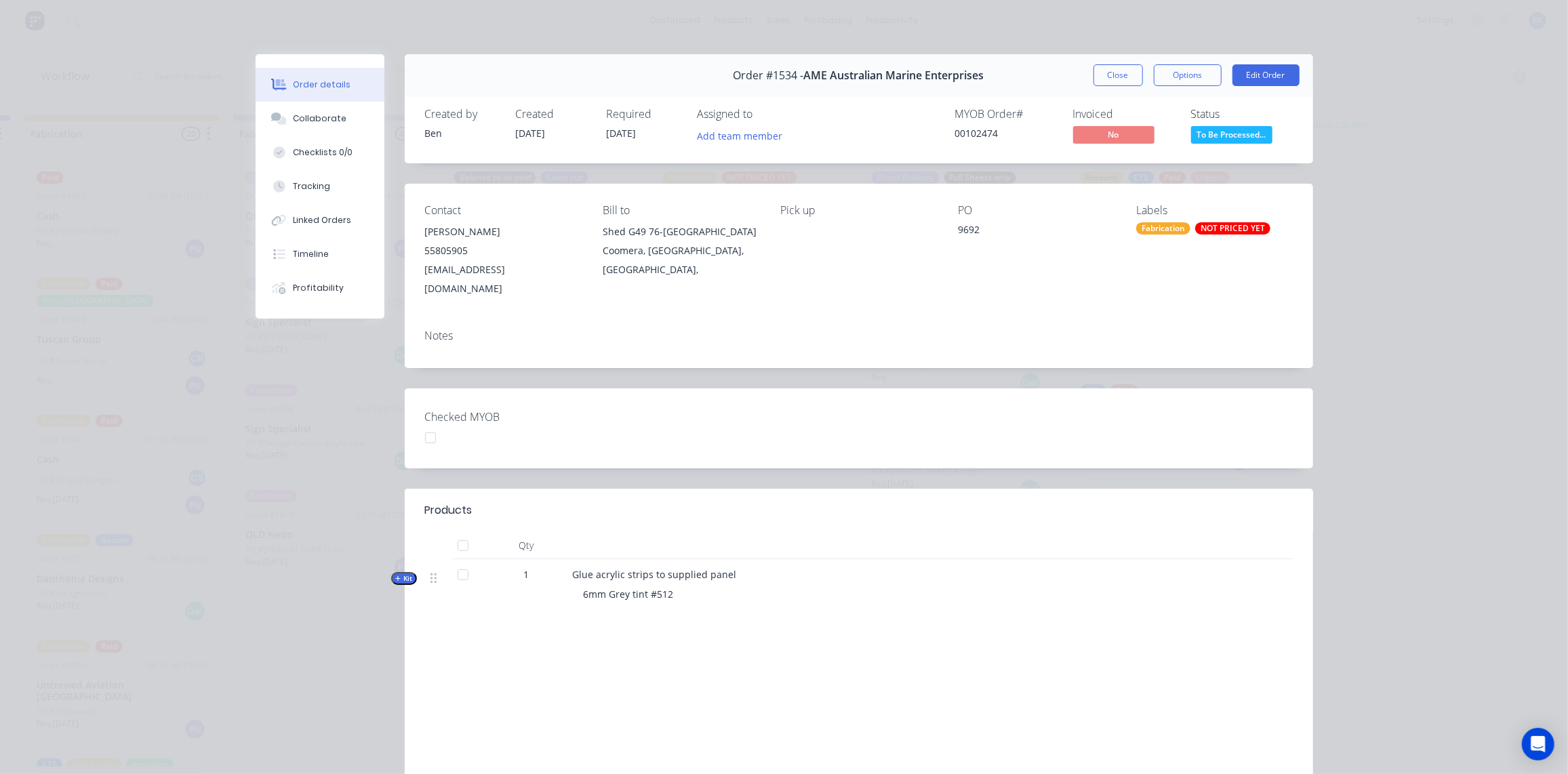
click at [1229, 230] on div "NOT PRICED YET" at bounding box center [1233, 229] width 75 height 13
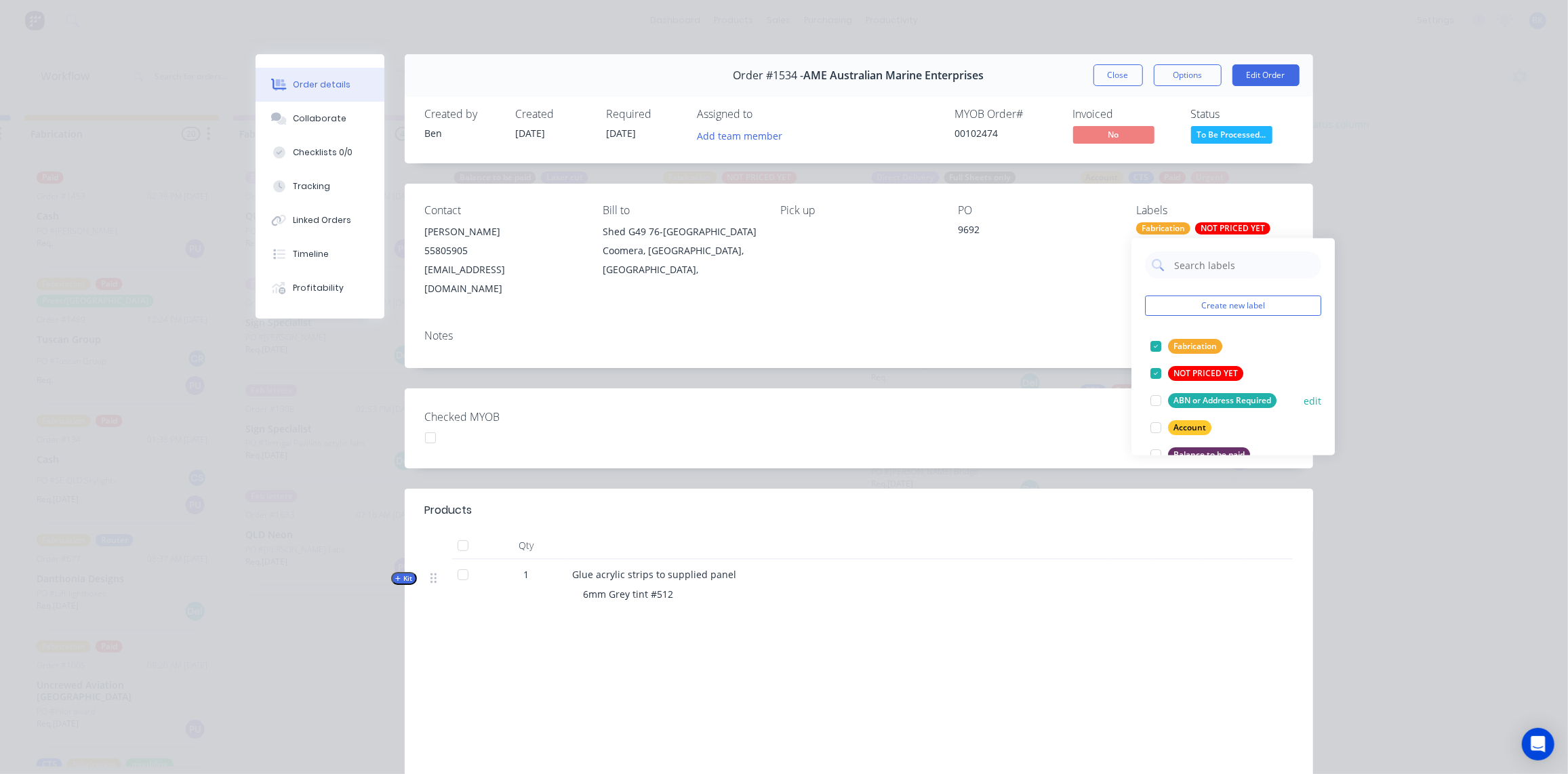
click at [1211, 372] on div "NOT PRICED YET" at bounding box center [1207, 374] width 75 height 15
click at [1120, 73] on button "Close" at bounding box center [1118, 74] width 49 height 21
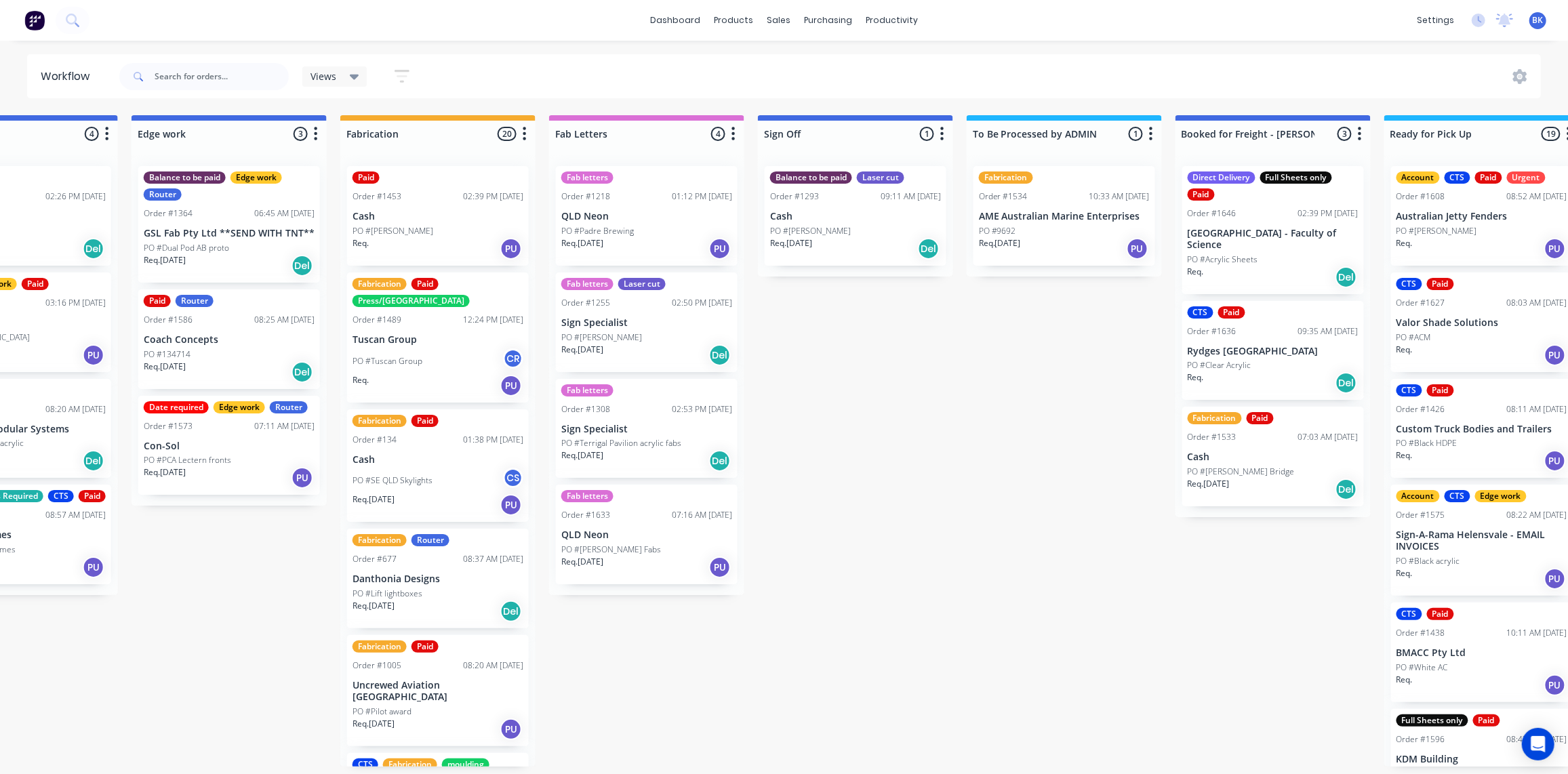
scroll to position [0, 1359]
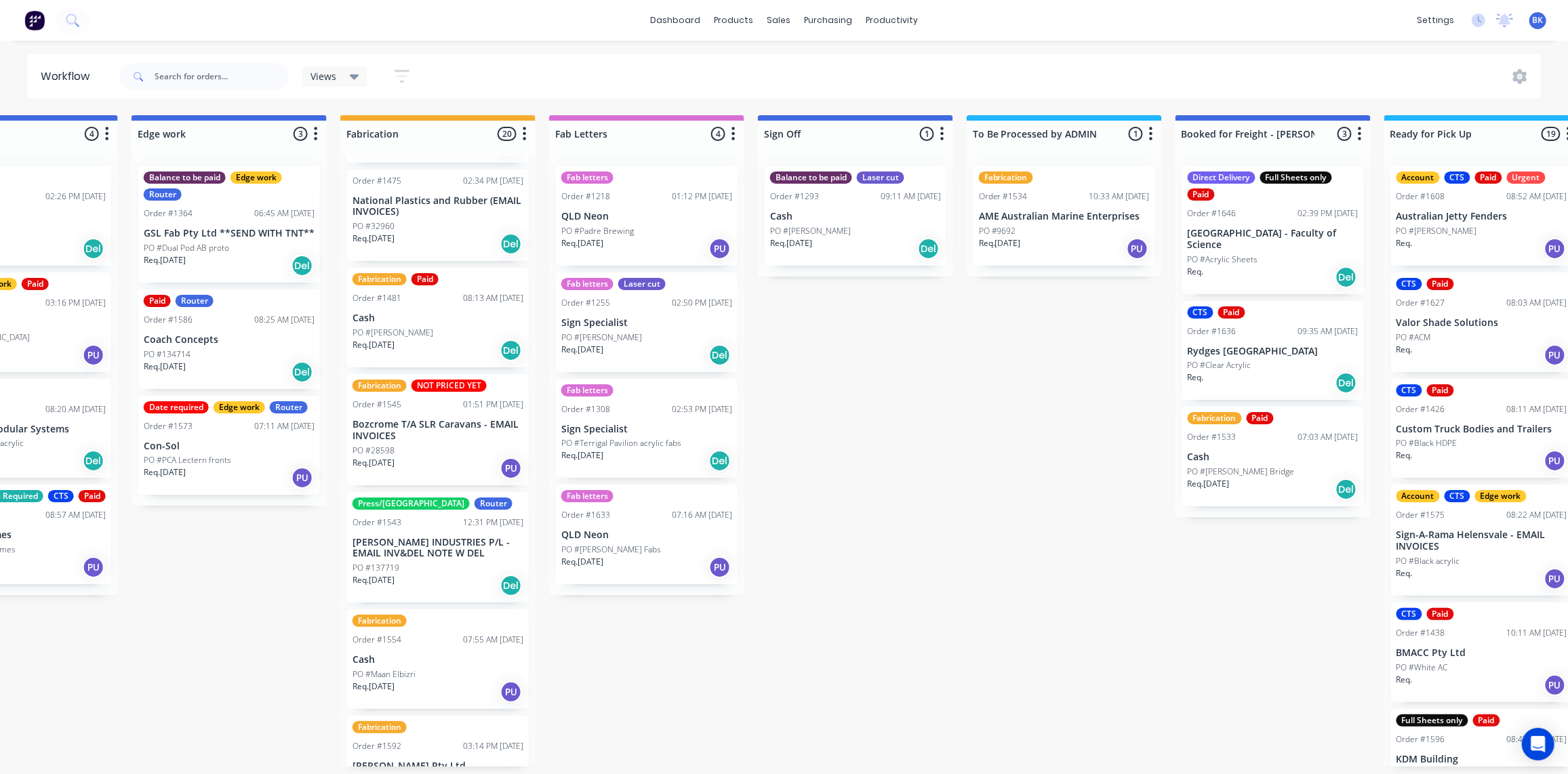
click at [434, 339] on div "Req. [DATE] Del" at bounding box center [438, 350] width 171 height 23
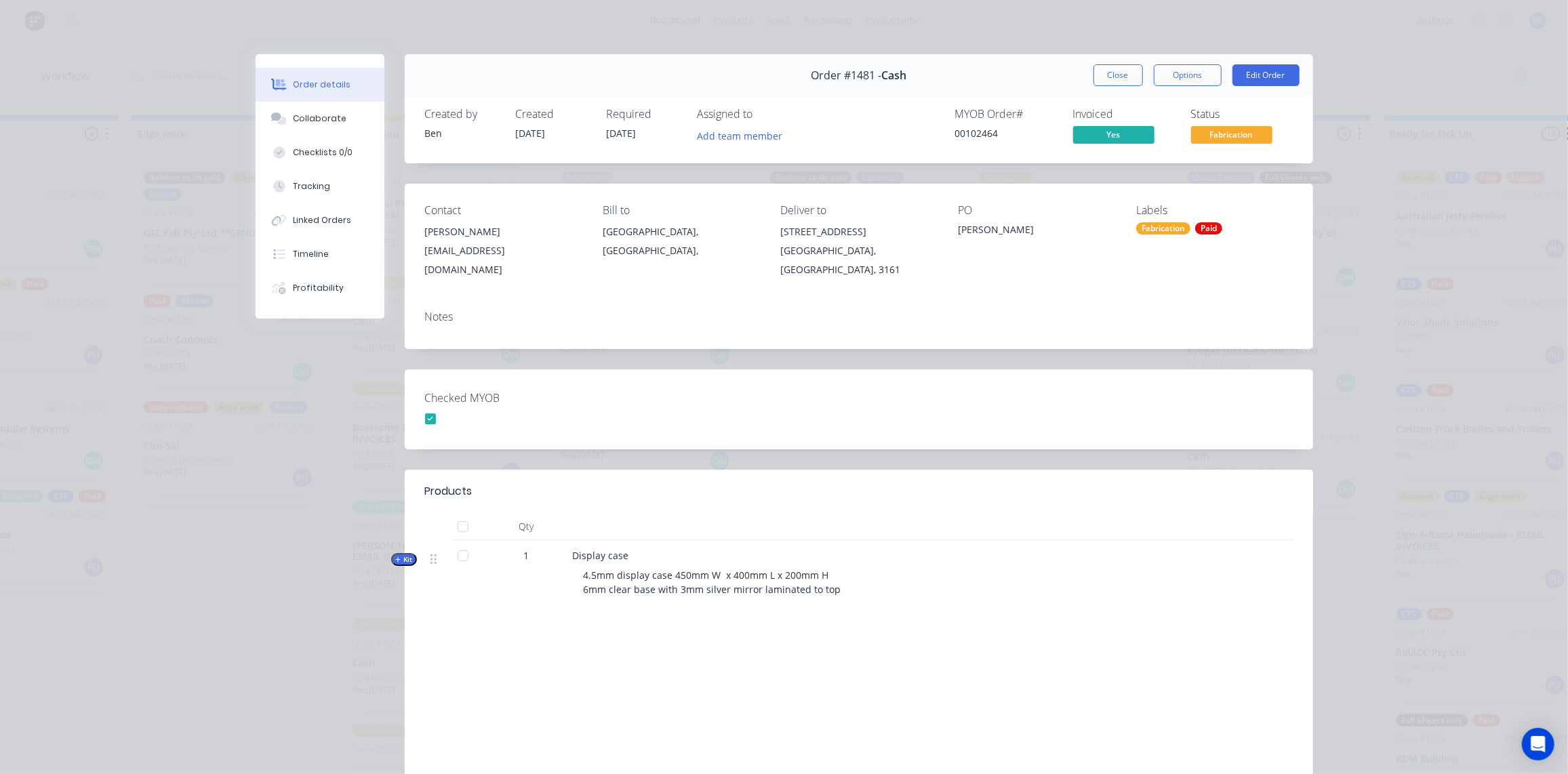
scroll to position [0, 0]
click at [731, 140] on button "Add team member" at bounding box center [739, 135] width 100 height 18
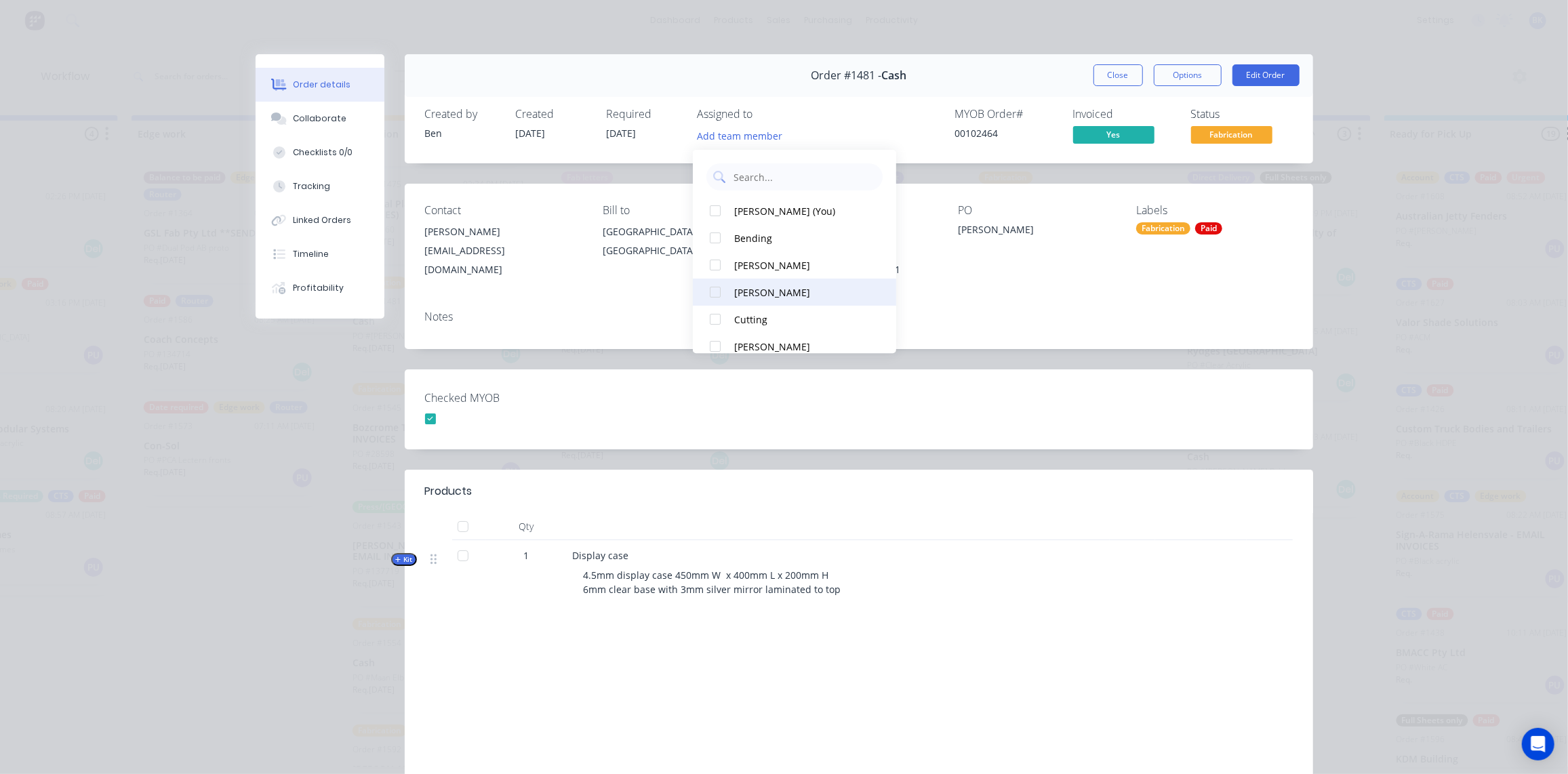
click at [762, 296] on div "[PERSON_NAME]" at bounding box center [802, 292] width 136 height 14
drag, startPoint x: 1109, startPoint y: 77, endPoint x: 944, endPoint y: 102, distance: 166.9
click at [1109, 77] on button "Close" at bounding box center [1118, 74] width 49 height 21
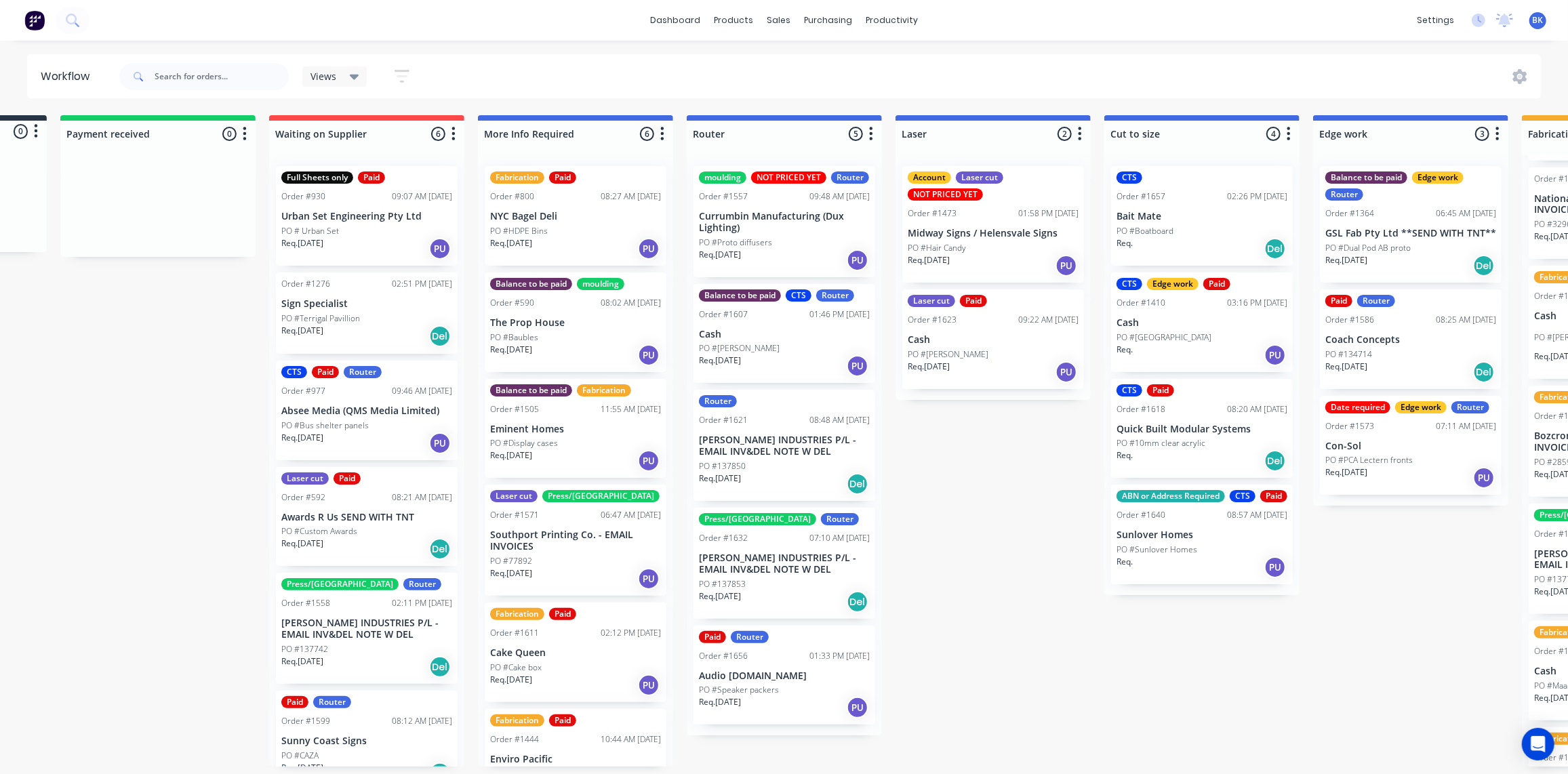
scroll to position [1501, 0]
drag, startPoint x: 1248, startPoint y: 324, endPoint x: 1262, endPoint y: 329, distance: 14.9
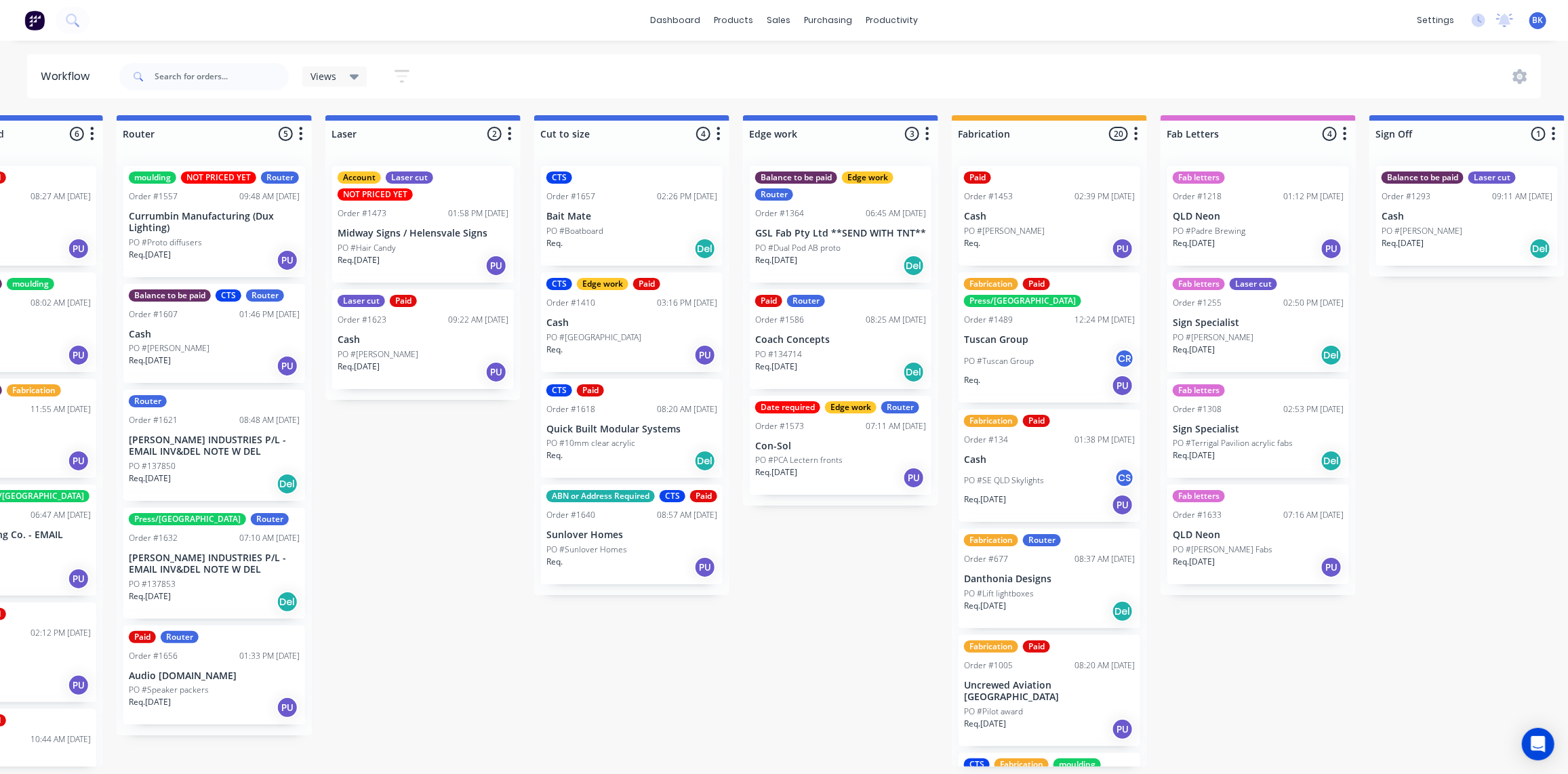
scroll to position [0, 748]
